Goal: Task Accomplishment & Management: Use online tool/utility

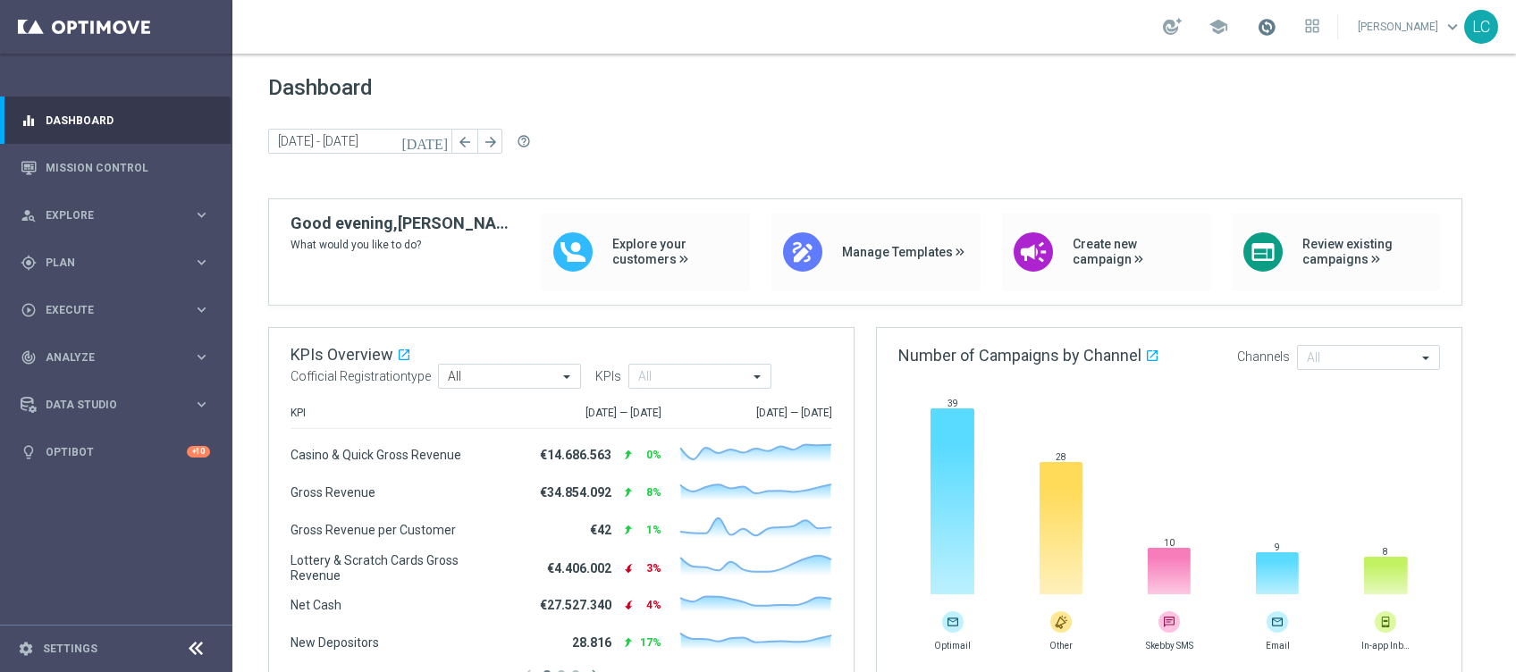
click at [1266, 21] on span at bounding box center [1267, 27] width 20 height 20
click at [65, 241] on div "gps_fixed Plan keyboard_arrow_right" at bounding box center [115, 262] width 231 height 47
click at [105, 349] on span "Templates" at bounding box center [111, 353] width 128 height 11
click at [72, 383] on link "Optimail" at bounding box center [120, 380] width 130 height 14
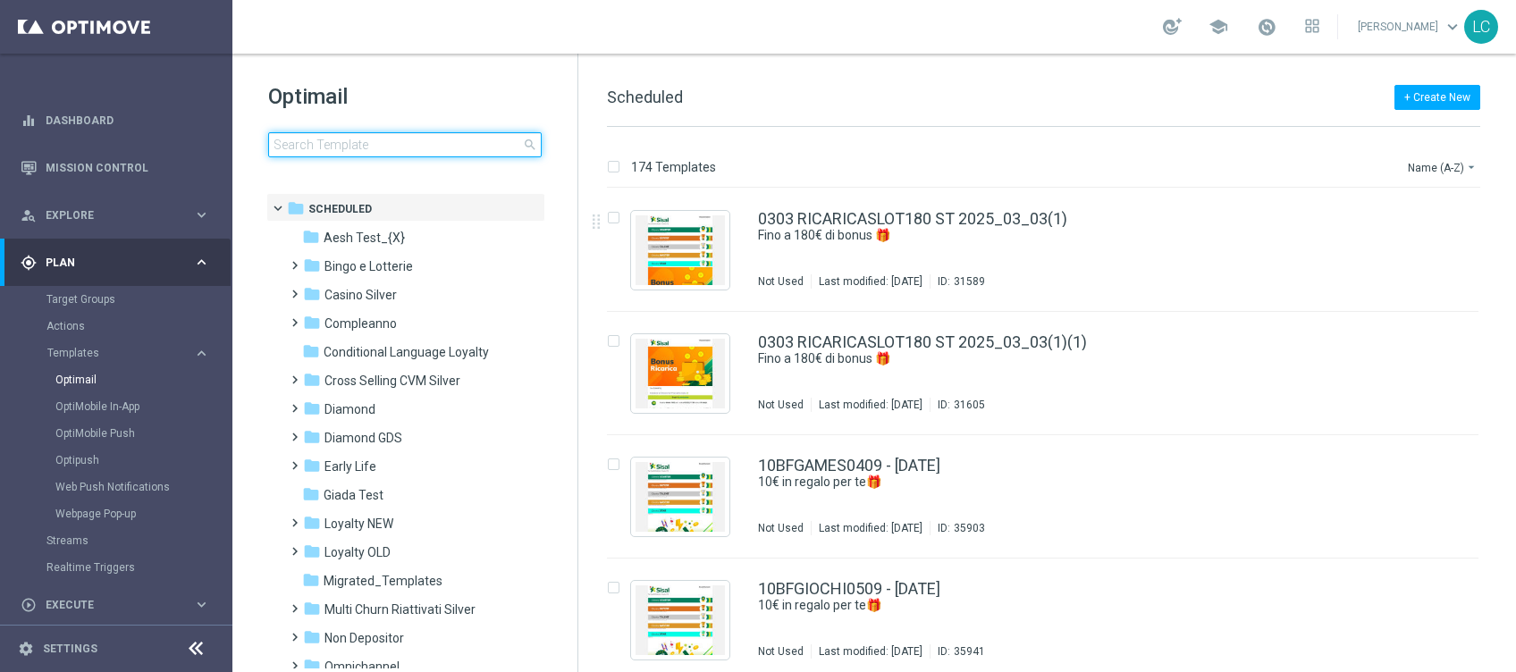
click at [420, 155] on input at bounding box center [404, 144] width 273 height 25
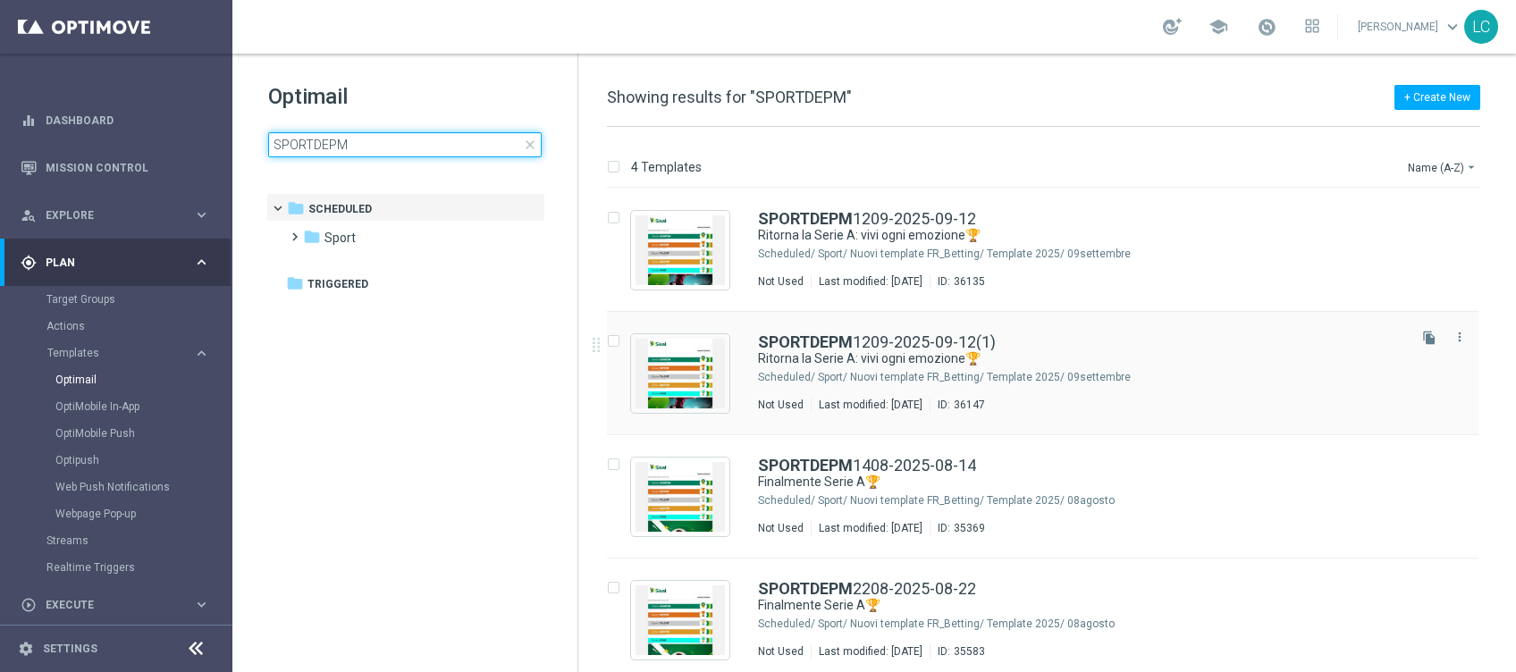
type input "SPORTDEPM"
click at [850, 332] on div "SPORTDEPM 1209-2025-09-12(1) Ritorna la Serie A: vivi ogni emozione🏆 Scheduled/…" at bounding box center [1042, 373] width 871 height 123
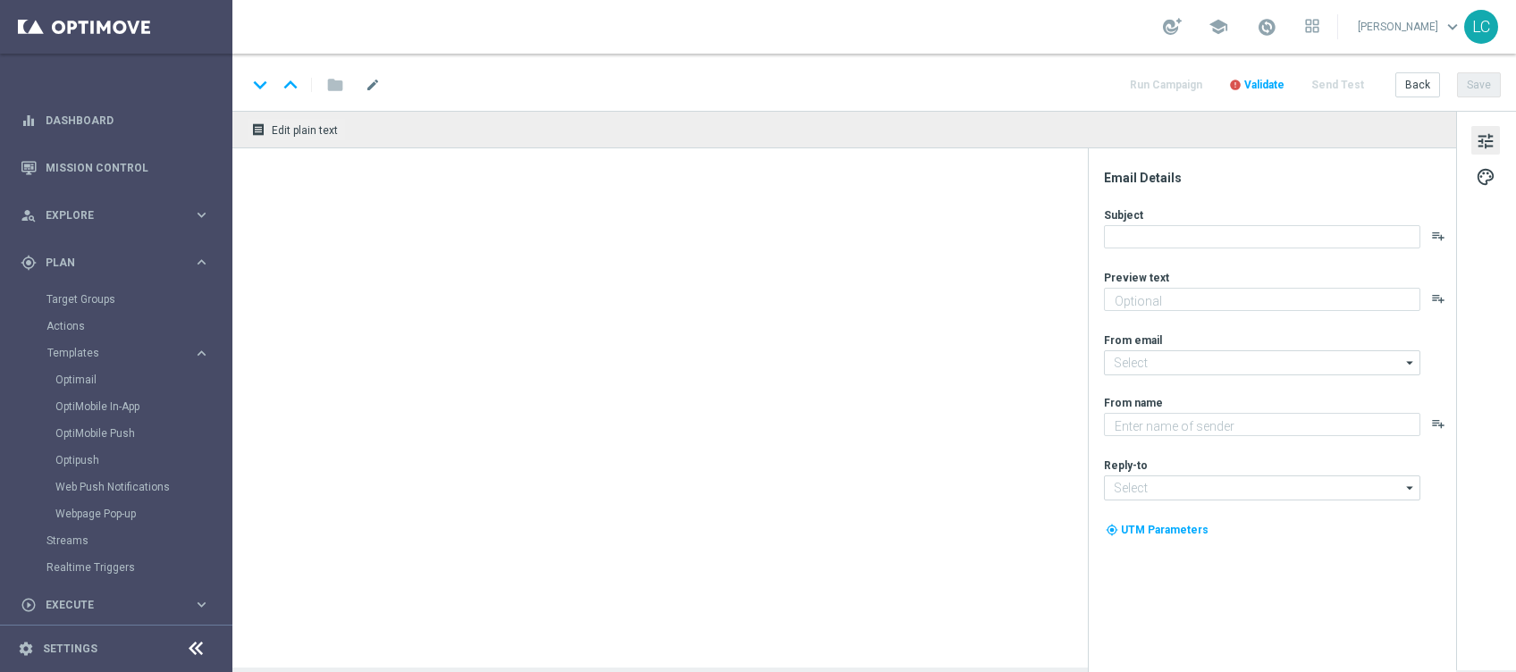
type textarea "fino a 10€ Freebet🎁"
type input "[EMAIL_ADDRESS][DOMAIN_NAME]"
type textarea "Sisal"
type input "[EMAIL_ADDRESS][DOMAIN_NAME]"
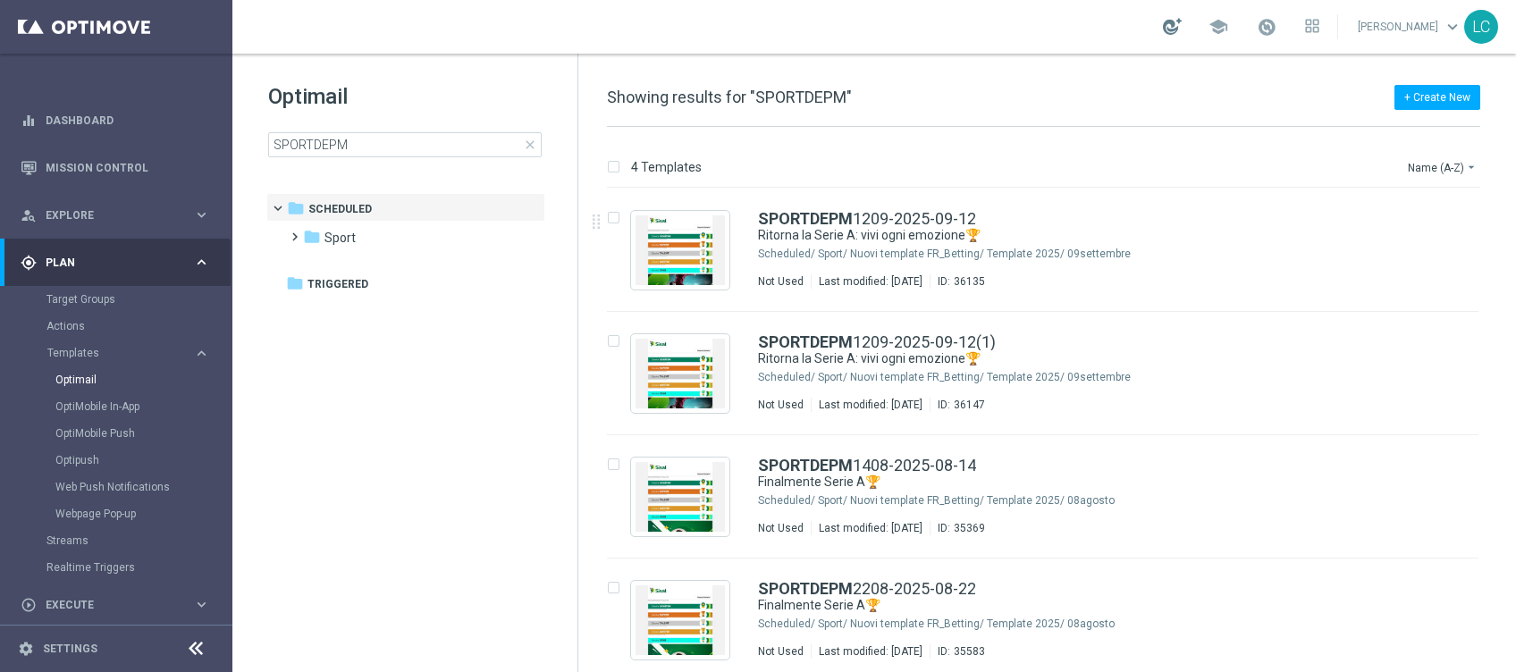
click at [1163, 25] on div at bounding box center [1172, 26] width 19 height 17
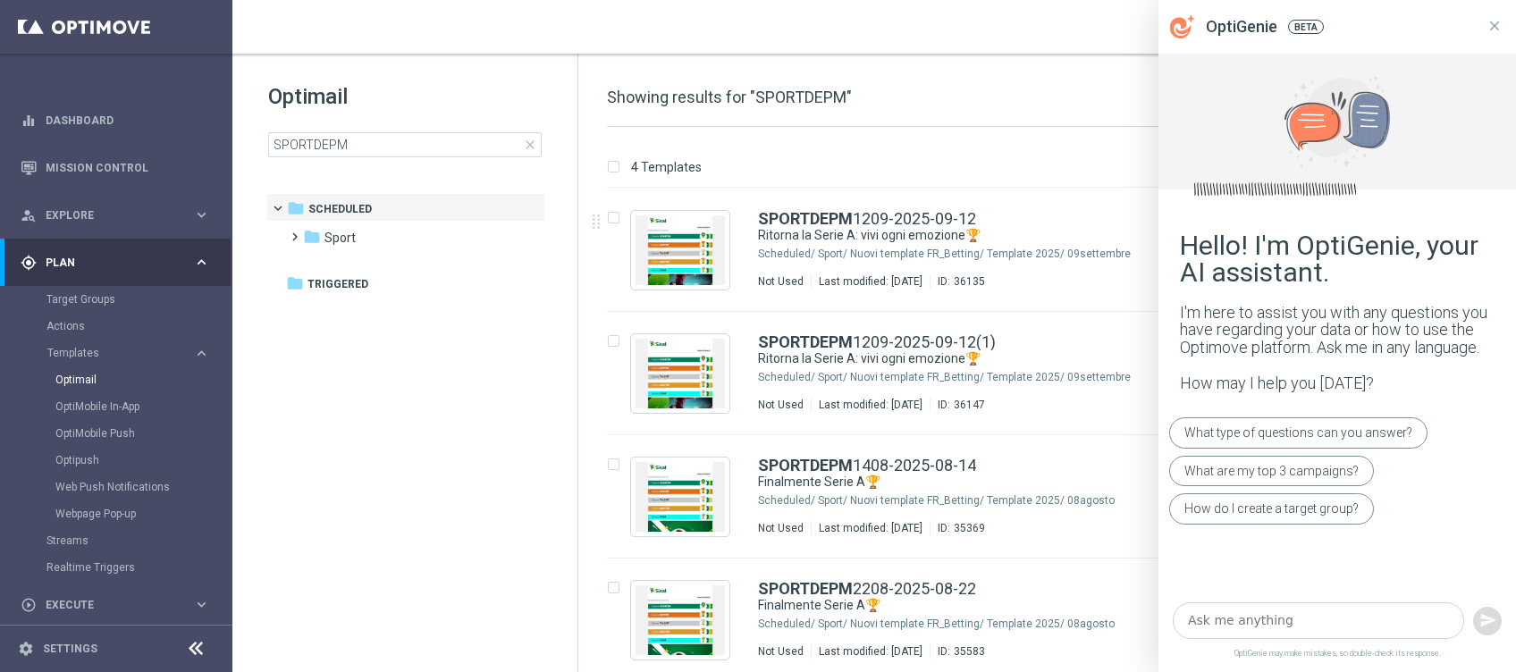
drag, startPoint x: 1232, startPoint y: 641, endPoint x: 1237, endPoint y: 619, distance: 21.9
click at [1237, 619] on div at bounding box center [1336, 620] width 357 height 51
click at [1237, 619] on textarea at bounding box center [1318, 620] width 291 height 37
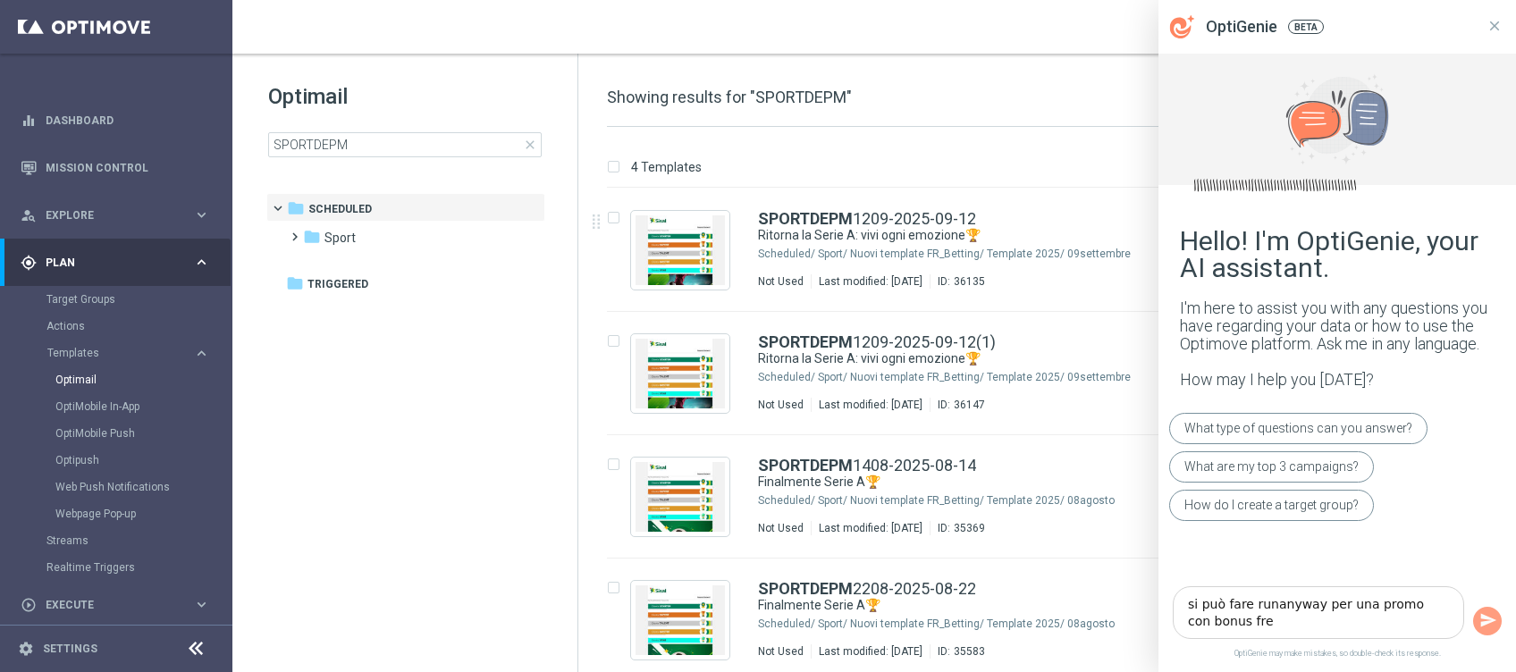
type textarea "si può fare runanyway per una promo con bonus free"
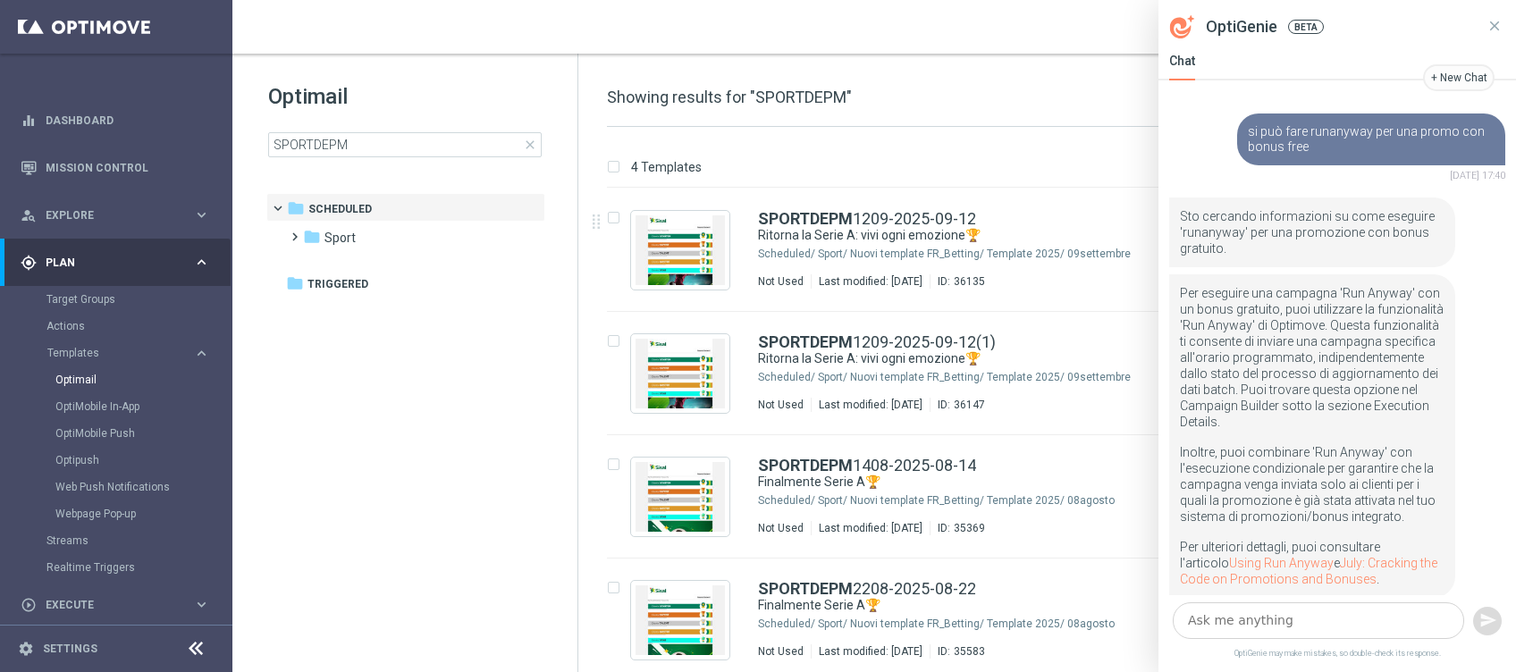
scroll to position [32, 0]
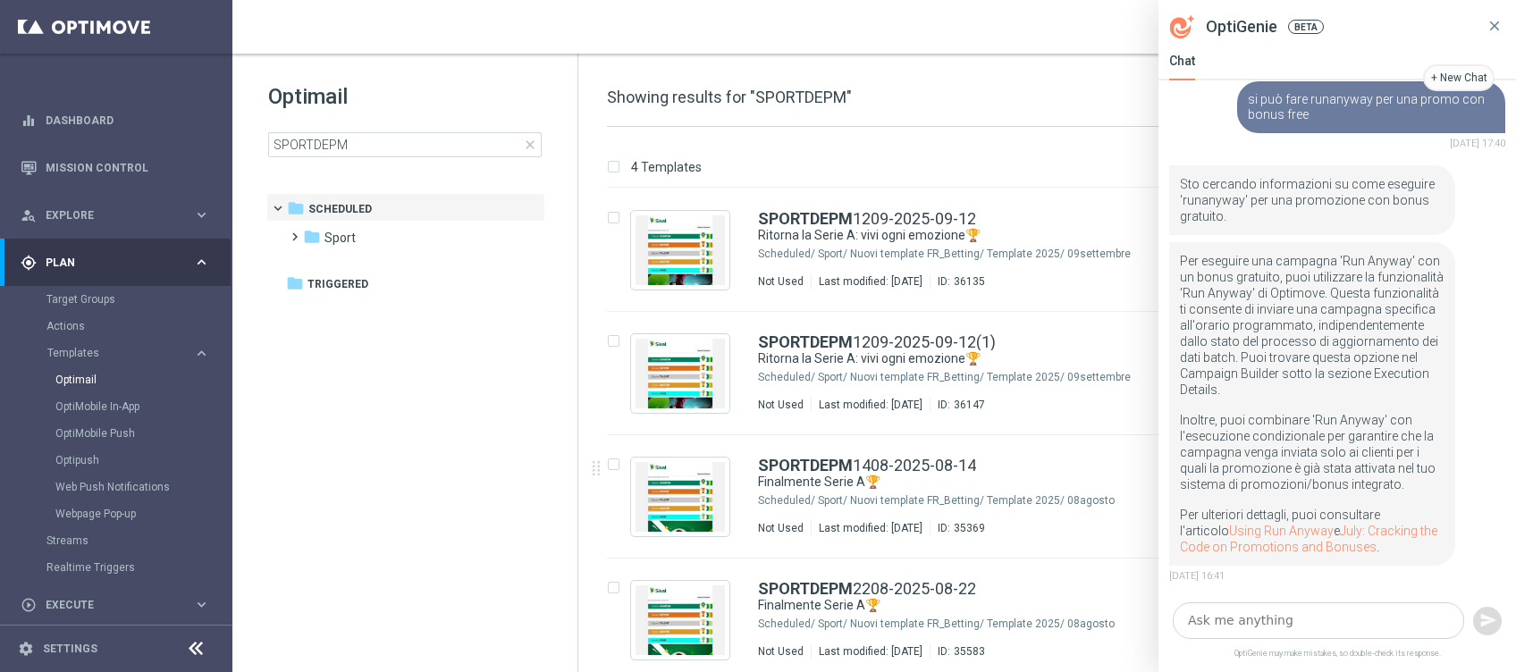
click at [1501, 33] on icon at bounding box center [1494, 26] width 16 height 16
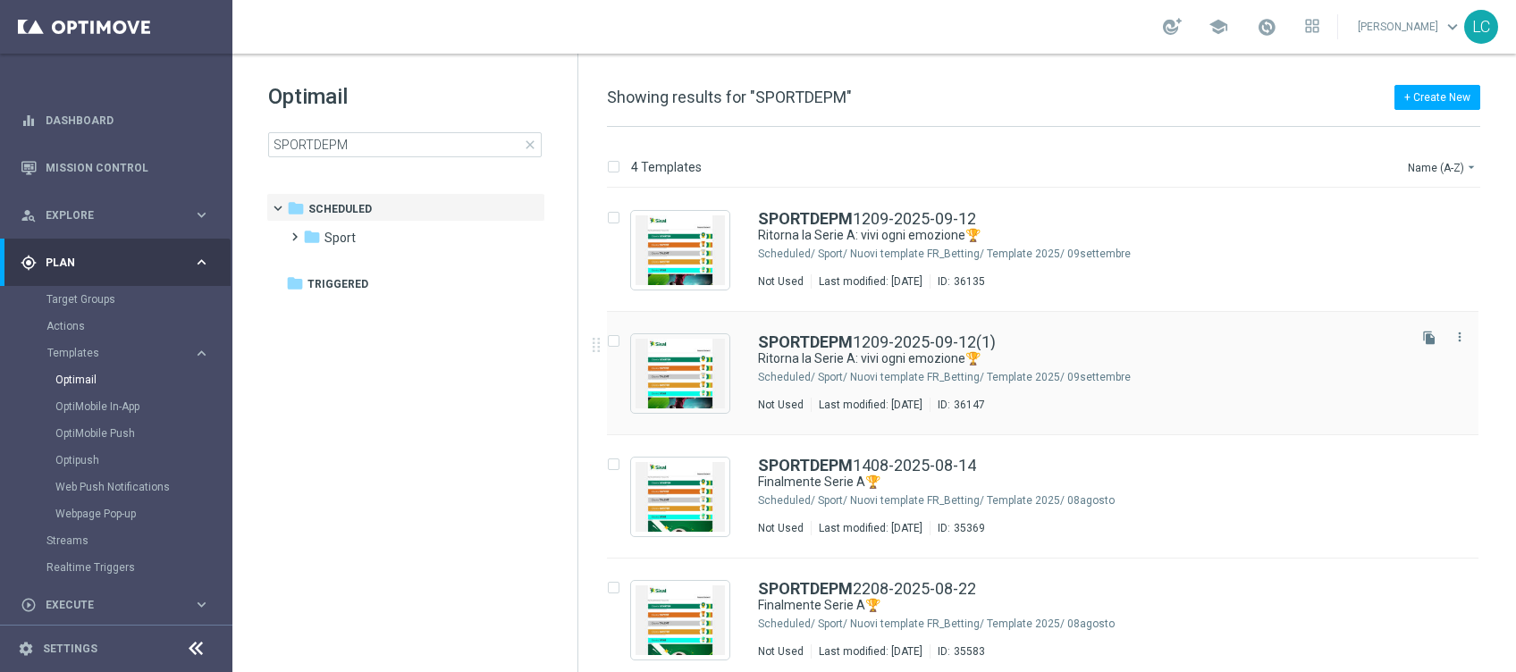
scroll to position [9, 0]
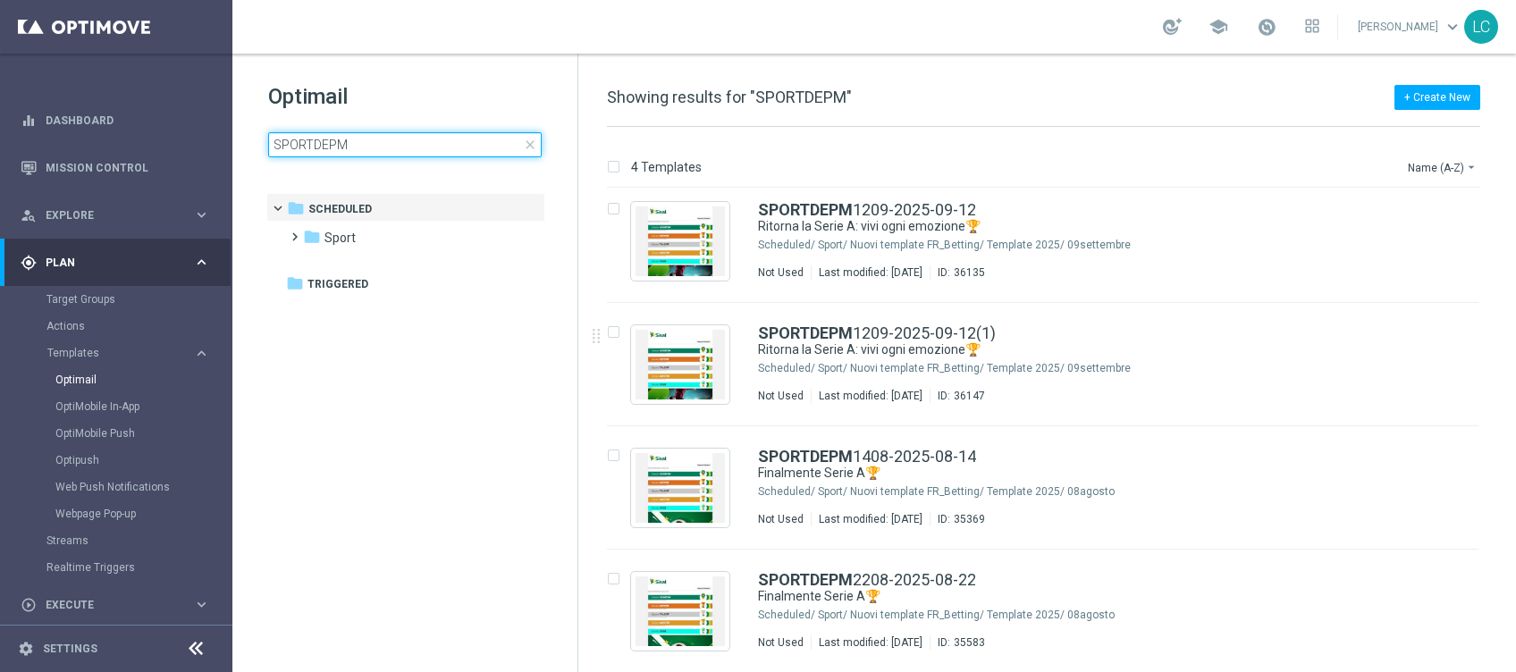
click at [489, 140] on input "SPORTDEPM" at bounding box center [404, 144] width 273 height 25
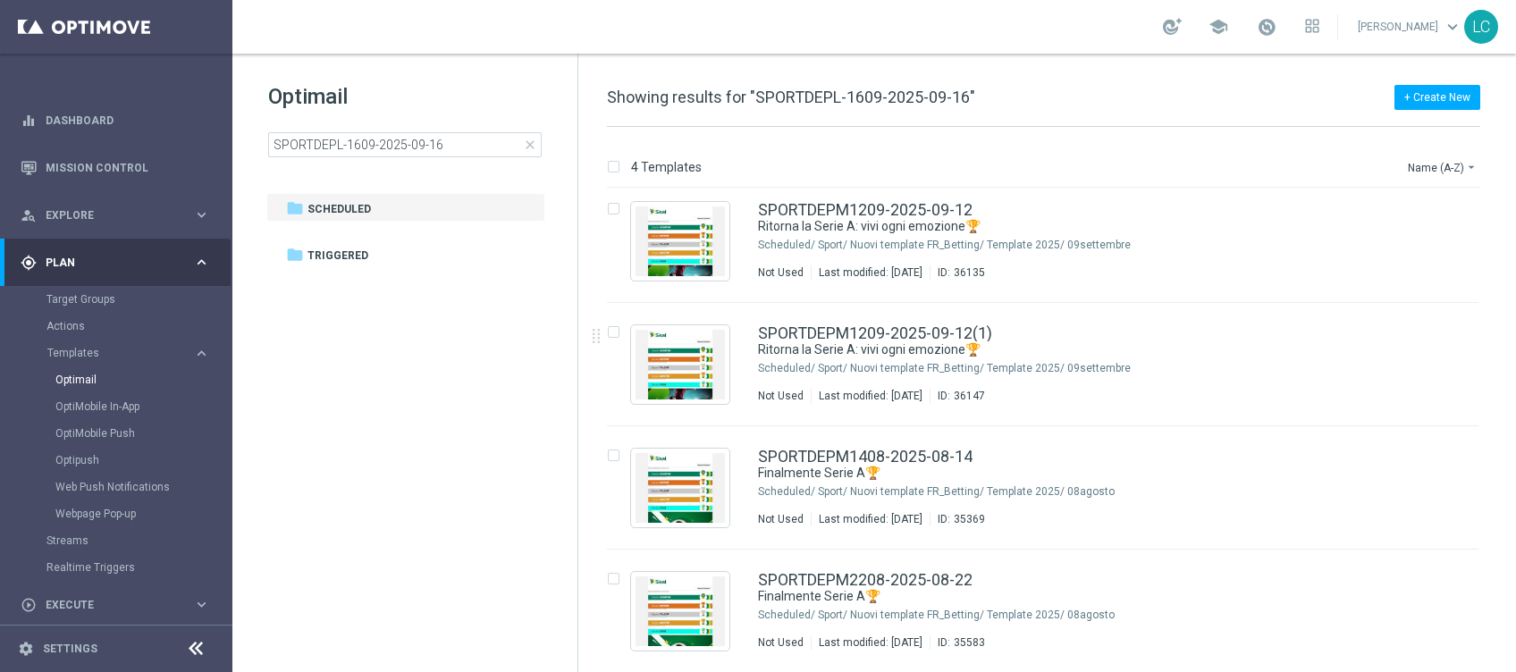
click at [440, 65] on div "Optimail SPORTDEPL-1609-2025-09-16 close folder 1 Folder folder Scheduled more_…" at bounding box center [404, 165] width 345 height 222
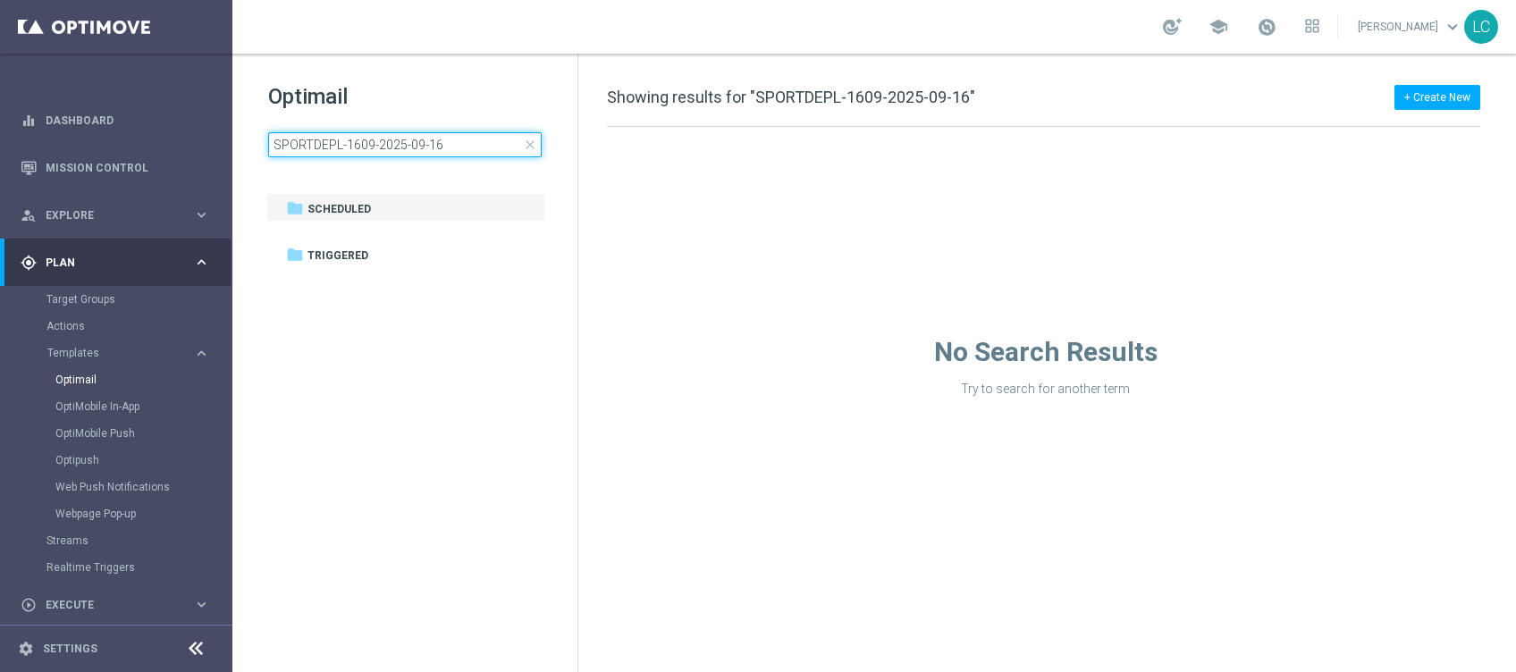
click at [443, 138] on input "SPORTDEPL-1609-2025-09-16" at bounding box center [404, 144] width 273 height 25
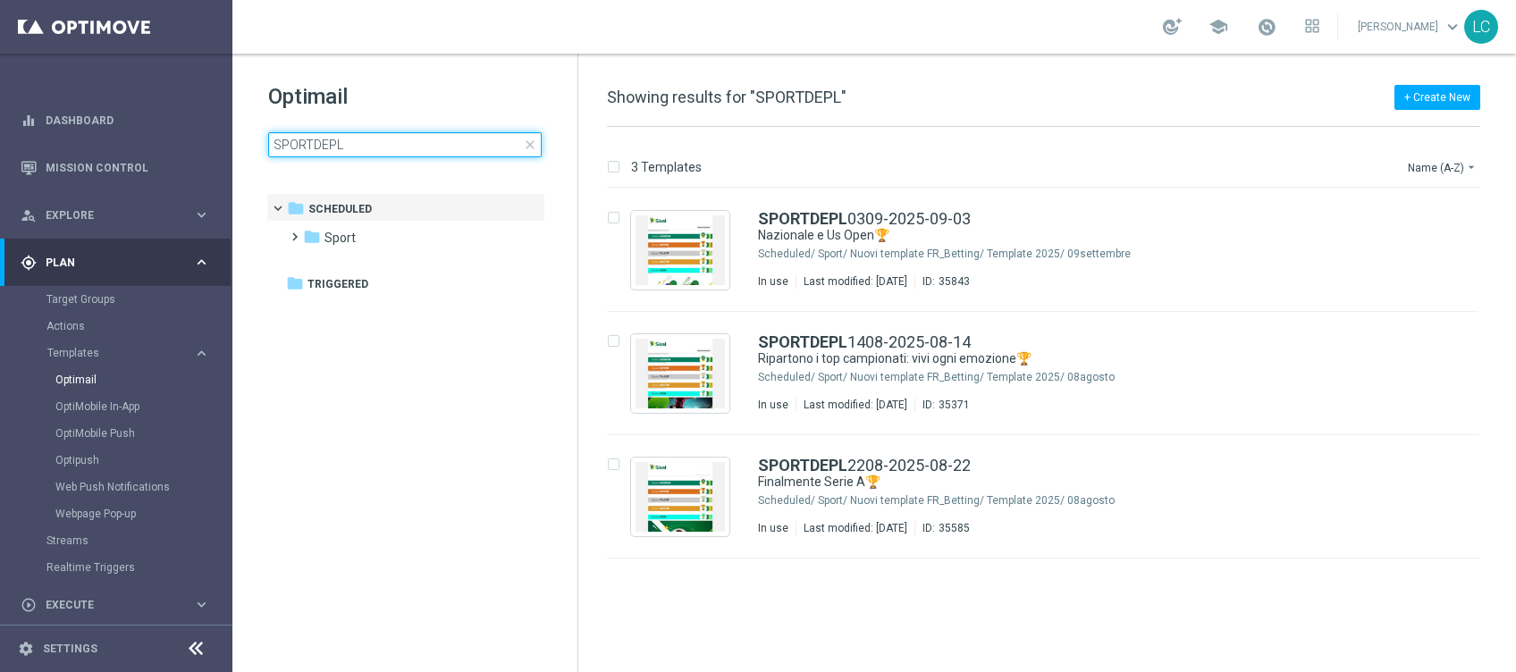
type input "SPORTDEPL"
click at [526, 140] on span "close" at bounding box center [530, 145] width 14 height 14
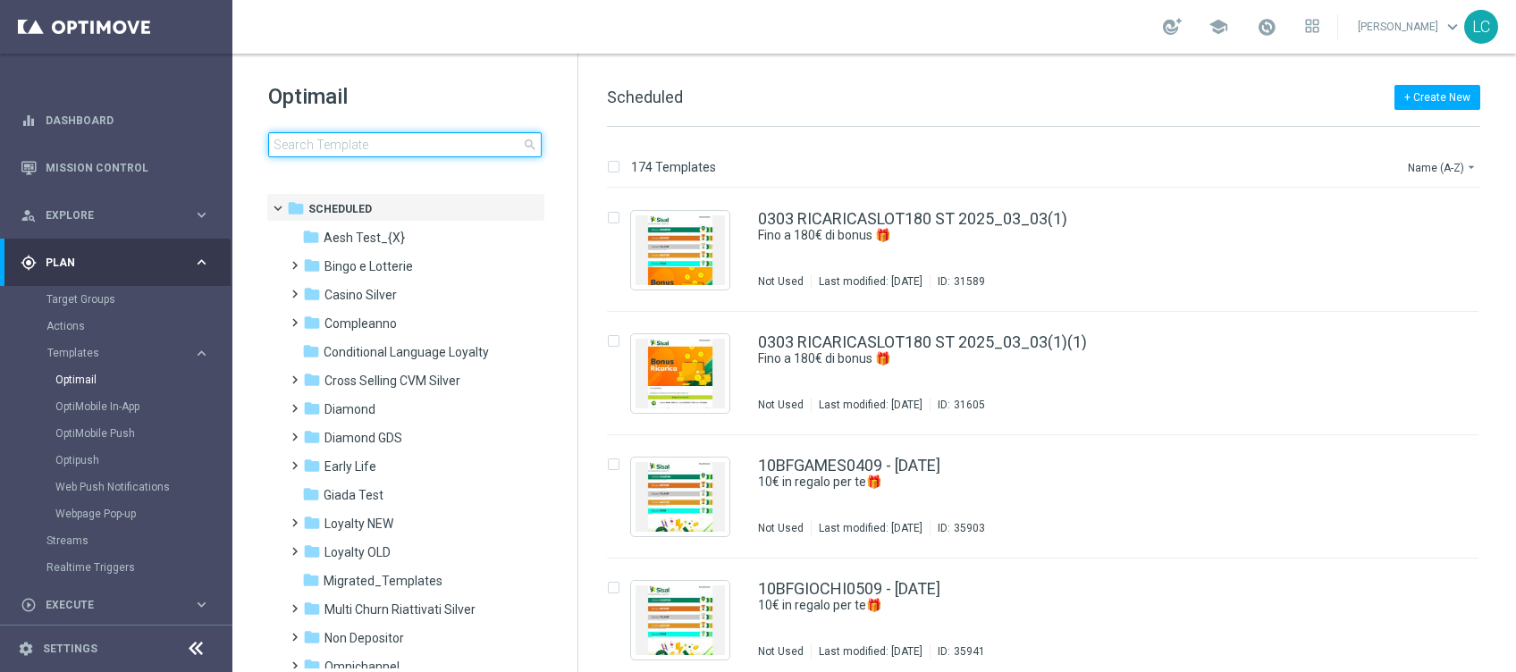
click at [400, 137] on input at bounding box center [404, 144] width 273 height 25
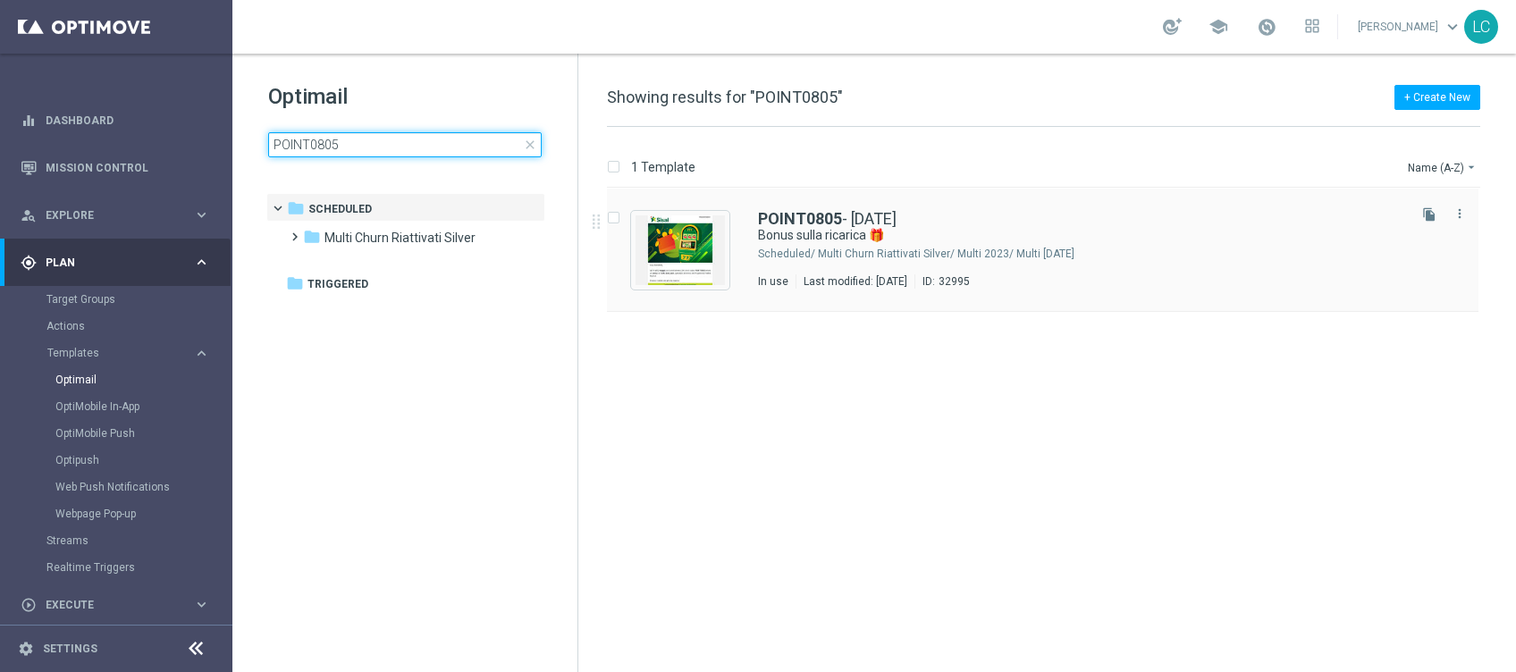
type input "POINT0805"
click at [808, 203] on div "POINT0805 - 2025-05-08 Bonus sulla ricarica 🎁 Scheduled/ Multi Churn Riattivati…" at bounding box center [1042, 250] width 871 height 123
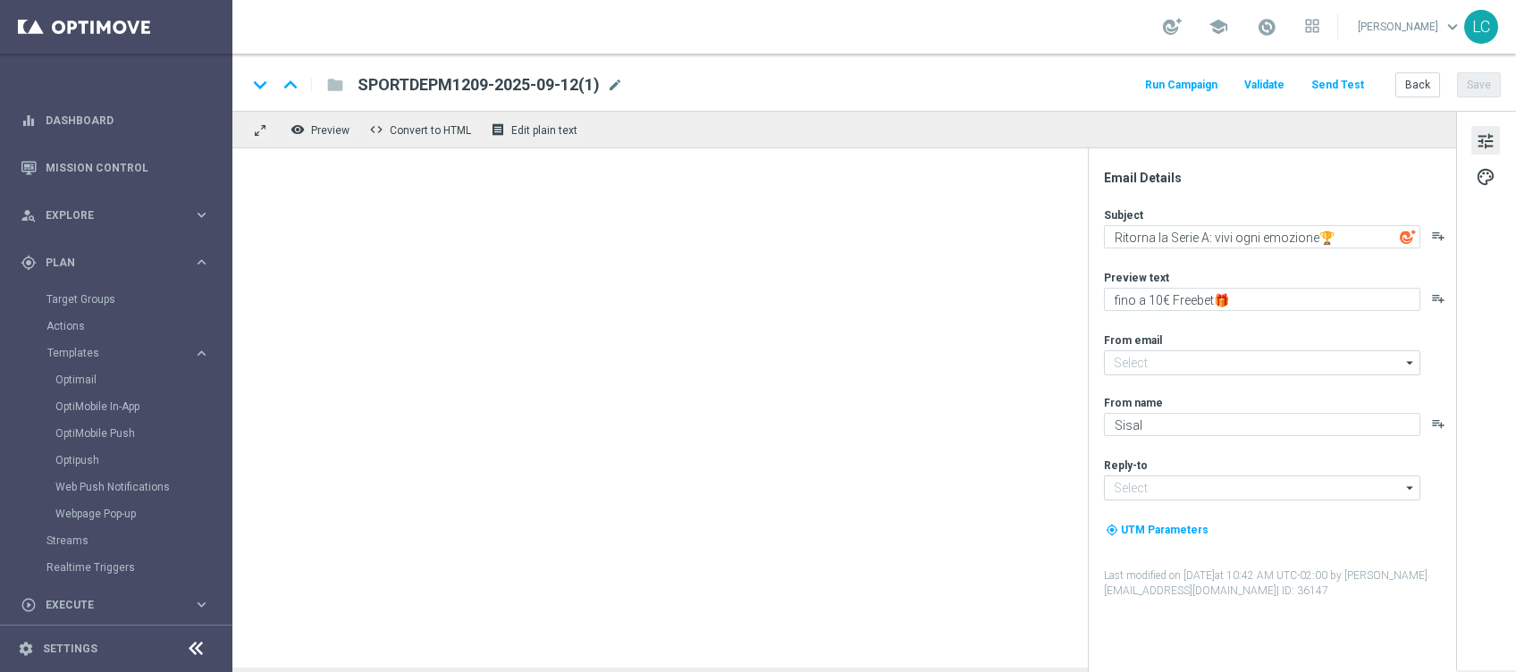
type textarea "Bonus sulla ricarica 🎁"
type textarea "Scopri la nuova promozione 🎯"
type input "[EMAIL_ADDRESS][DOMAIN_NAME]"
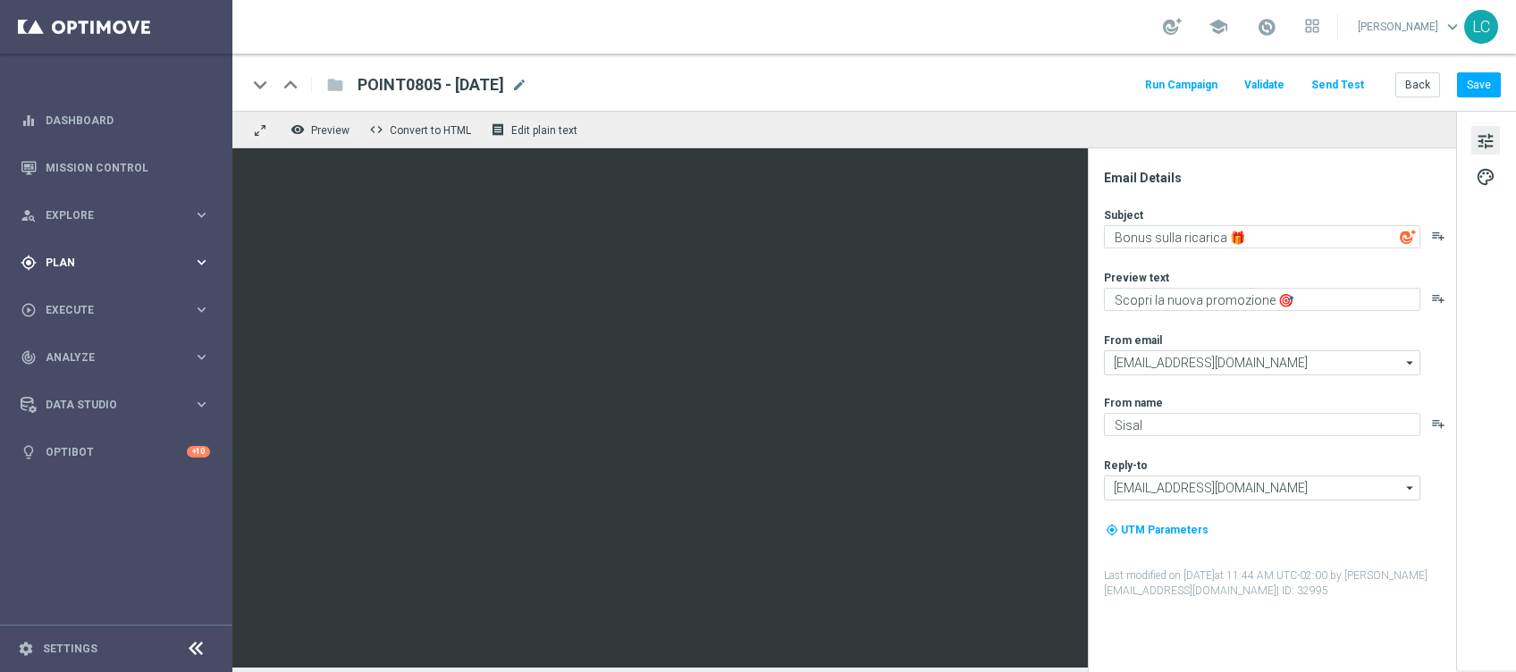
click at [71, 263] on span "Plan" at bounding box center [119, 262] width 147 height 11
click at [71, 272] on div "gps_fixed Plan keyboard_arrow_right" at bounding box center [115, 262] width 231 height 47
click at [73, 300] on link "Target Groups" at bounding box center [115, 299] width 139 height 14
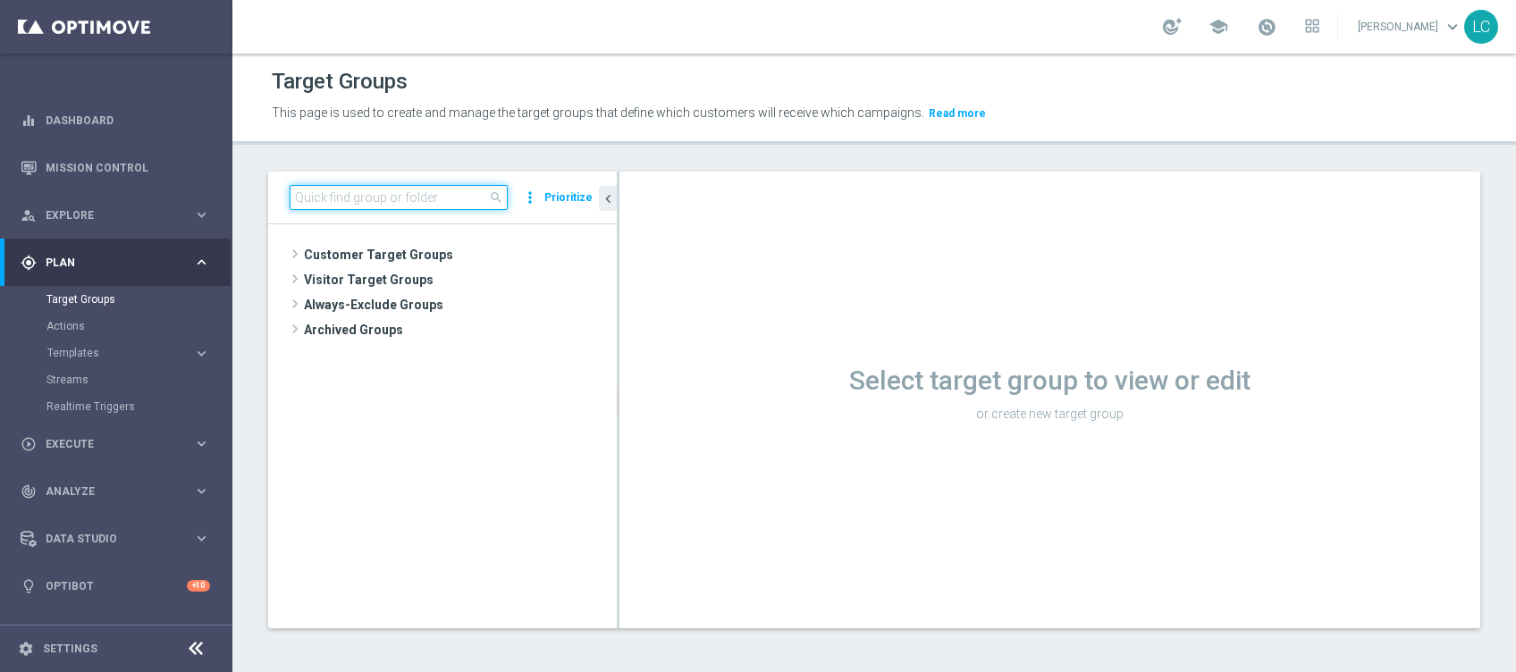
click at [400, 185] on input at bounding box center [399, 197] width 218 height 25
paste input "SPORTDEPH1209-2025-09-12"
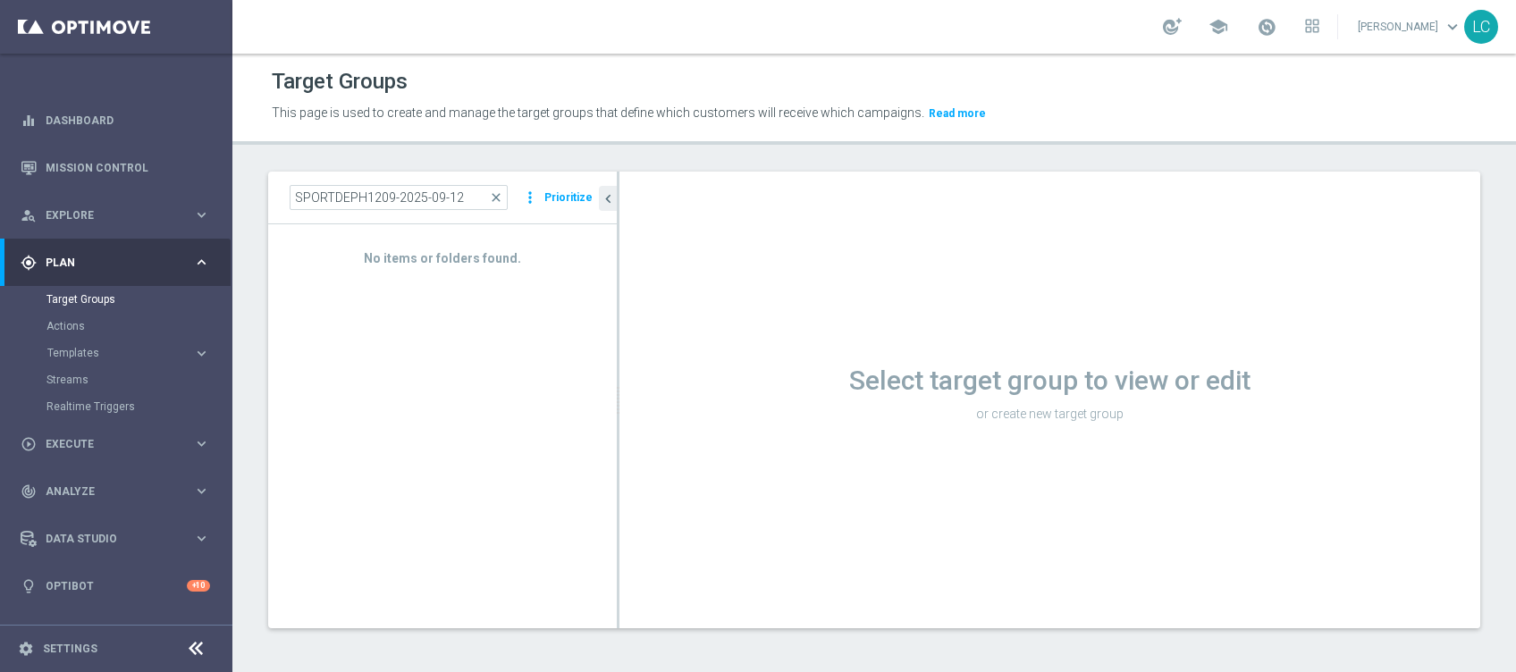
click at [433, 148] on div "Target Groups This page is used to create and manage the target groups that def…" at bounding box center [873, 363] width 1283 height 618
click at [464, 196] on input "SPORTDEPH1209-2025-09-12" at bounding box center [399, 197] width 218 height 25
type input "SPORTDEPH"
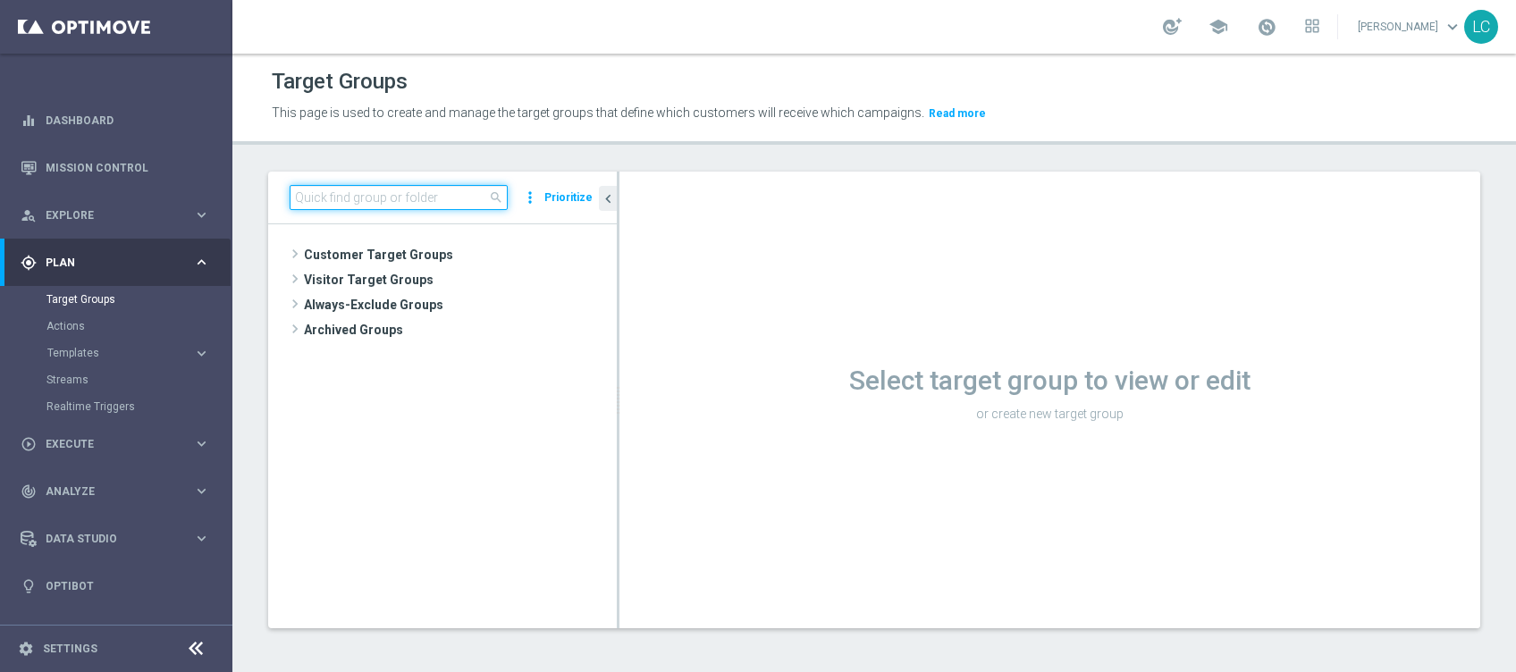
click at [409, 199] on input at bounding box center [399, 197] width 218 height 25
paste input "SPORTDEPH1209-2025-09-12"
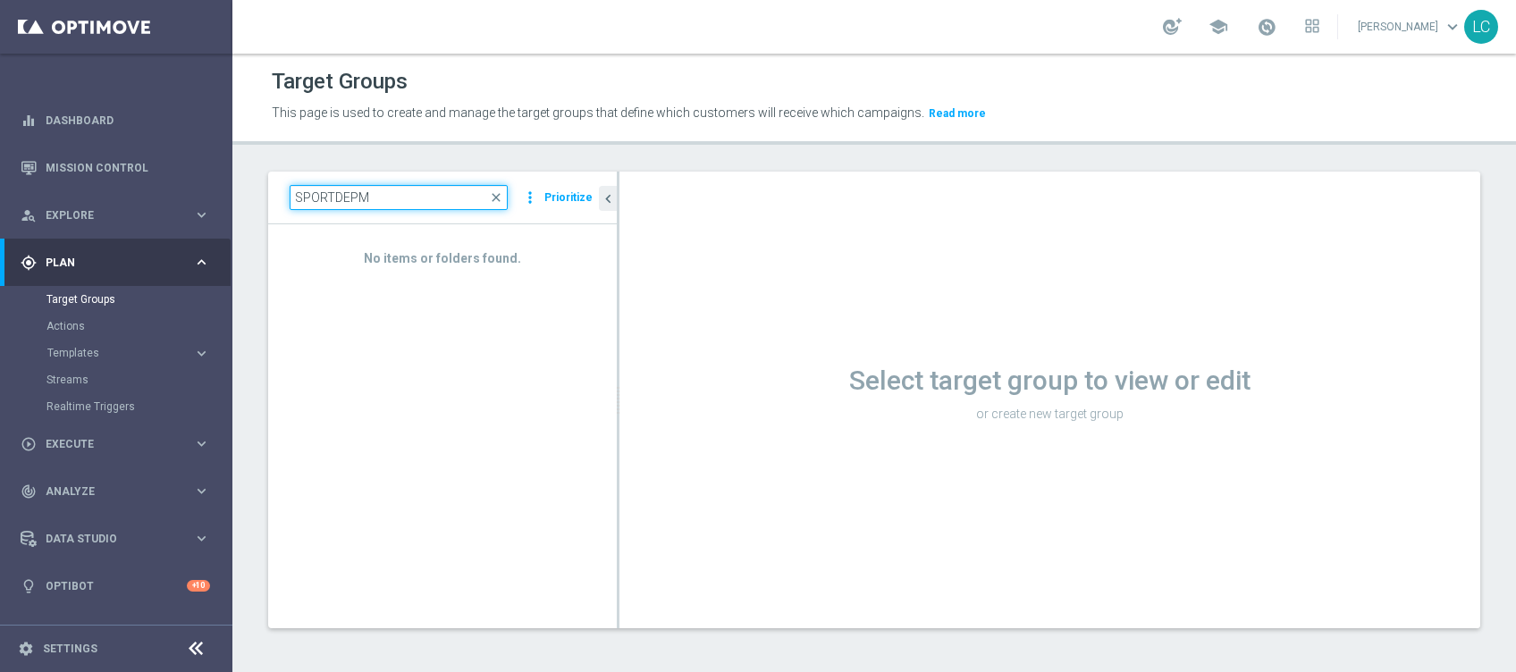
type input "SPORTDEPM"
click at [380, 179] on div "SPORTDEPM close more_vert Prioritize" at bounding box center [442, 198] width 349 height 53
click at [499, 193] on span "close" at bounding box center [496, 197] width 14 height 14
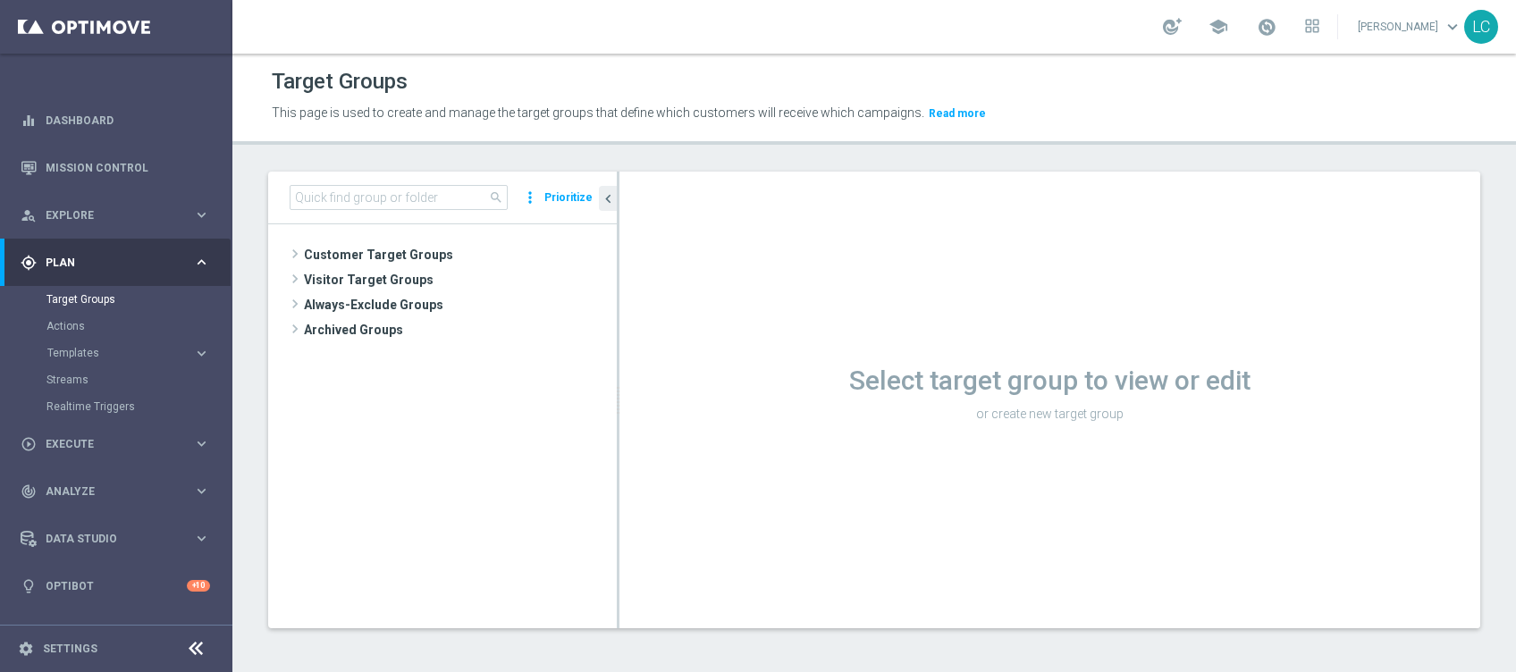
click at [93, 366] on div "Streams" at bounding box center [138, 379] width 184 height 27
click at [99, 343] on accordion "Templates keyboard_arrow_right Optimail OptiMobile In-App OptiMobile Push Optip…" at bounding box center [138, 353] width 184 height 27
click at [93, 349] on span "Templates" at bounding box center [111, 353] width 128 height 11
click at [88, 374] on link "Optimail" at bounding box center [120, 380] width 130 height 14
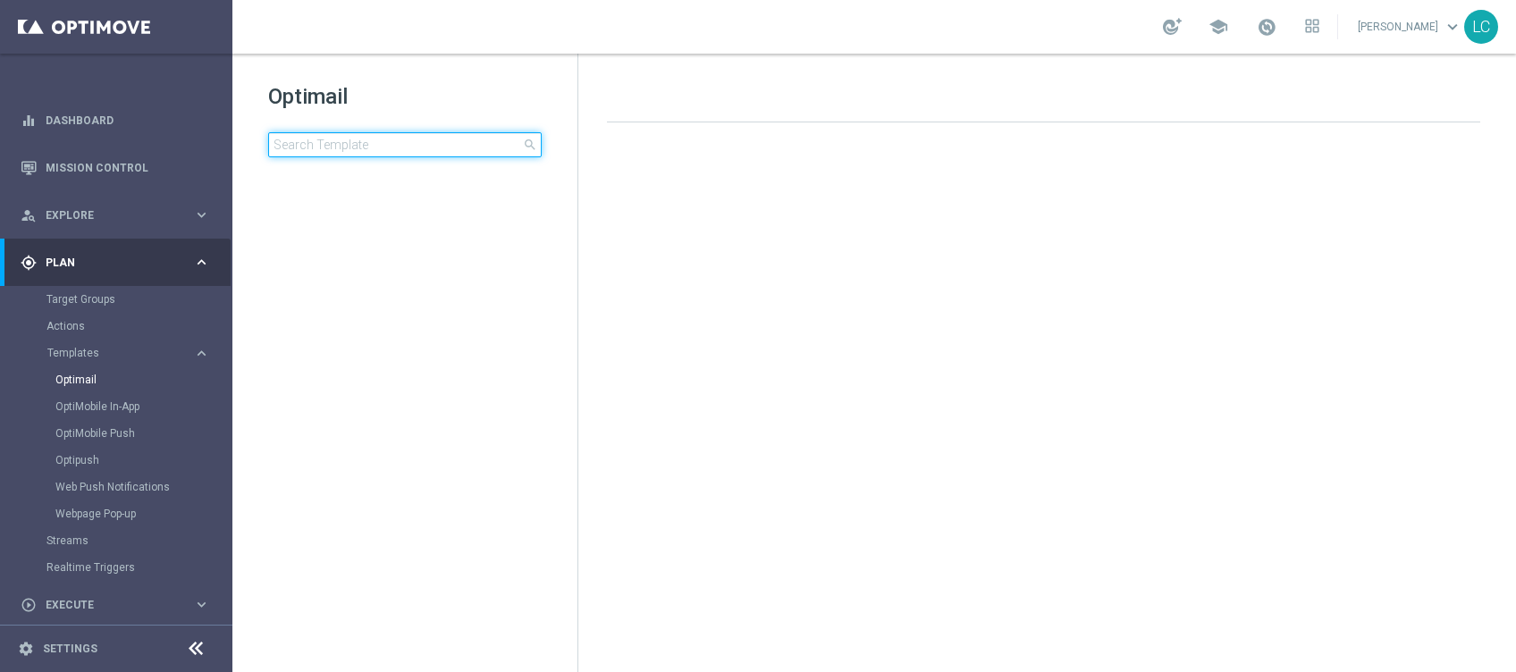
click at [399, 145] on input at bounding box center [404, 144] width 273 height 25
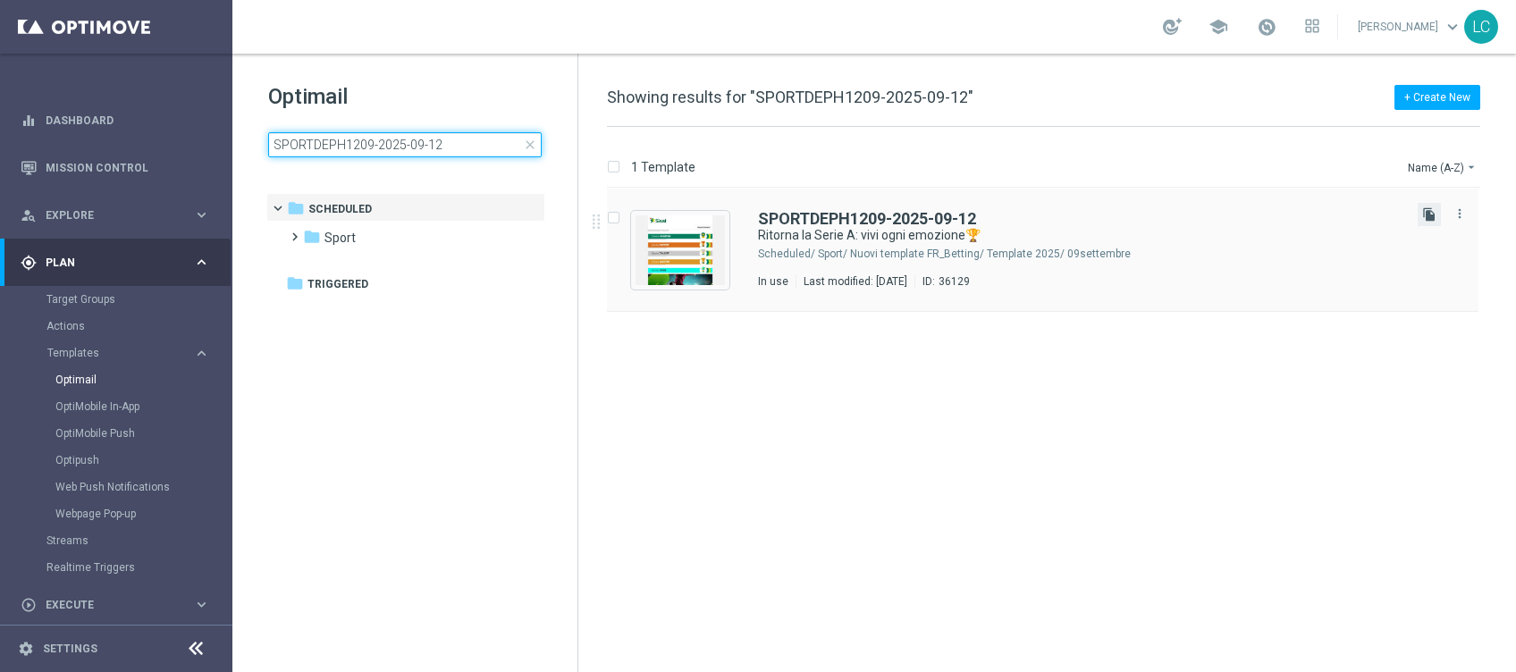
type input "SPORTDEPH1209-2025-09-12"
click at [1431, 208] on icon "file_copy" at bounding box center [1429, 214] width 14 height 14
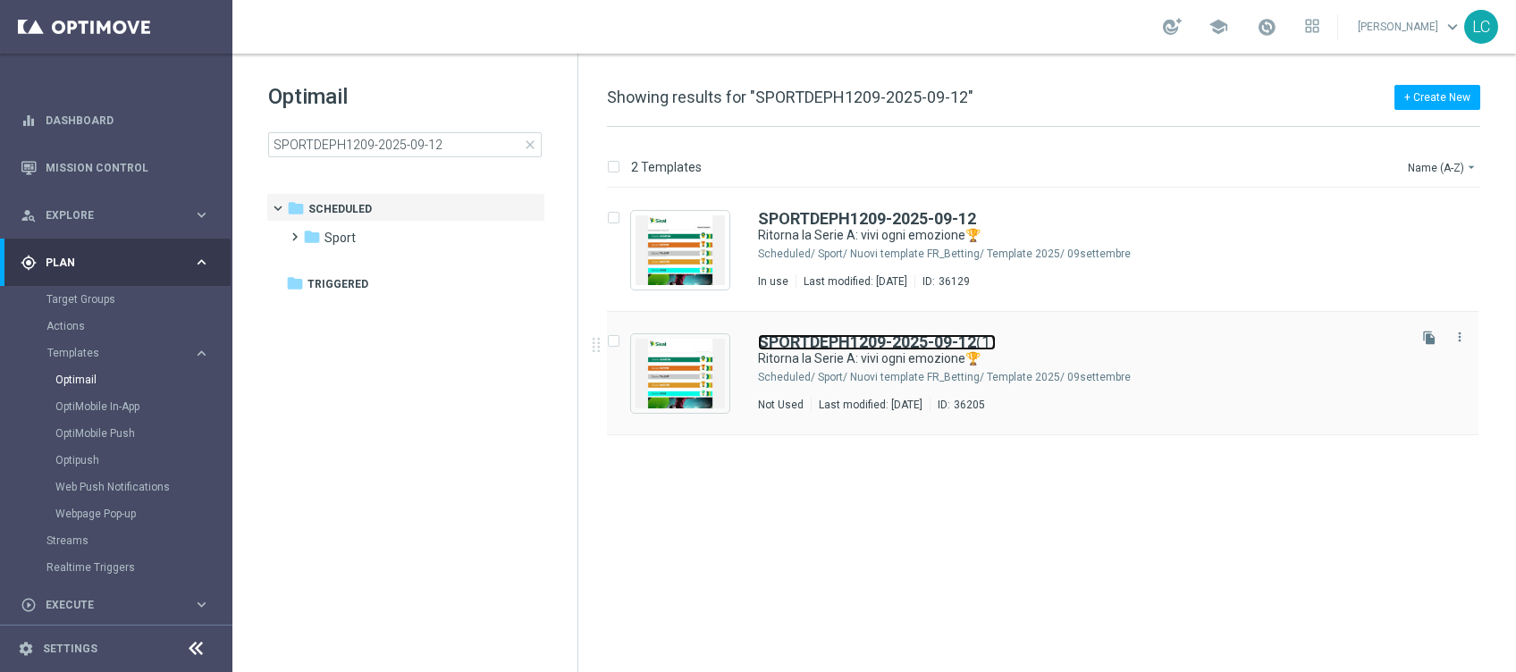
click at [887, 345] on b "SPORTDEPH1209-2025-09-12" at bounding box center [867, 341] width 218 height 19
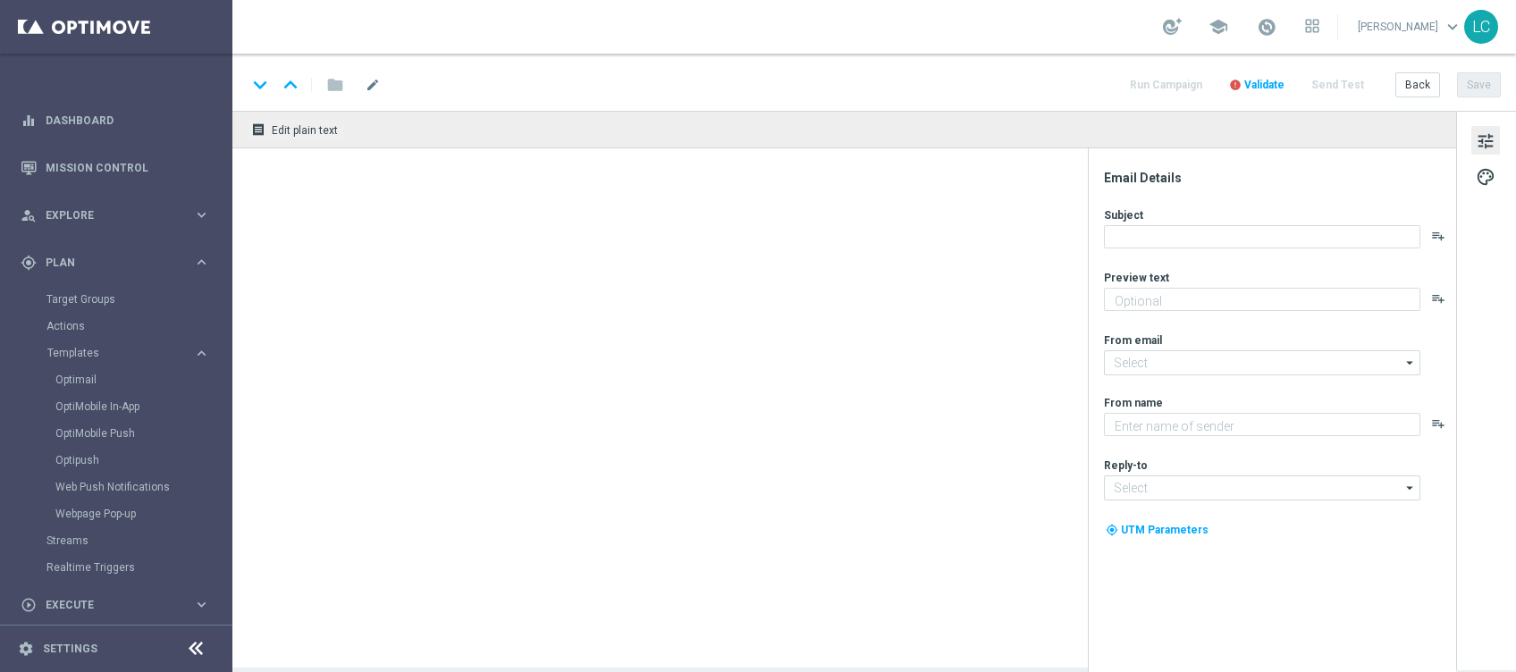
type input "SPORTDEPH1209-2025-09-12(1)"
type textarea "fino a 20€ Freebet🎁"
type input "[EMAIL_ADDRESS][DOMAIN_NAME]"
type textarea "Sisal"
type input "[EMAIL_ADDRESS][DOMAIN_NAME]"
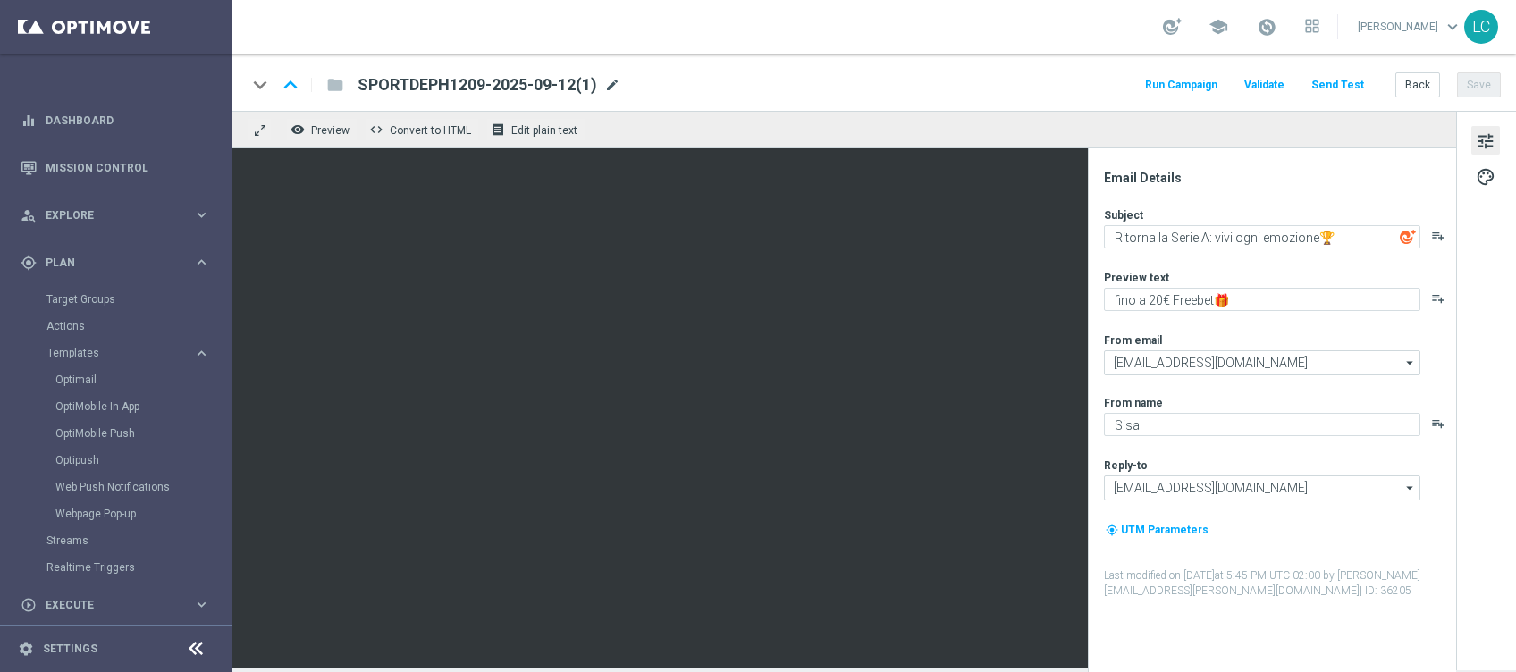
click at [613, 79] on span "mode_edit" at bounding box center [612, 85] width 16 height 16
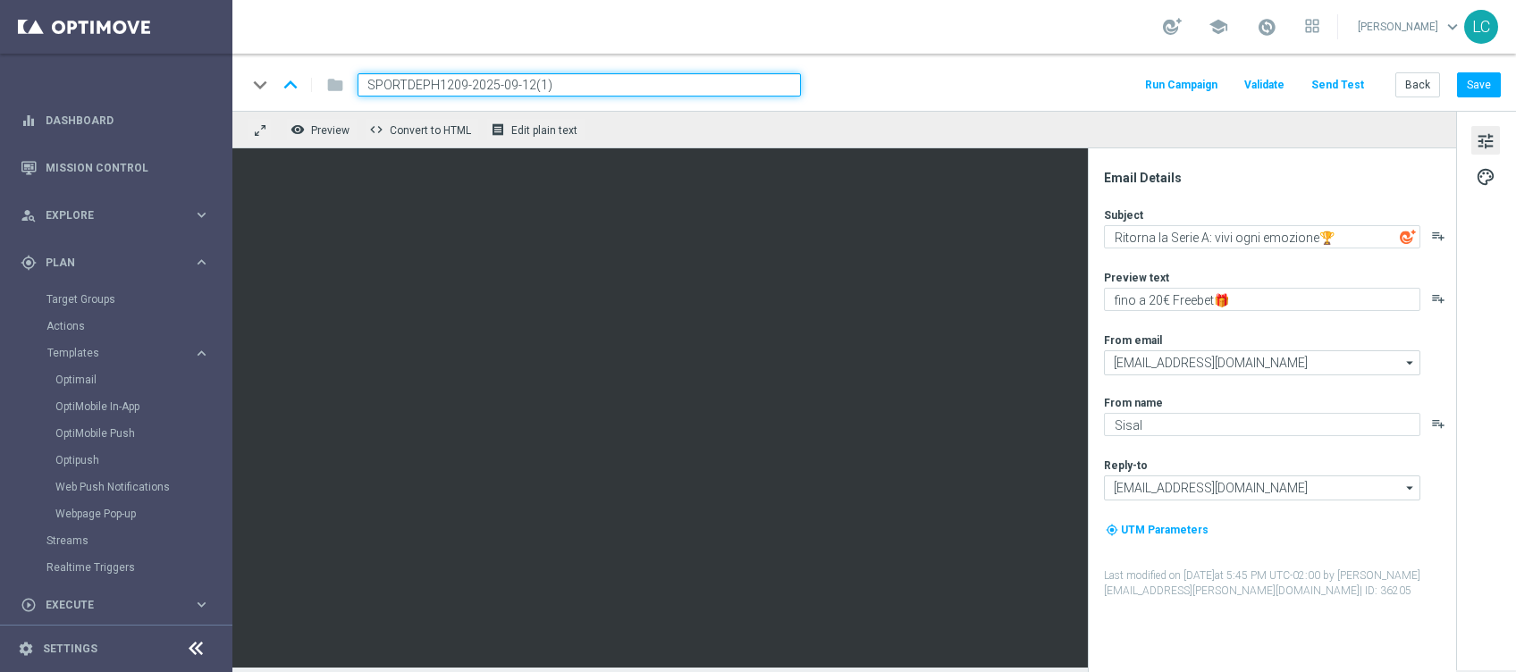
click at [450, 77] on input "SPORTDEPH1209-2025-09-12(1)" at bounding box center [578, 84] width 443 height 23
type input "SPORTDEPH1609-2025-09-16"
click at [855, 73] on div "keyboard_arrow_down keyboard_arrow_up folder SPORTDEPH1609-2025-09-16 Run Campa…" at bounding box center [874, 84] width 1254 height 23
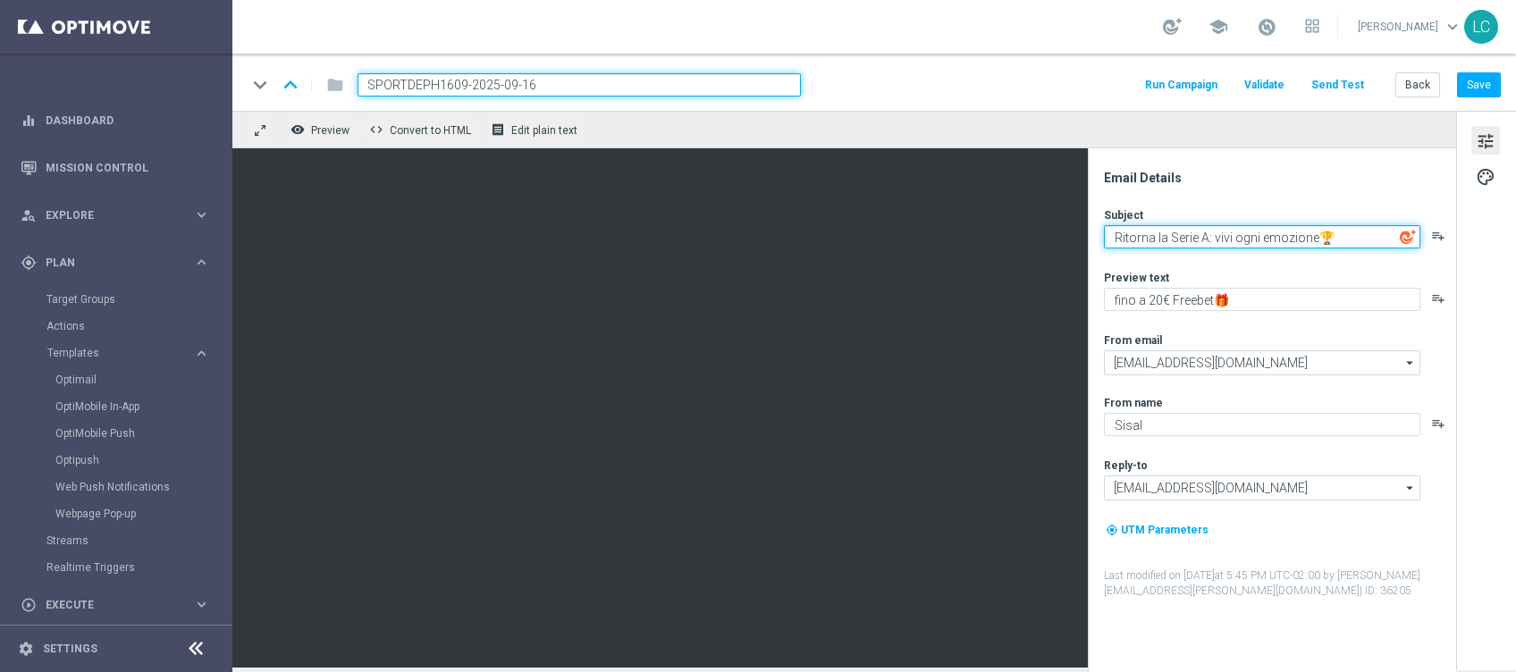
click at [1181, 231] on textarea "Ritorna la Serie A: vivi ogni emozione🏆" at bounding box center [1262, 236] width 316 height 23
drag, startPoint x: 1181, startPoint y: 231, endPoint x: 1208, endPoint y: 242, distance: 30.0
click at [1208, 242] on textarea "Ritorna la Serie A: vivi ogni emozione🏆" at bounding box center [1262, 236] width 316 height 23
click at [1181, 233] on textarea "Ritorna la Serie A: vivi ogni emozione🏆" at bounding box center [1262, 236] width 316 height 23
drag, startPoint x: 1181, startPoint y: 233, endPoint x: 1200, endPoint y: 231, distance: 19.7
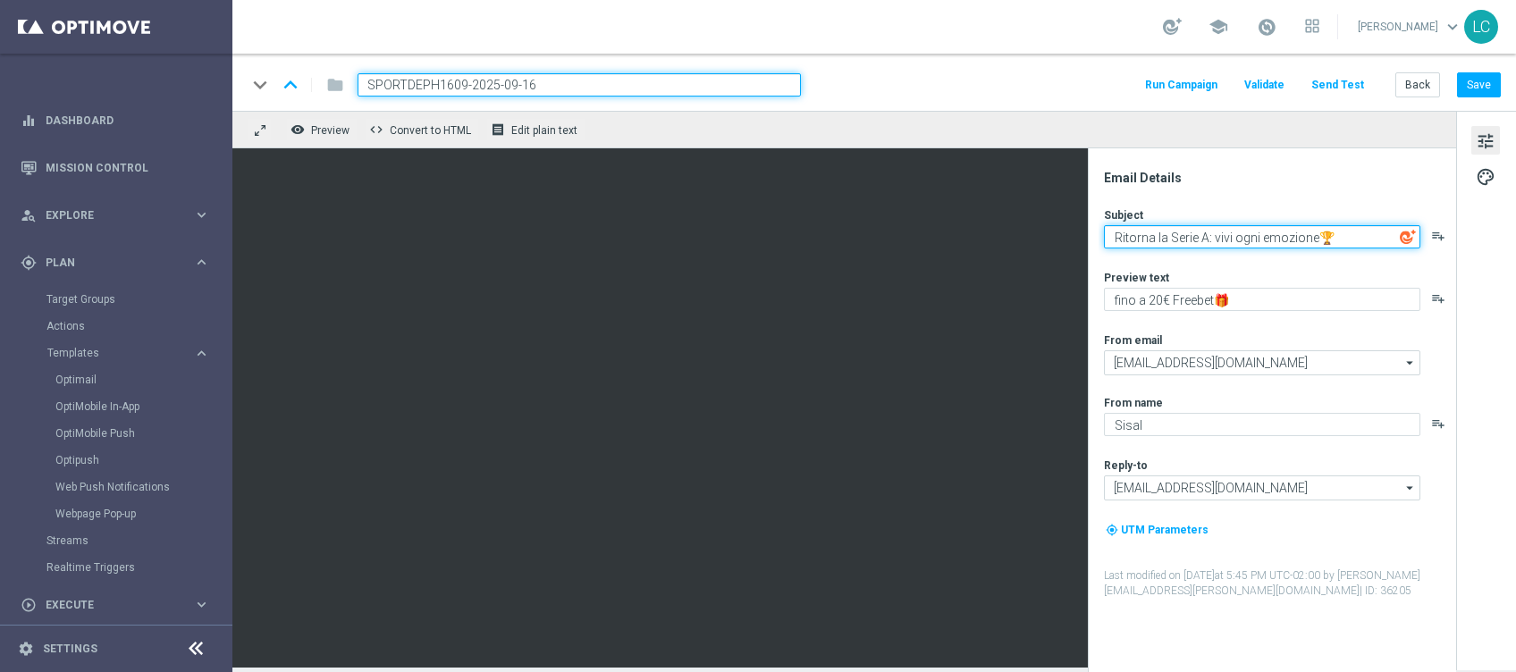
click at [1200, 231] on textarea "Ritorna la Serie A: vivi ogni emozione🏆" at bounding box center [1262, 236] width 316 height 23
type textarea "Ritorna la Champions League: vivi ogni emozione🏆"
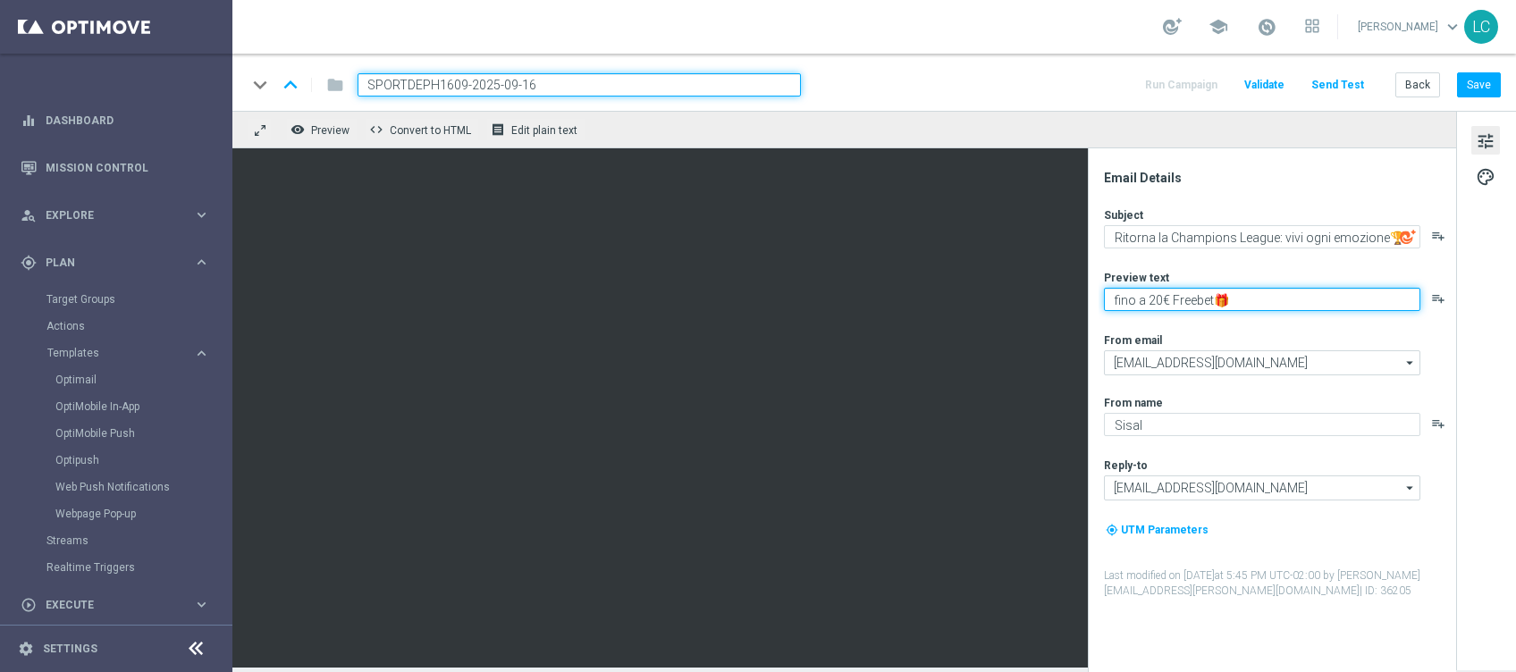
click at [1123, 298] on textarea "fino a 20€ Freebet🎁" at bounding box center [1262, 299] width 316 height 23
drag, startPoint x: 1123, startPoint y: 298, endPoint x: 1201, endPoint y: 300, distance: 77.8
click at [1201, 300] on textarea "fino a 20€ Freebet🎁" at bounding box center [1262, 299] width 316 height 23
type textarea "Scopri la promozione🎁"
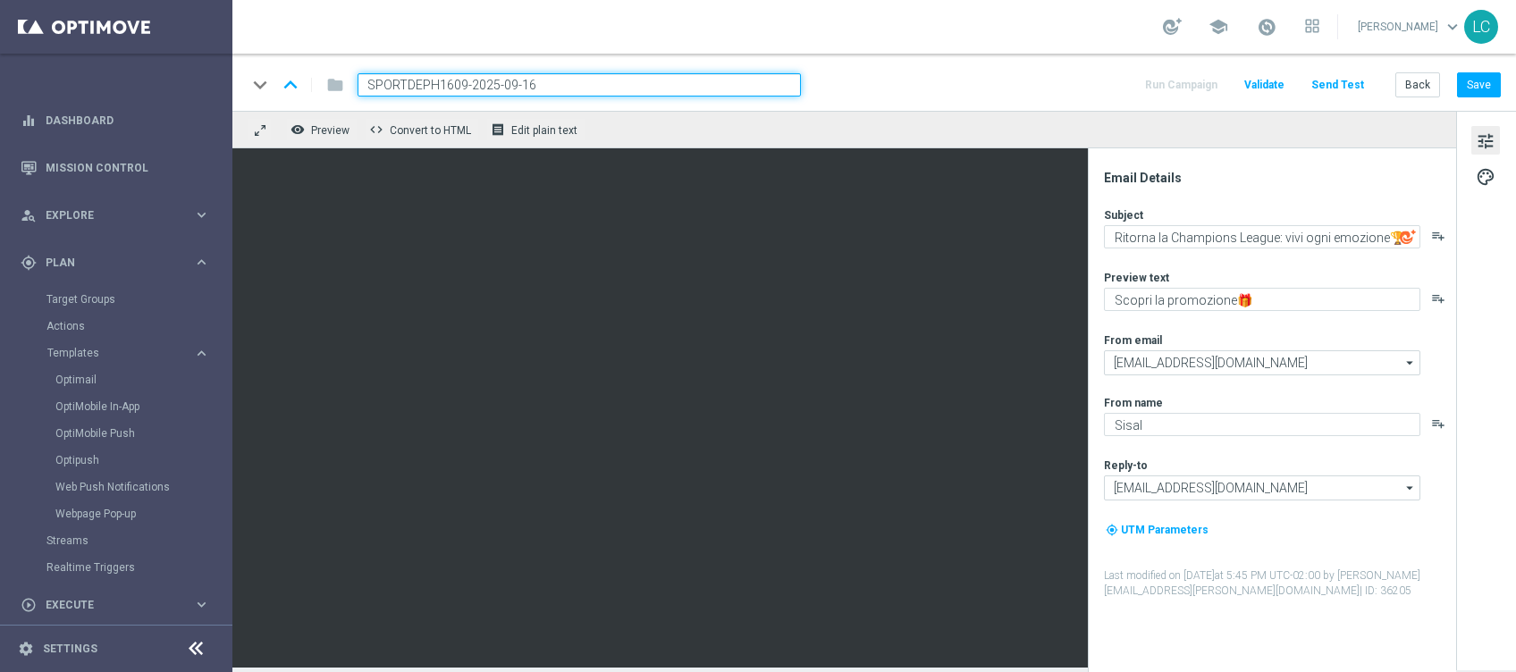
click at [1305, 263] on div "Subject Ritorna la Champions League: vivi ogni emozione🏆 playlist_add Preview t…" at bounding box center [1279, 402] width 350 height 391
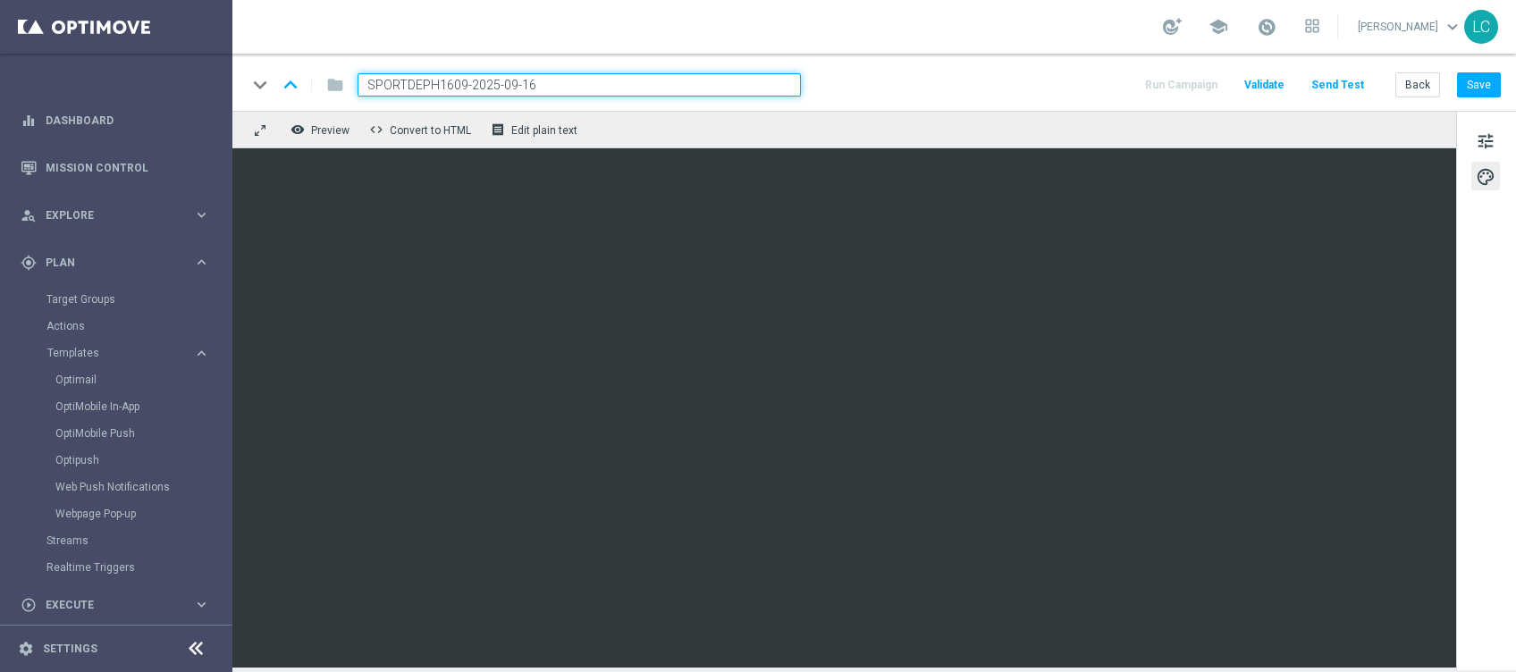
click at [881, 78] on div "keyboard_arrow_down keyboard_arrow_up folder SPORTDEPH1609-2025-09-16 Run Campa…" at bounding box center [874, 84] width 1254 height 23
click at [1485, 87] on button "Save" at bounding box center [1479, 84] width 44 height 25
click at [551, 90] on input "SPORTDEPH1609-2025-09-16" at bounding box center [578, 84] width 443 height 23
click at [1474, 89] on button "Save" at bounding box center [1479, 84] width 44 height 25
click at [1494, 87] on button "Save" at bounding box center [1479, 84] width 44 height 25
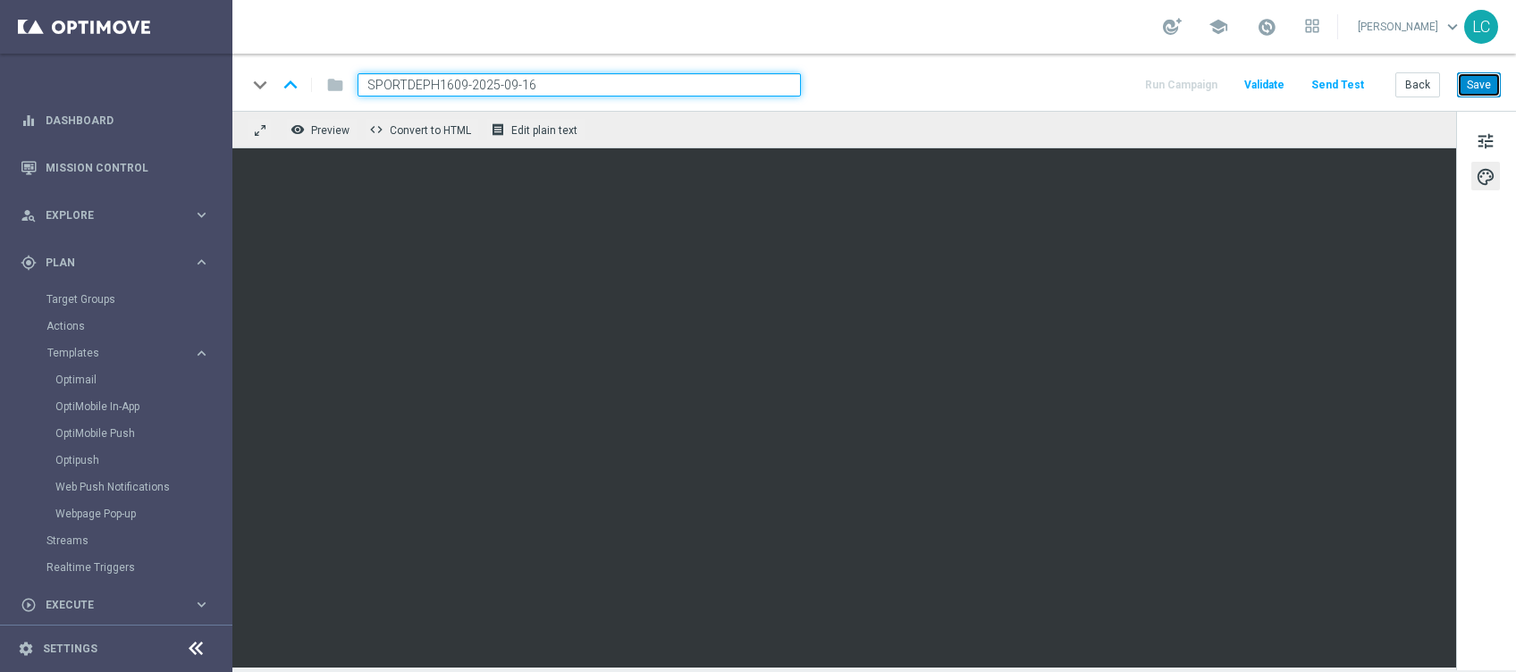
click at [1481, 85] on button "Save" at bounding box center [1479, 84] width 44 height 25
click at [1121, 121] on div "remove_red_eye Preview code Convert to HTML receipt Edit plain text" at bounding box center [844, 130] width 1224 height 38
click at [1483, 84] on button "Save" at bounding box center [1479, 84] width 44 height 25
click at [1477, 88] on button "Save" at bounding box center [1479, 84] width 44 height 25
click at [1476, 77] on button "Save" at bounding box center [1479, 84] width 44 height 25
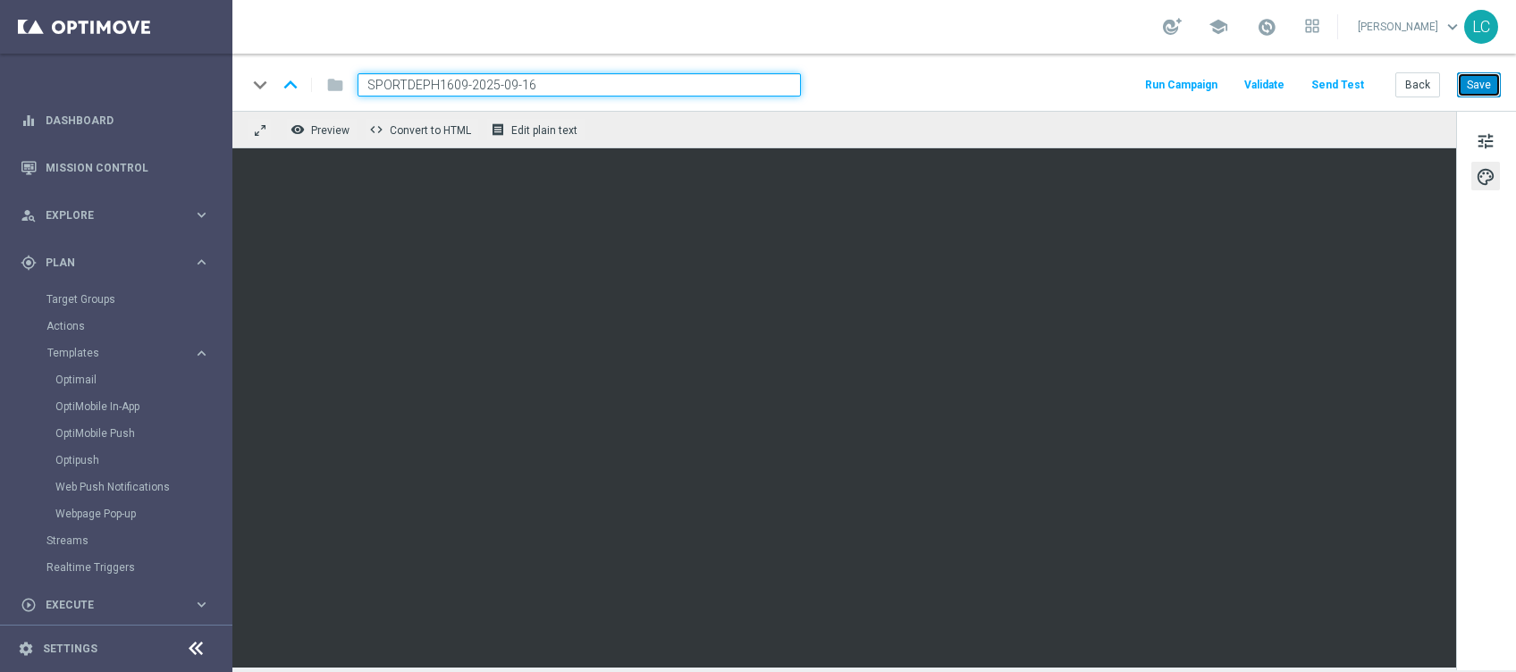
click at [1477, 74] on button "Save" at bounding box center [1479, 84] width 44 height 25
click at [1492, 85] on button "Save" at bounding box center [1479, 84] width 44 height 25
click at [78, 381] on link "Optimail" at bounding box center [120, 380] width 130 height 14
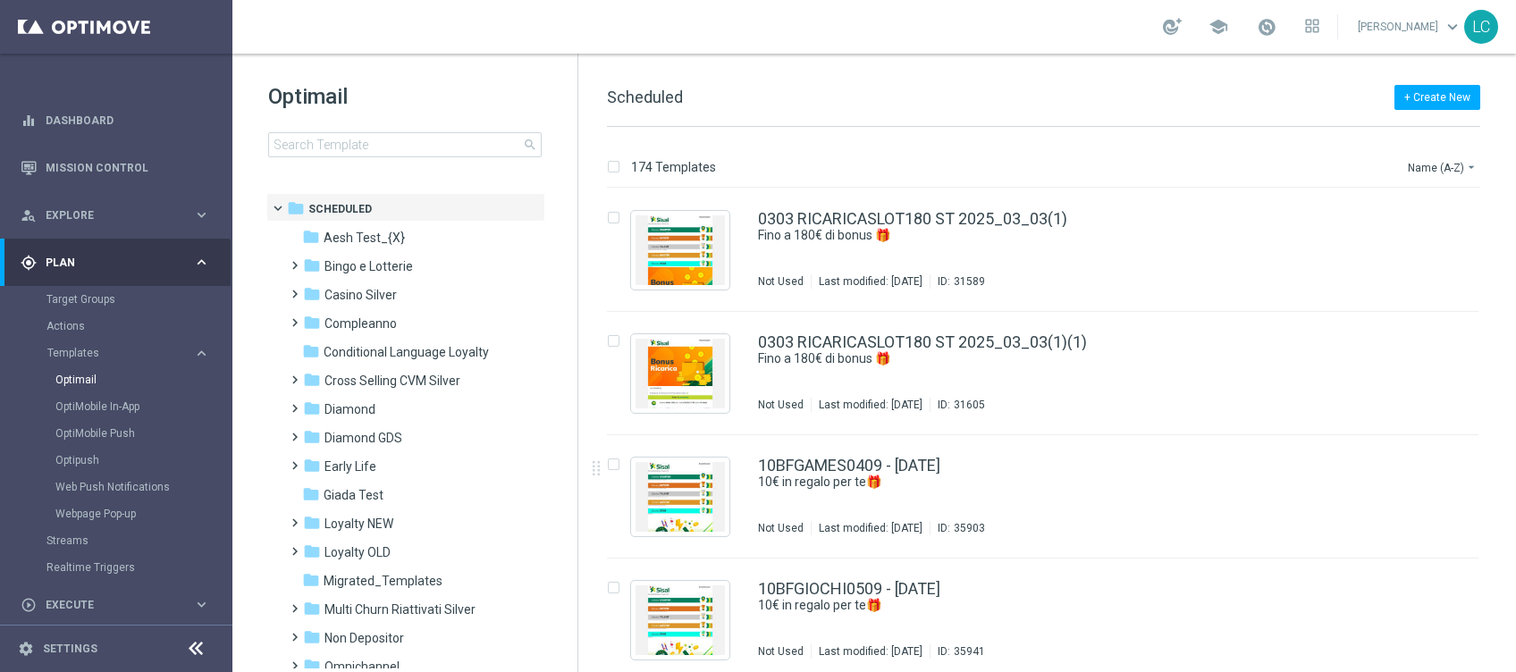
click at [421, 128] on div "Optimail search" at bounding box center [422, 119] width 309 height 75
click at [419, 137] on input at bounding box center [404, 144] width 273 height 25
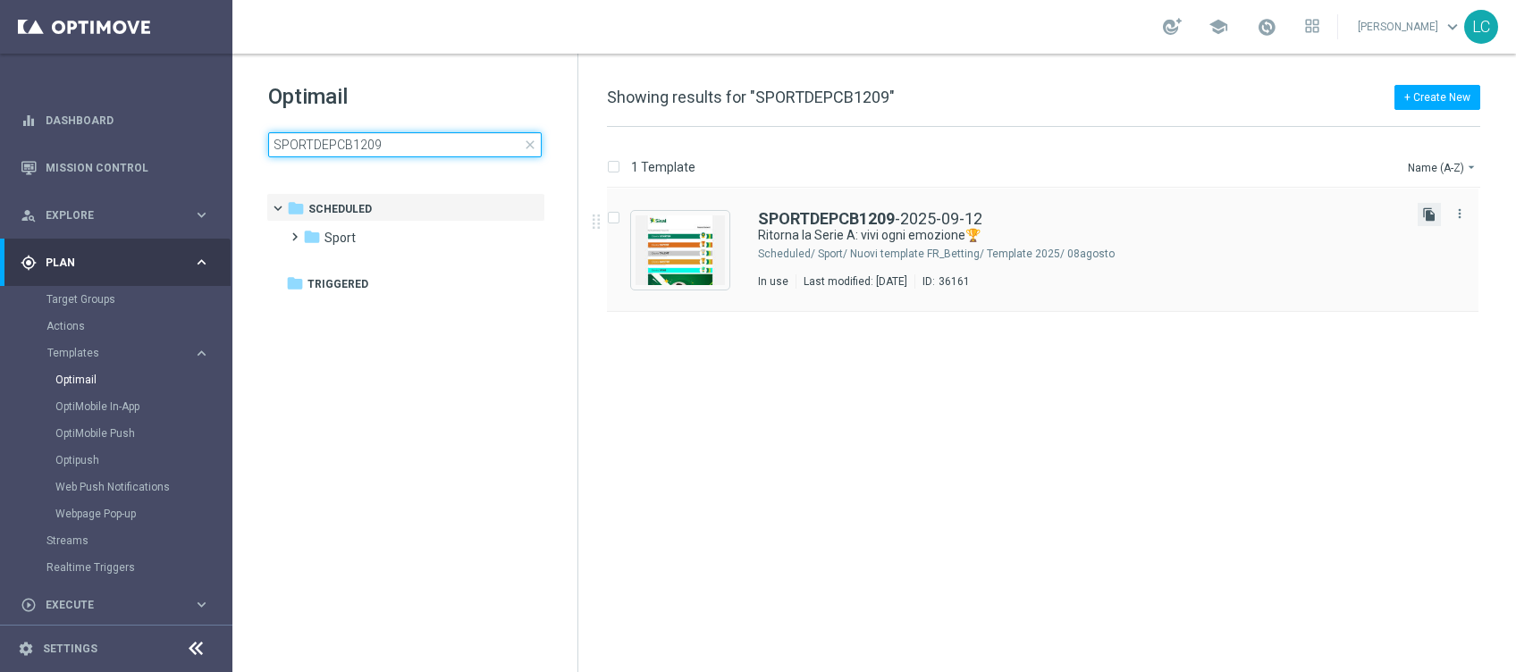
type input "SPORTDEPCB1209"
click at [1430, 214] on icon "file_copy" at bounding box center [1429, 214] width 14 height 14
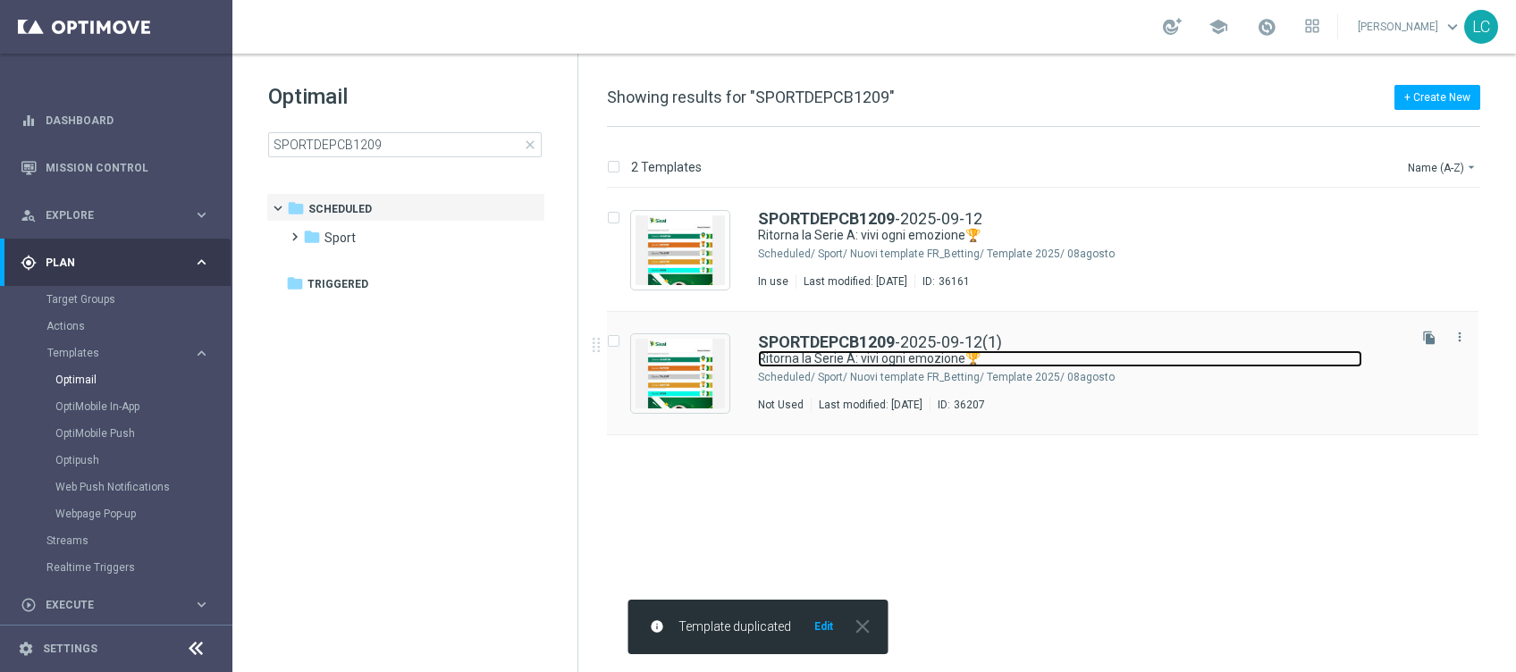
click at [933, 351] on link "Ritorna la Serie A: vivi ogni emozione🏆" at bounding box center [1060, 358] width 604 height 17
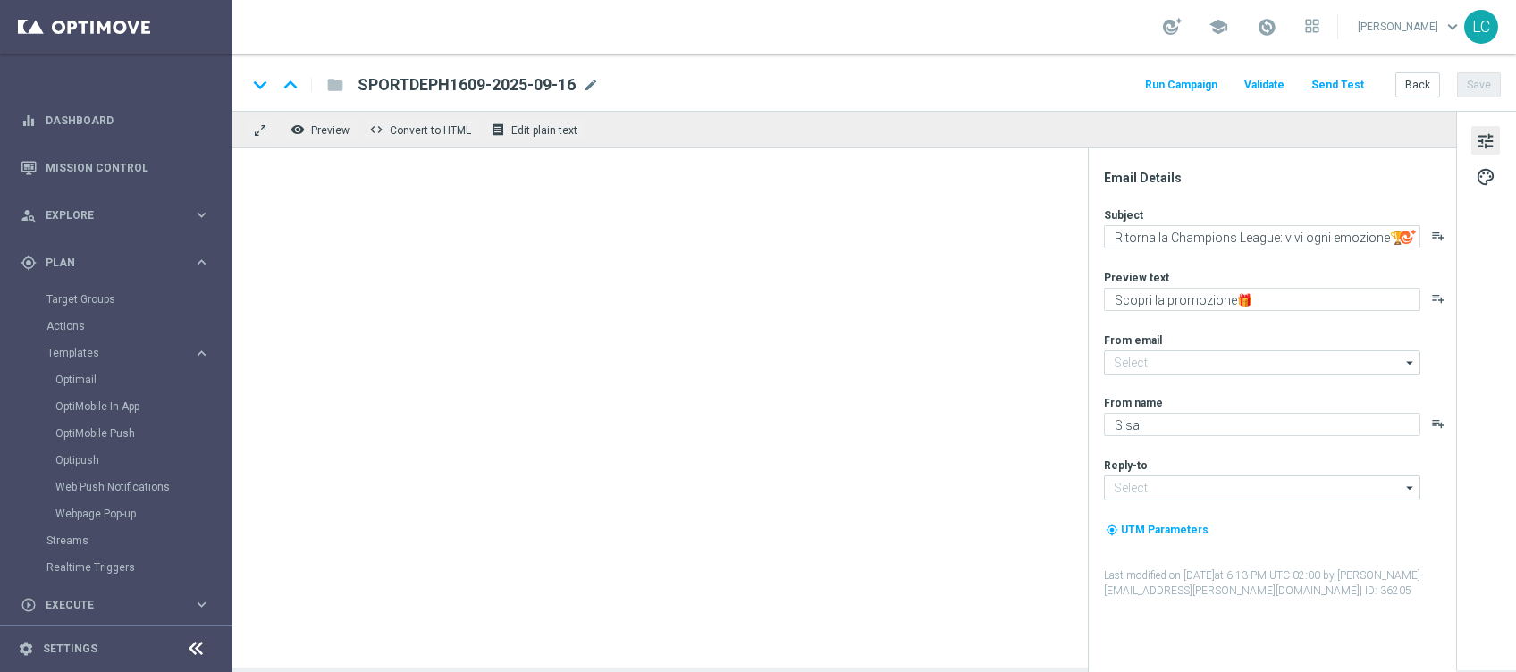
type input "[EMAIL_ADDRESS][DOMAIN_NAME]"
type textarea "Ritorna la Serie A: vivi ogni emozione🏆"
type textarea "fino a 200€ bonus🎁"
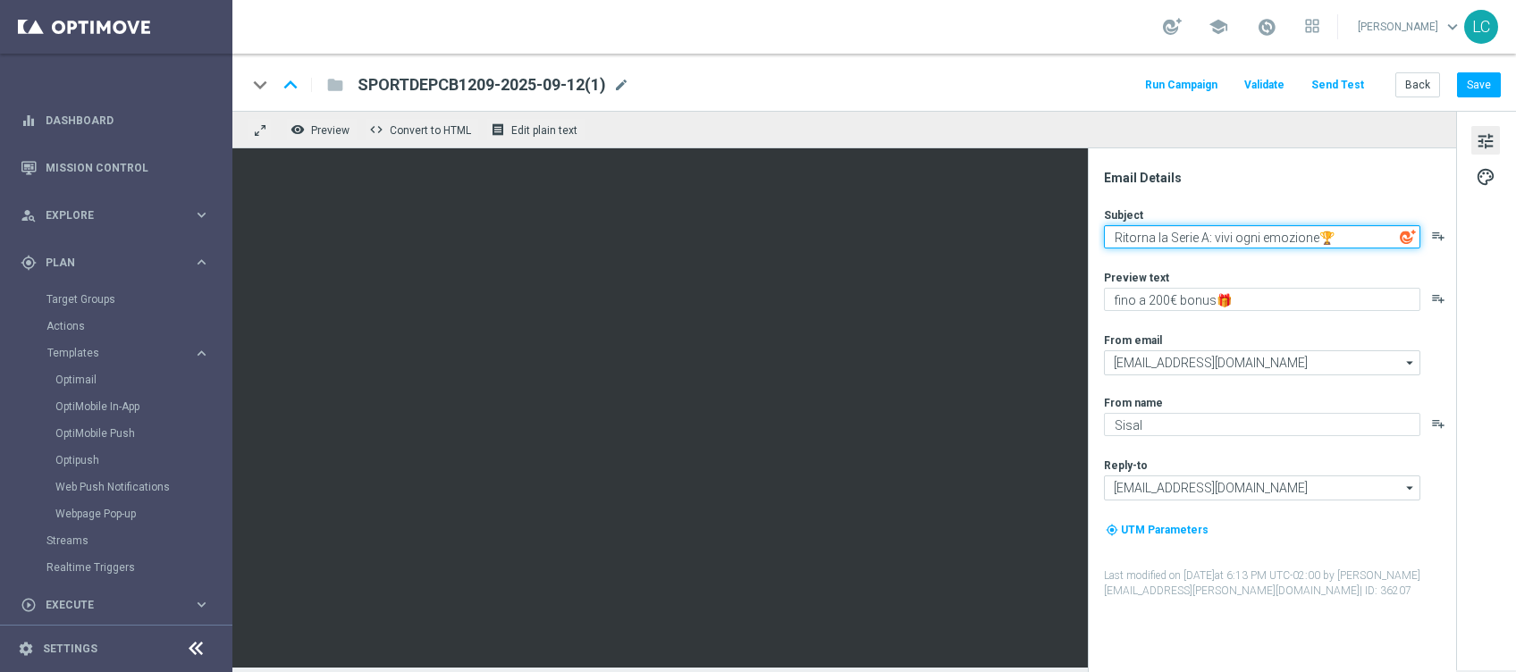
paste textarea "Champions League"
type textarea "Ritorna la Champions League: vivi ogni emozione🏆"
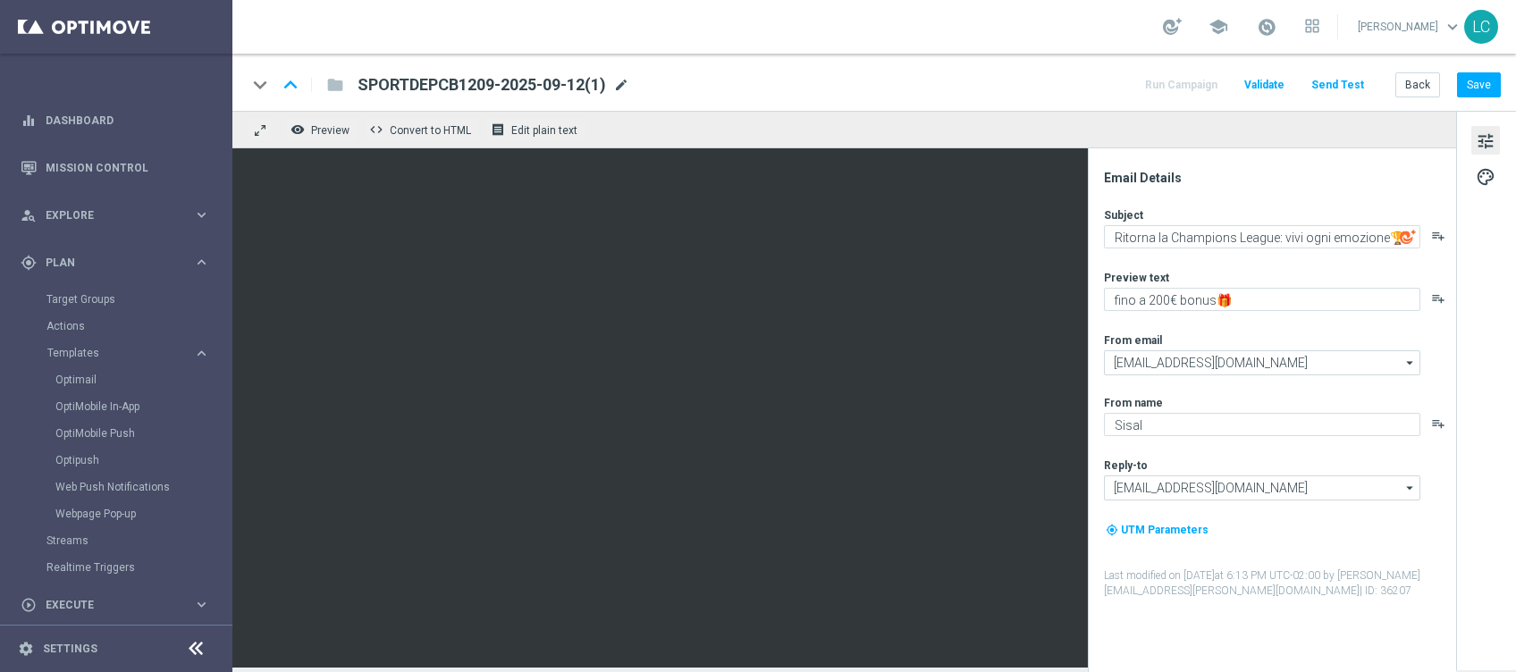
click at [629, 86] on span "mode_edit" at bounding box center [621, 85] width 16 height 16
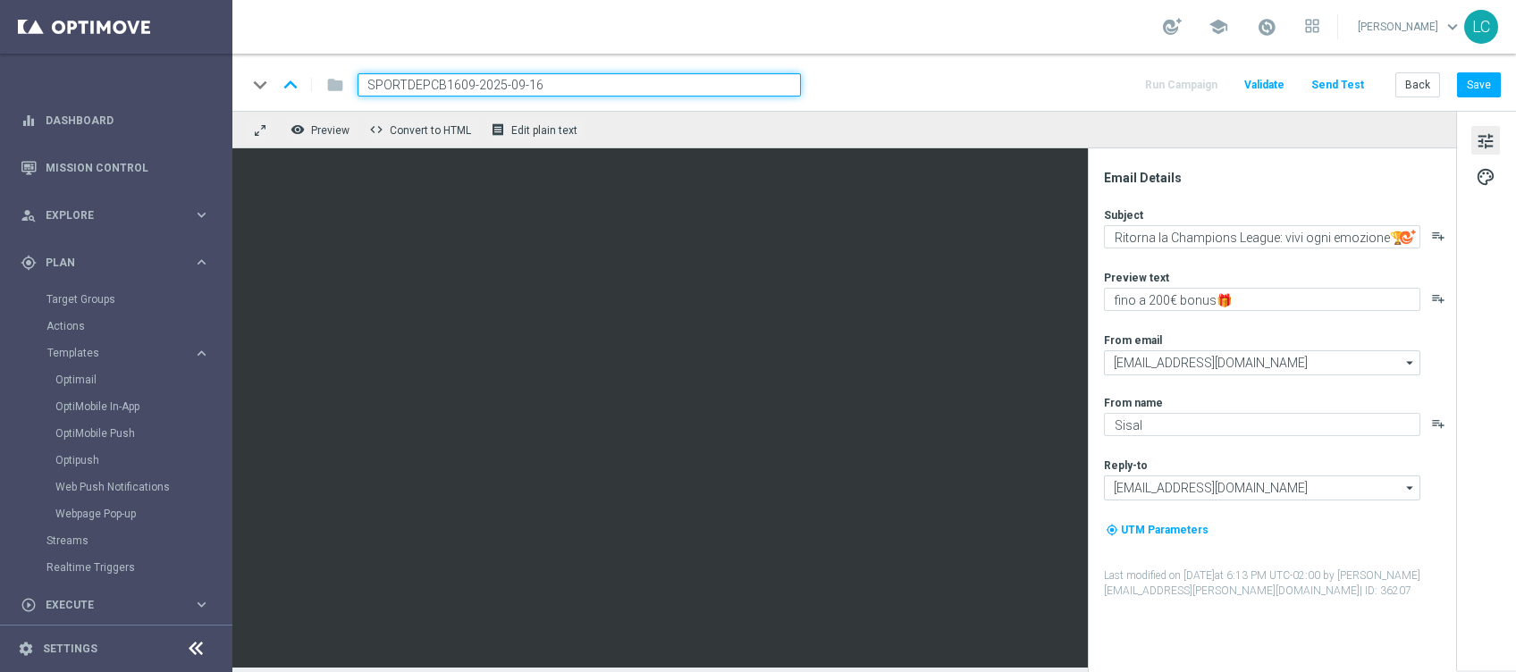
type input "SPORTDEPCB1609-2025-09-16"
click at [966, 74] on div "keyboard_arrow_down keyboard_arrow_up folder SPORTDEPCB1609-2025-09-16 Run Camp…" at bounding box center [874, 84] width 1254 height 23
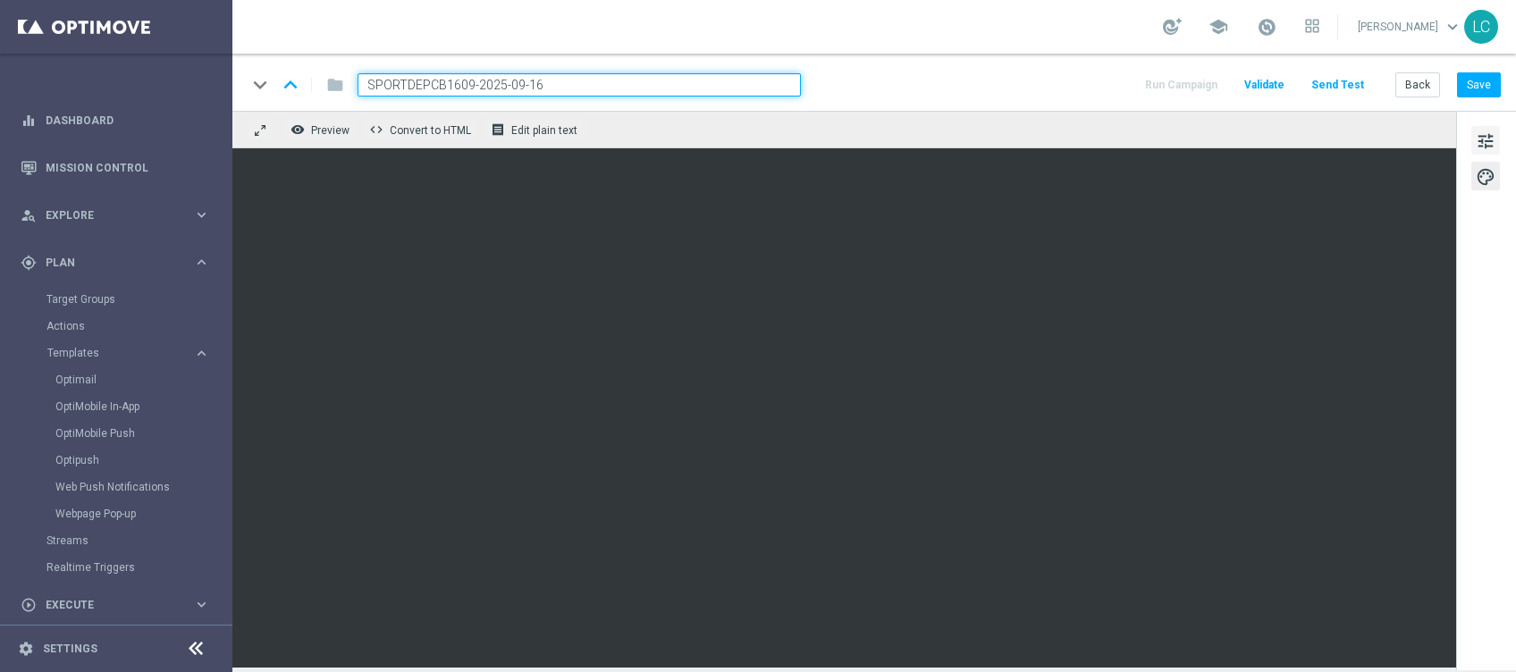
click at [1494, 135] on button "tune" at bounding box center [1485, 140] width 29 height 29
click at [1491, 123] on div "tune palette" at bounding box center [1486, 390] width 60 height 559
click at [1488, 138] on span "tune" at bounding box center [1486, 141] width 20 height 23
click at [1493, 79] on button "Save" at bounding box center [1479, 84] width 44 height 25
click at [665, 88] on input "SPORTDEPCB1609-2025-09-16" at bounding box center [578, 84] width 443 height 23
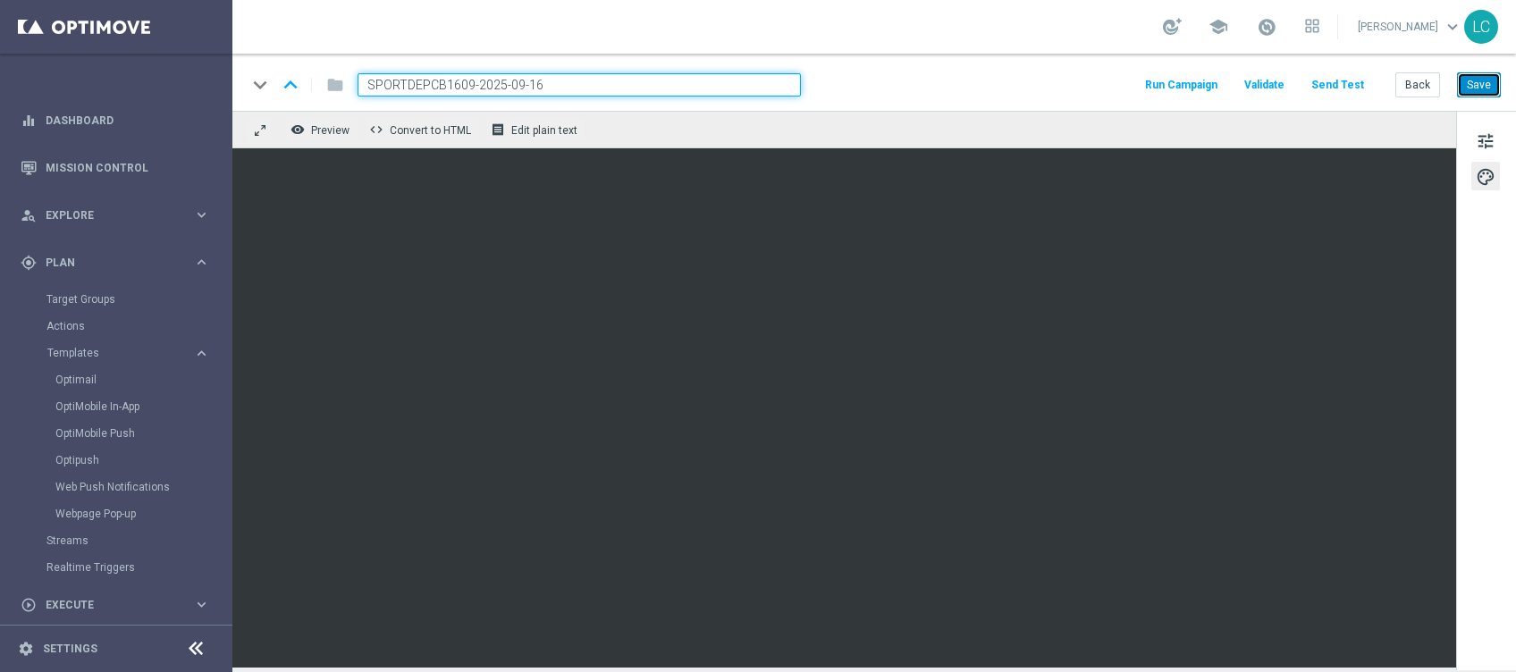
click at [1480, 80] on button "Save" at bounding box center [1479, 84] width 44 height 25
click at [80, 373] on link "Optimail" at bounding box center [120, 380] width 130 height 14
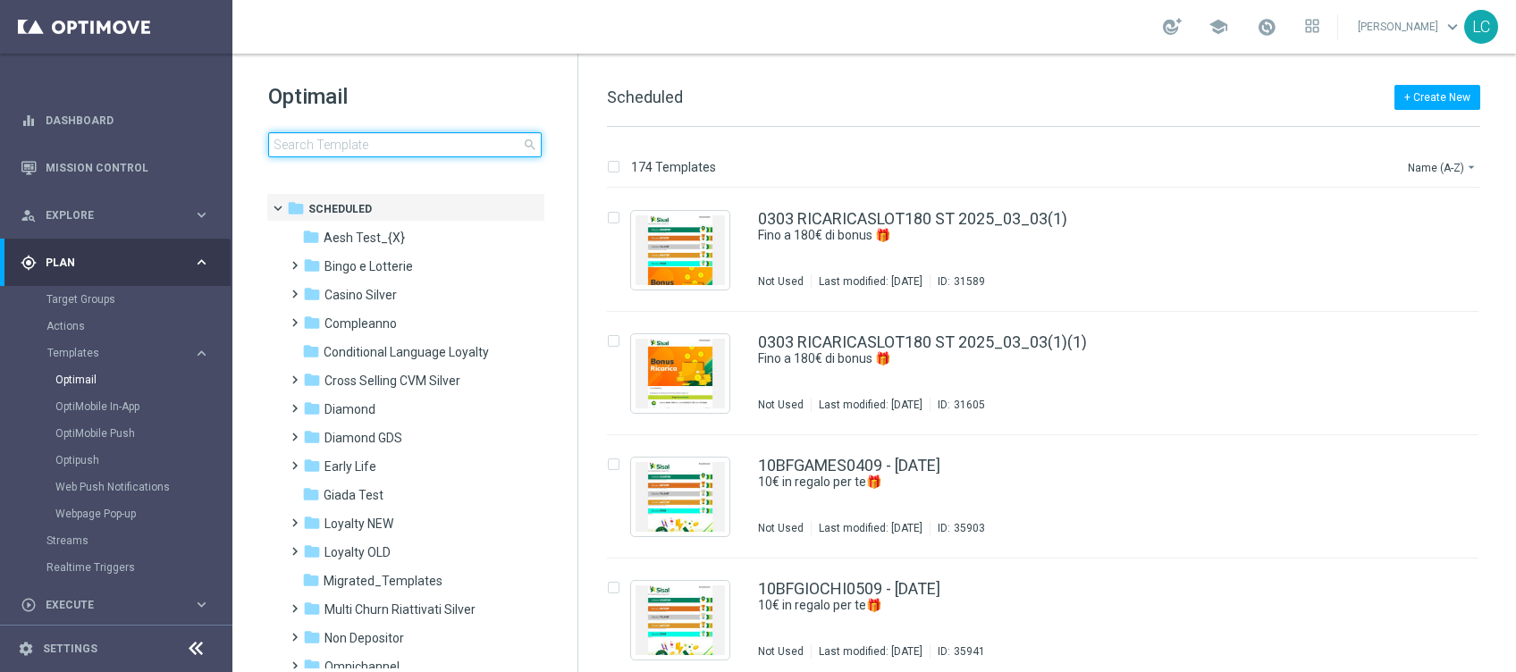
click at [351, 149] on input at bounding box center [404, 144] width 273 height 25
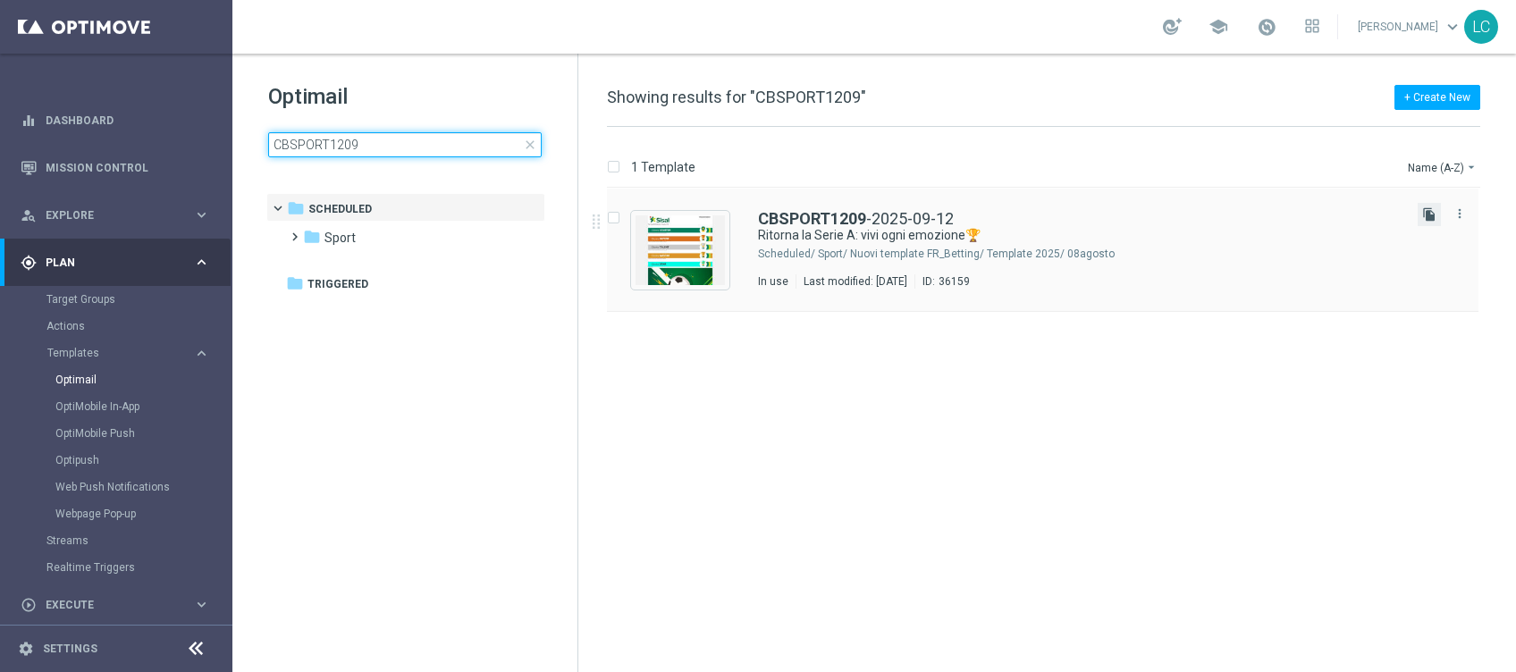
type input "CBSPORT1209"
click at [1433, 214] on icon "file_copy" at bounding box center [1429, 214] width 14 height 14
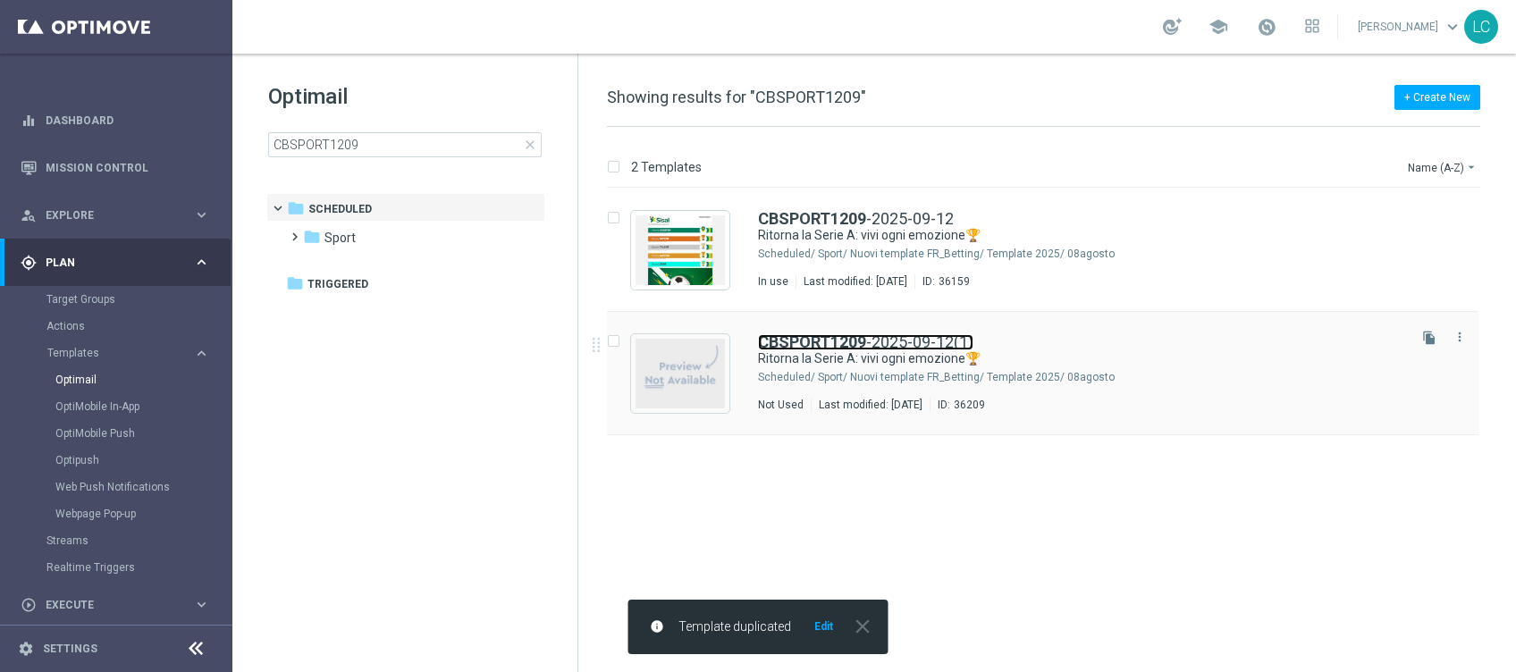
click at [857, 346] on b "CBSPORT1209" at bounding box center [812, 341] width 108 height 19
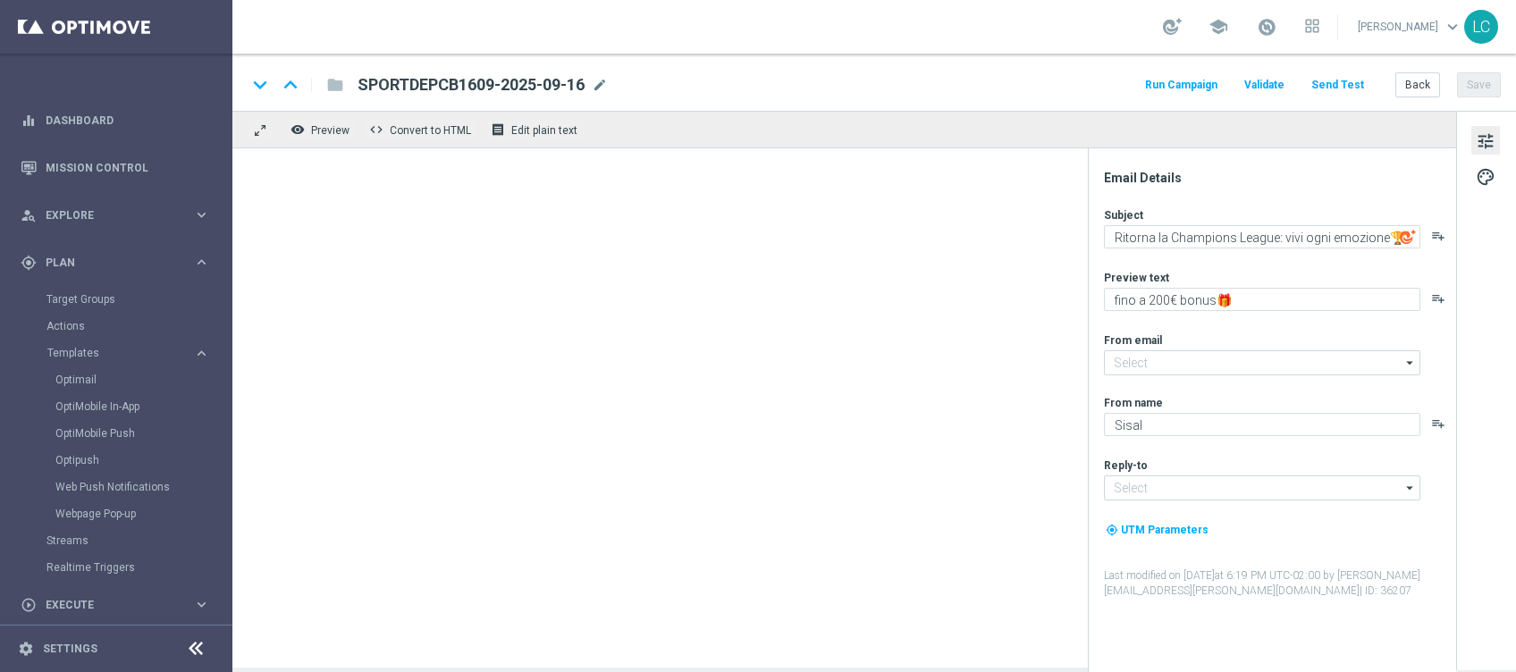
type input "[EMAIL_ADDRESS][DOMAIN_NAME]"
type textarea "Ritorna la Serie A: vivi ogni emozione🏆"
type textarea "fino a 20€ Bonus🎁"
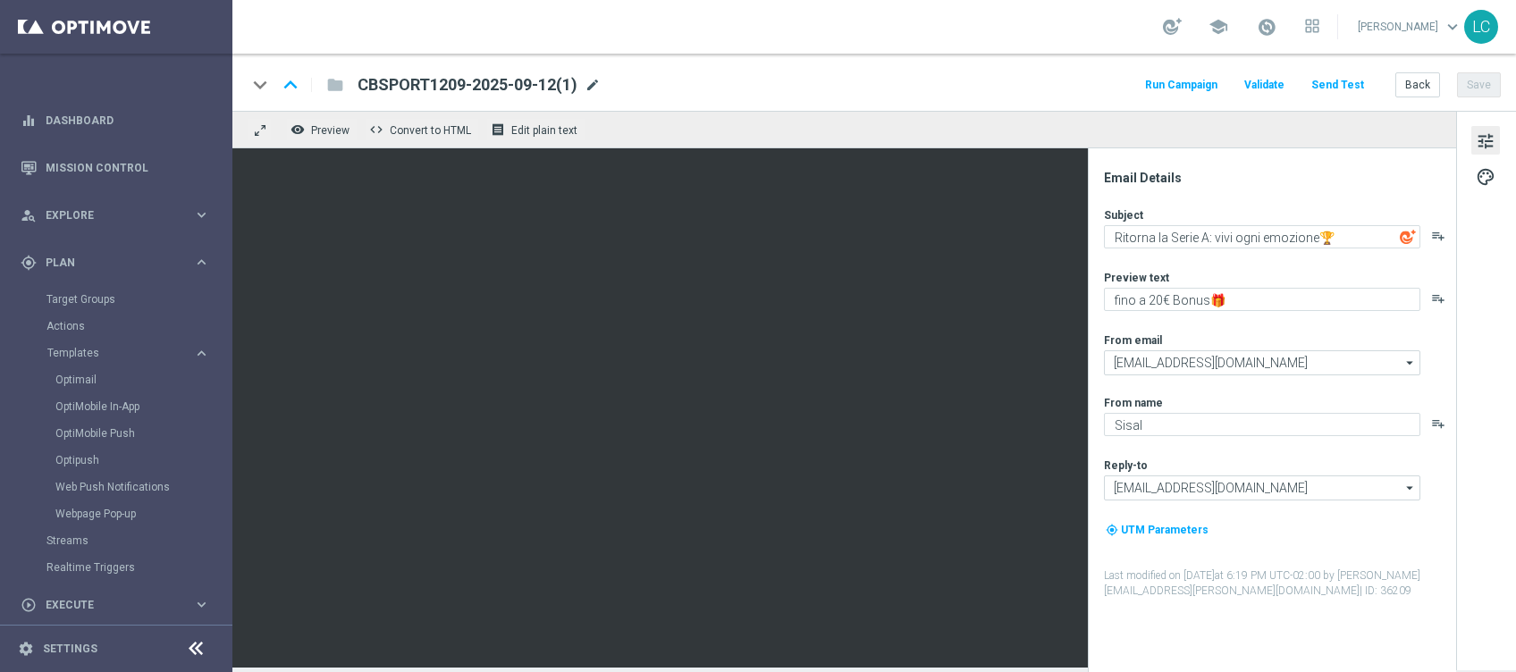
click at [591, 88] on span "mode_edit" at bounding box center [593, 85] width 16 height 16
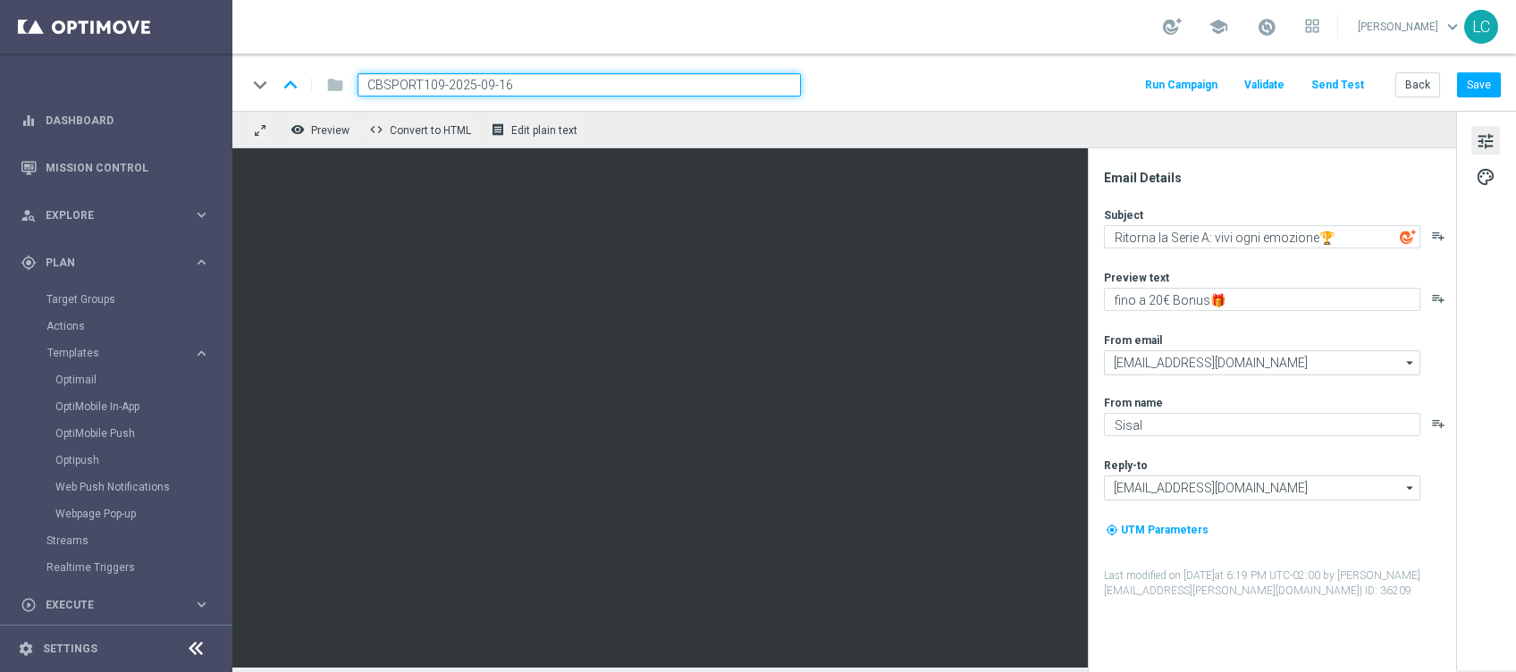
type input "CBSPORT1609-2025-09-16"
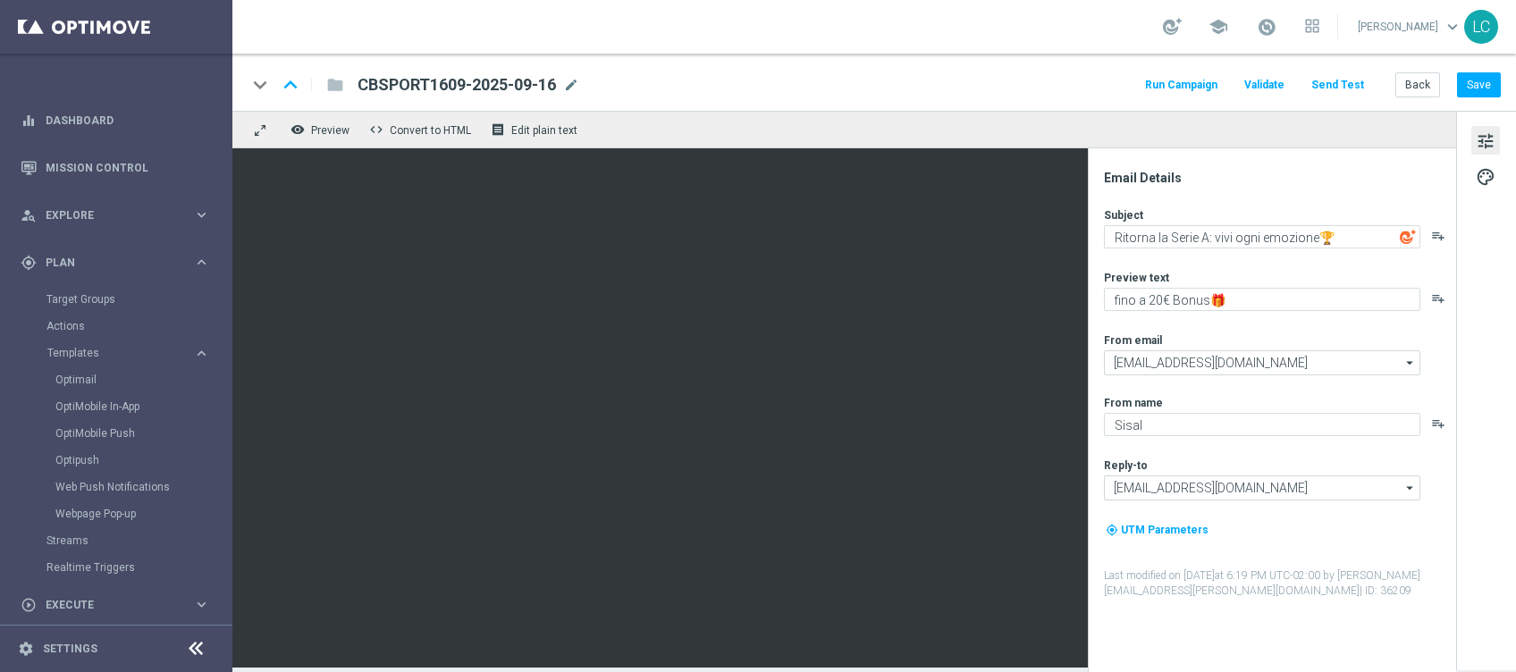
click at [1002, 74] on div "keyboard_arrow_down keyboard_arrow_up folder CBSPORT1609-2025-09-16 CBSPORT1609…" at bounding box center [874, 84] width 1254 height 23
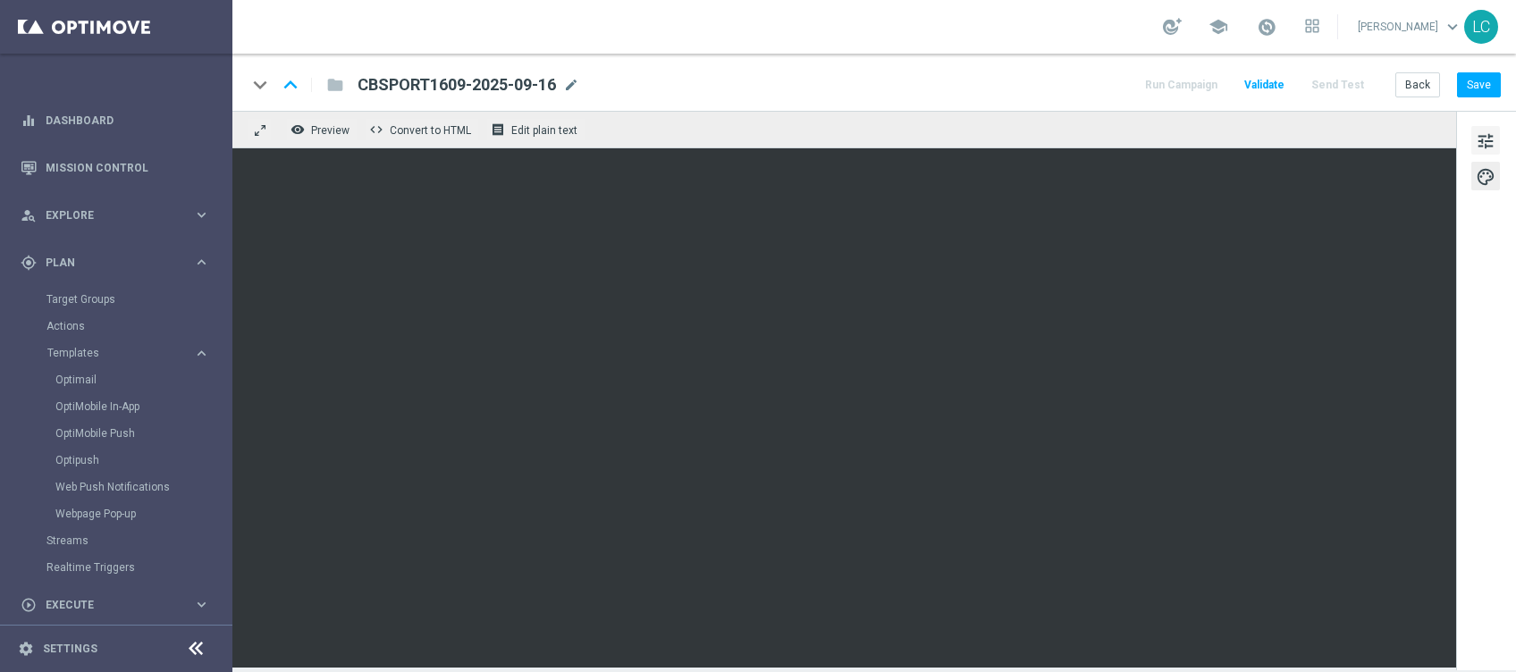
click at [1497, 139] on button "tune" at bounding box center [1485, 140] width 29 height 29
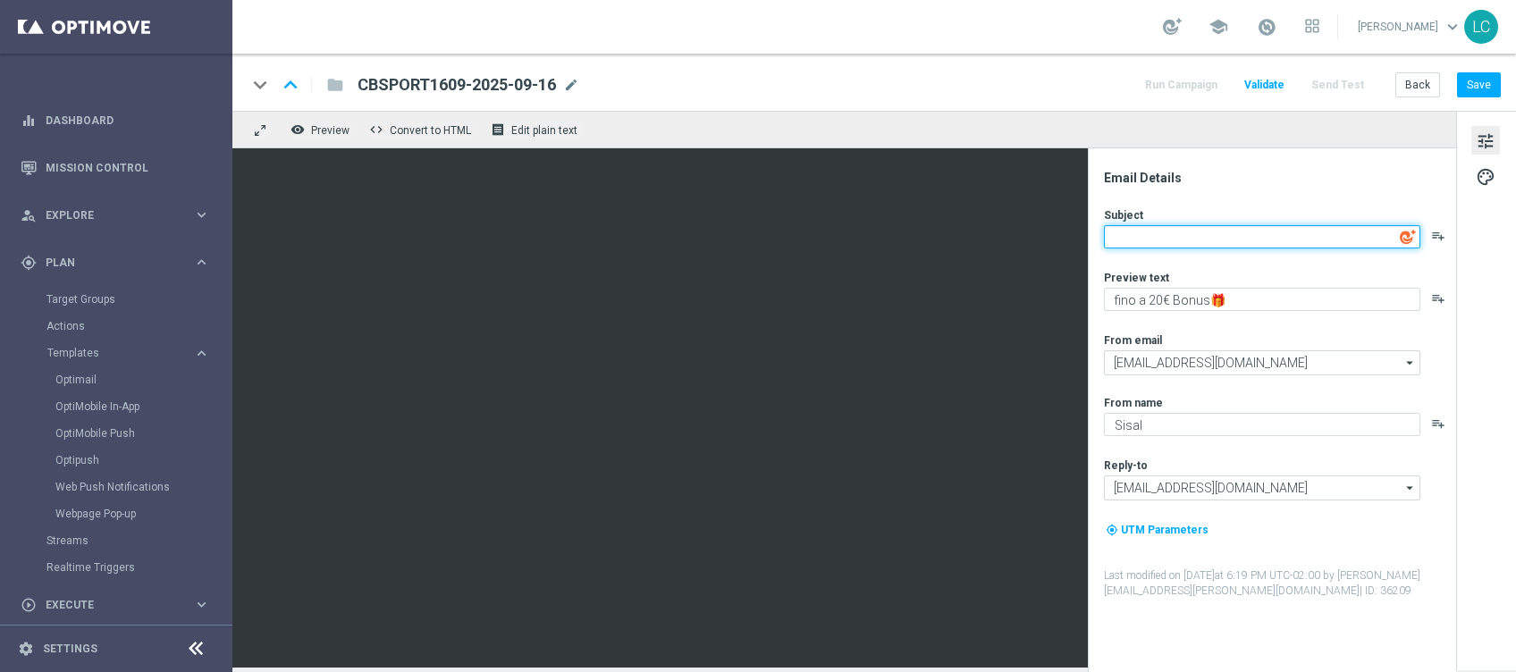
click at [1219, 239] on textarea at bounding box center [1262, 236] width 316 height 23
paste textarea "Ritorna la Champions League: vivi ogni emozione🏆"
type textarea "Ritorna la Champions League: vivi ogni emozione🏆"
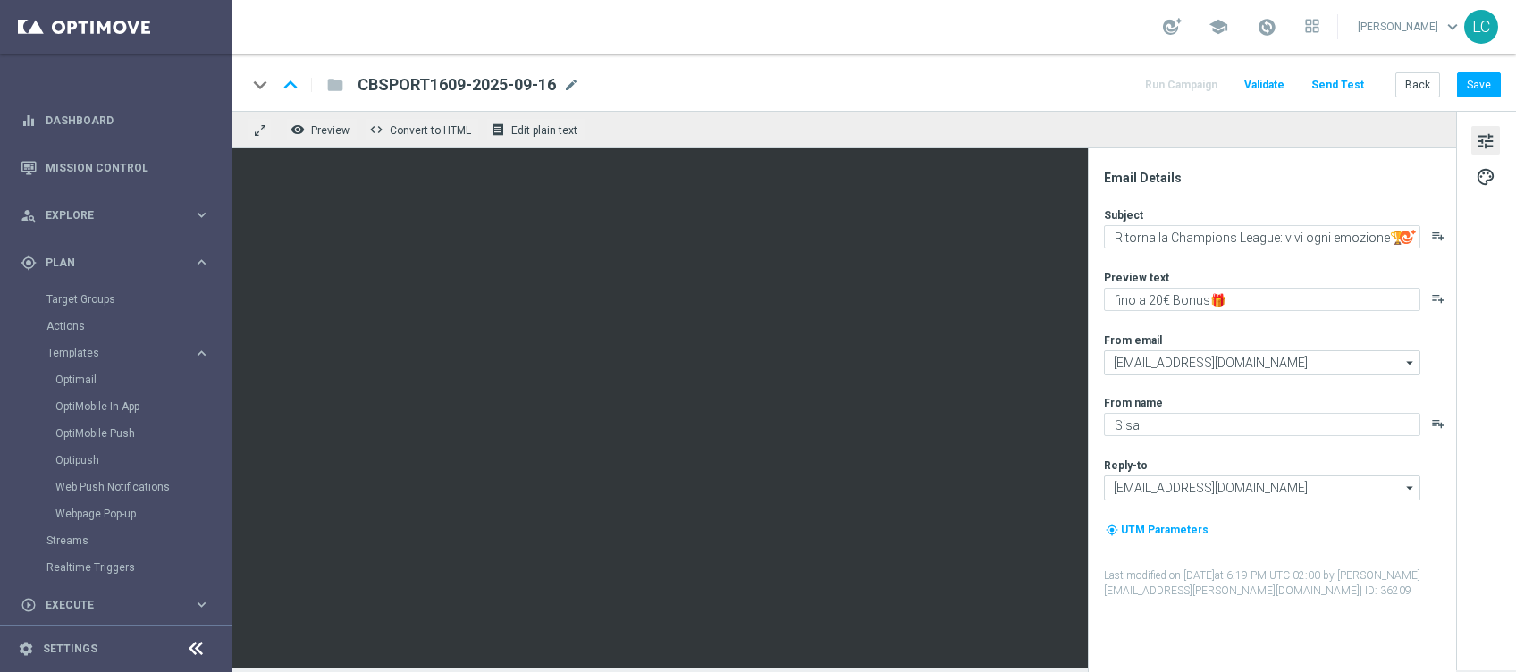
click at [1273, 165] on div "Email Details Subject Ritorna la Champions League: vivi ogni emozione🏆 playlist…" at bounding box center [1272, 410] width 368 height 524
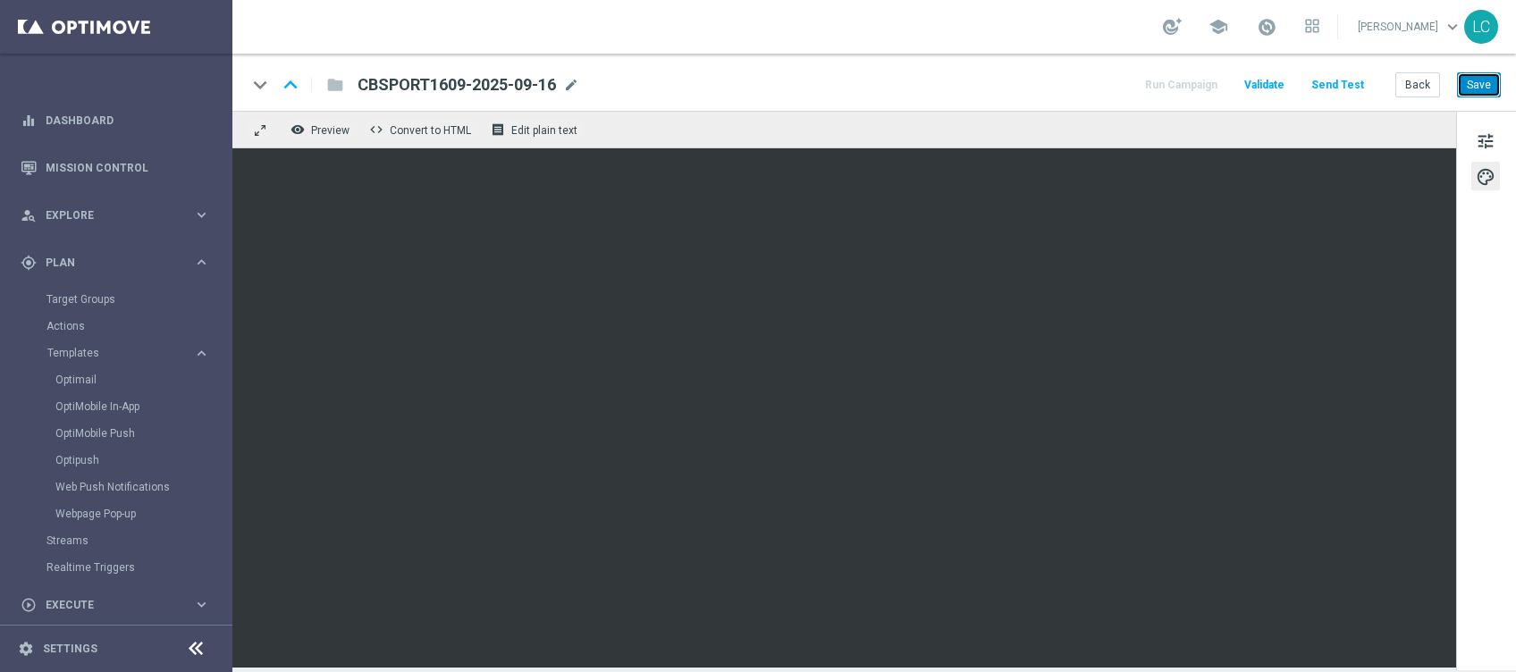
click at [1485, 90] on button "Save" at bounding box center [1479, 84] width 44 height 25
click at [1482, 92] on button "Save" at bounding box center [1479, 84] width 44 height 25
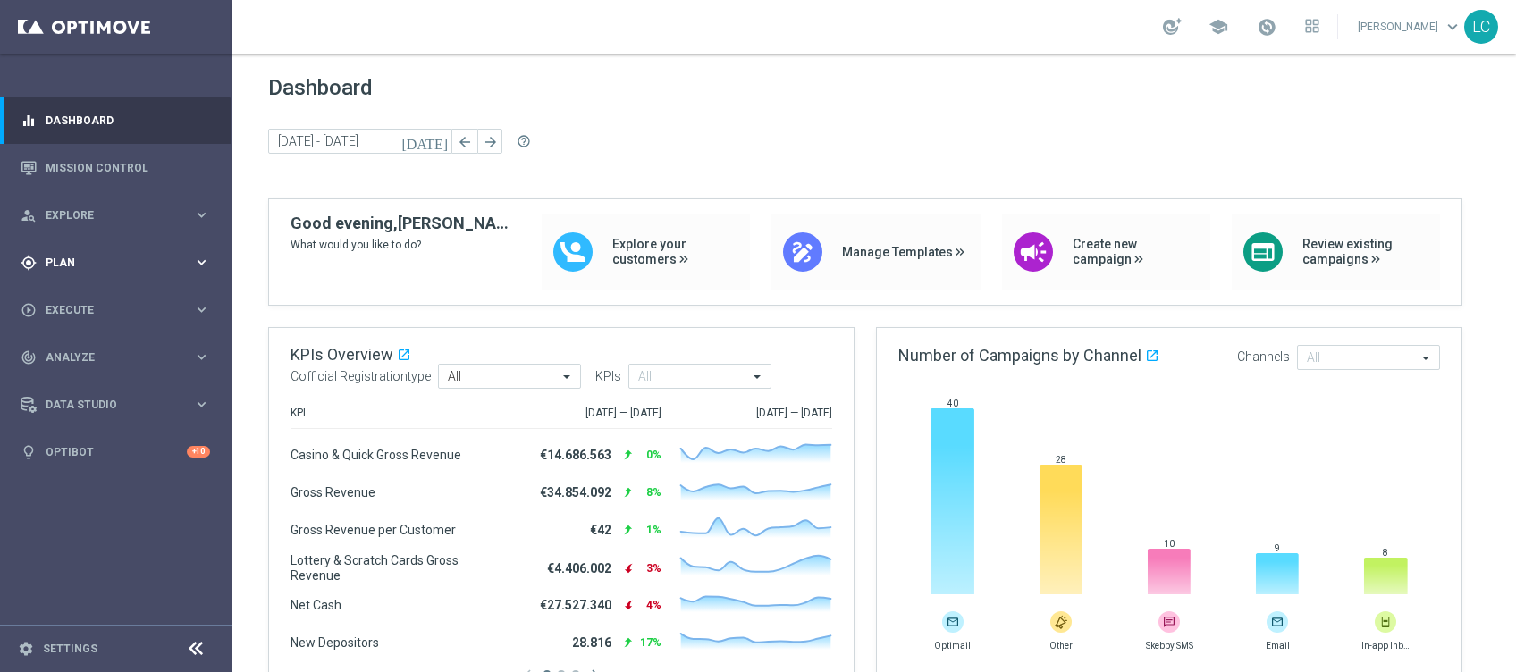
click at [71, 255] on div "gps_fixed Plan" at bounding box center [107, 263] width 172 height 16
click at [84, 349] on span "Templates" at bounding box center [111, 353] width 128 height 11
click at [71, 378] on link "Optimail" at bounding box center [120, 380] width 130 height 14
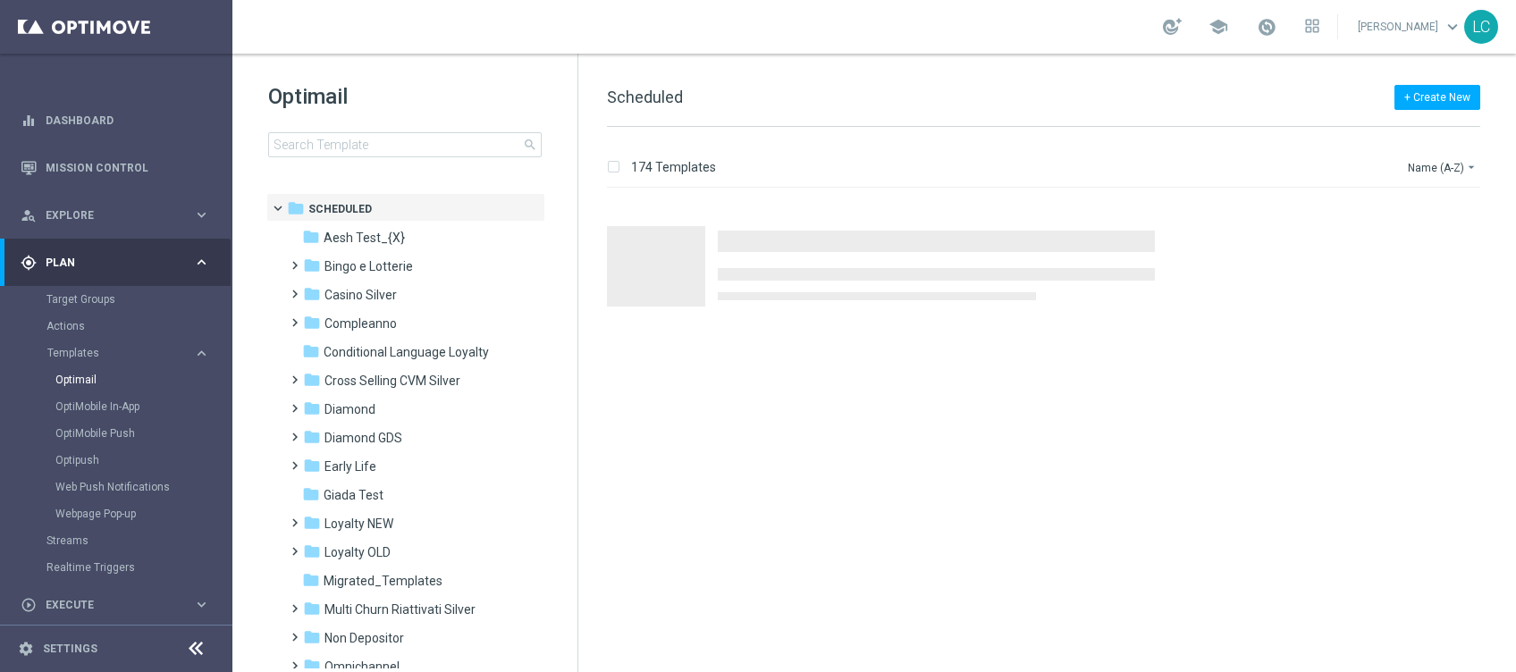
click at [465, 162] on div "Optimail search folder 1 Folder folder Scheduled more_vert folder Aesh Test_{X}…" at bounding box center [404, 165] width 345 height 222
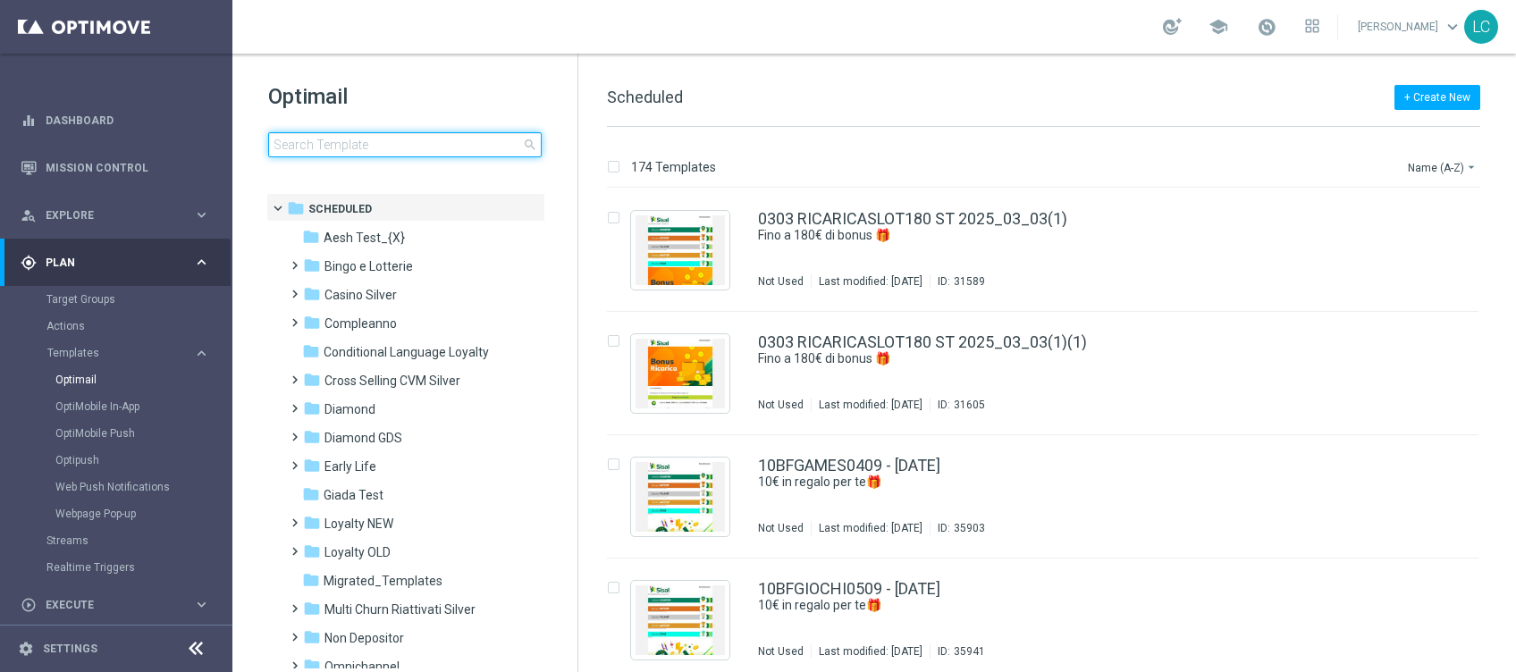
click at [448, 141] on input at bounding box center [404, 144] width 273 height 25
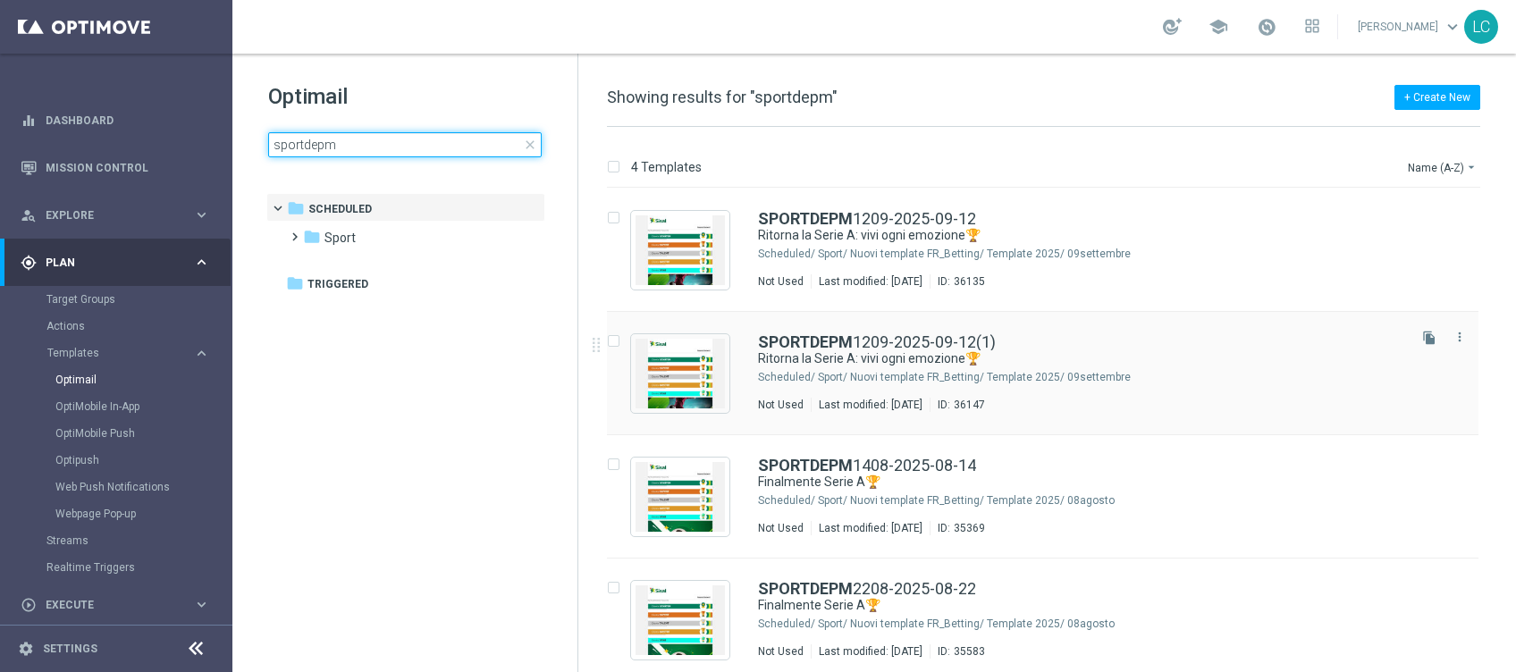
scroll to position [9, 0]
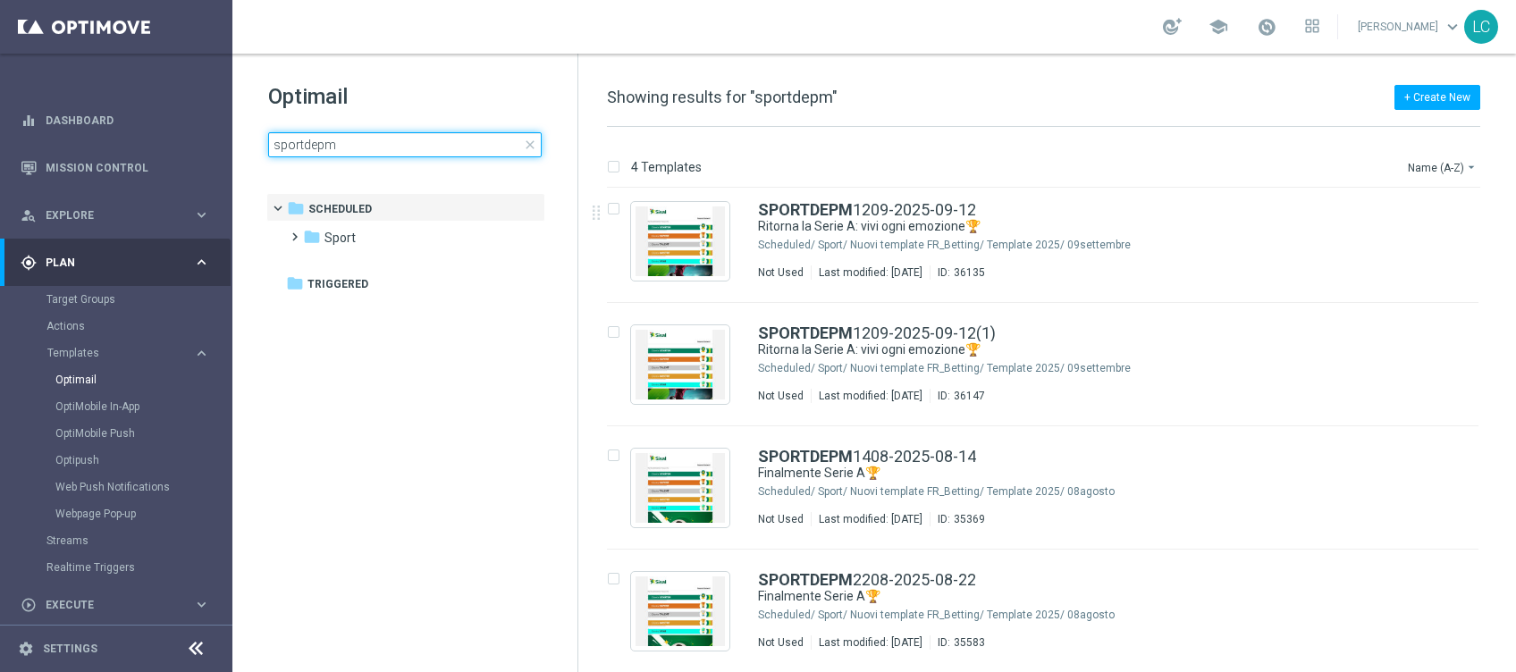
type input "sportdepm"
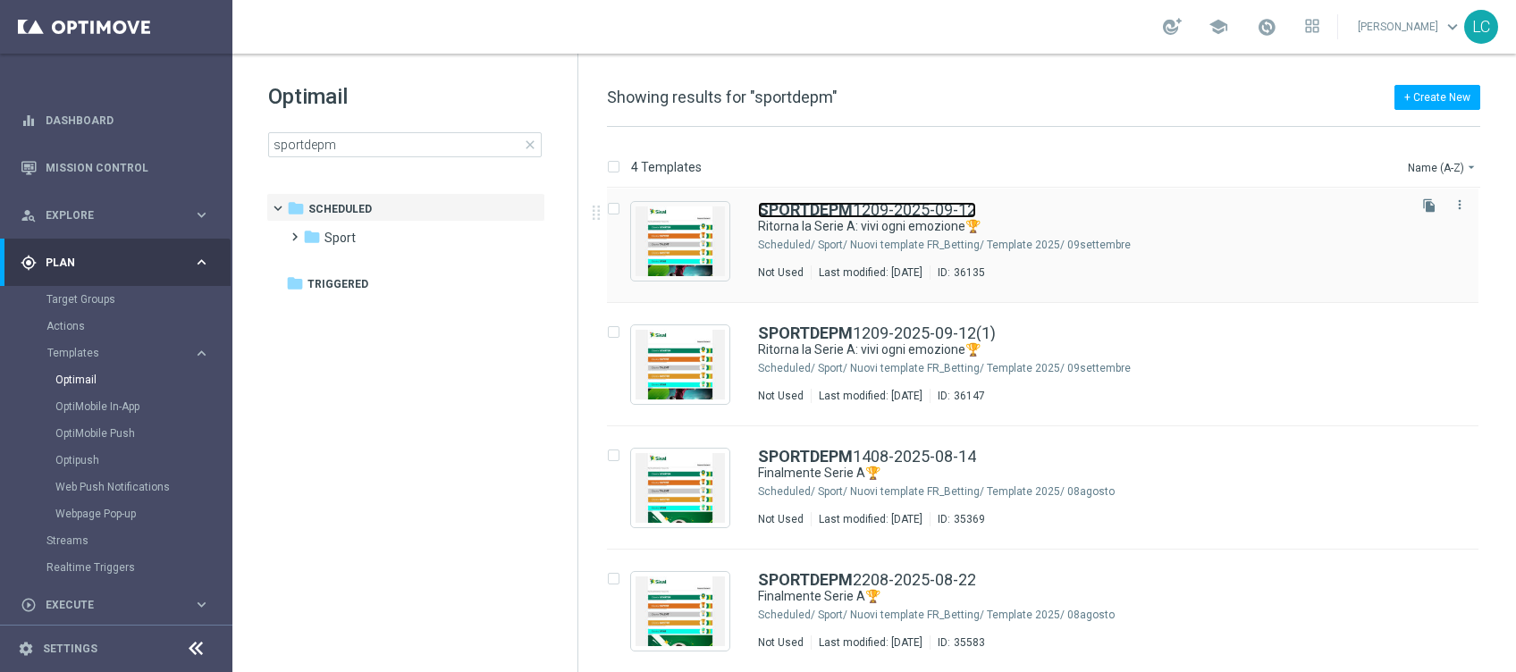
click at [828, 212] on b "SPORTDEPM" at bounding box center [805, 209] width 95 height 19
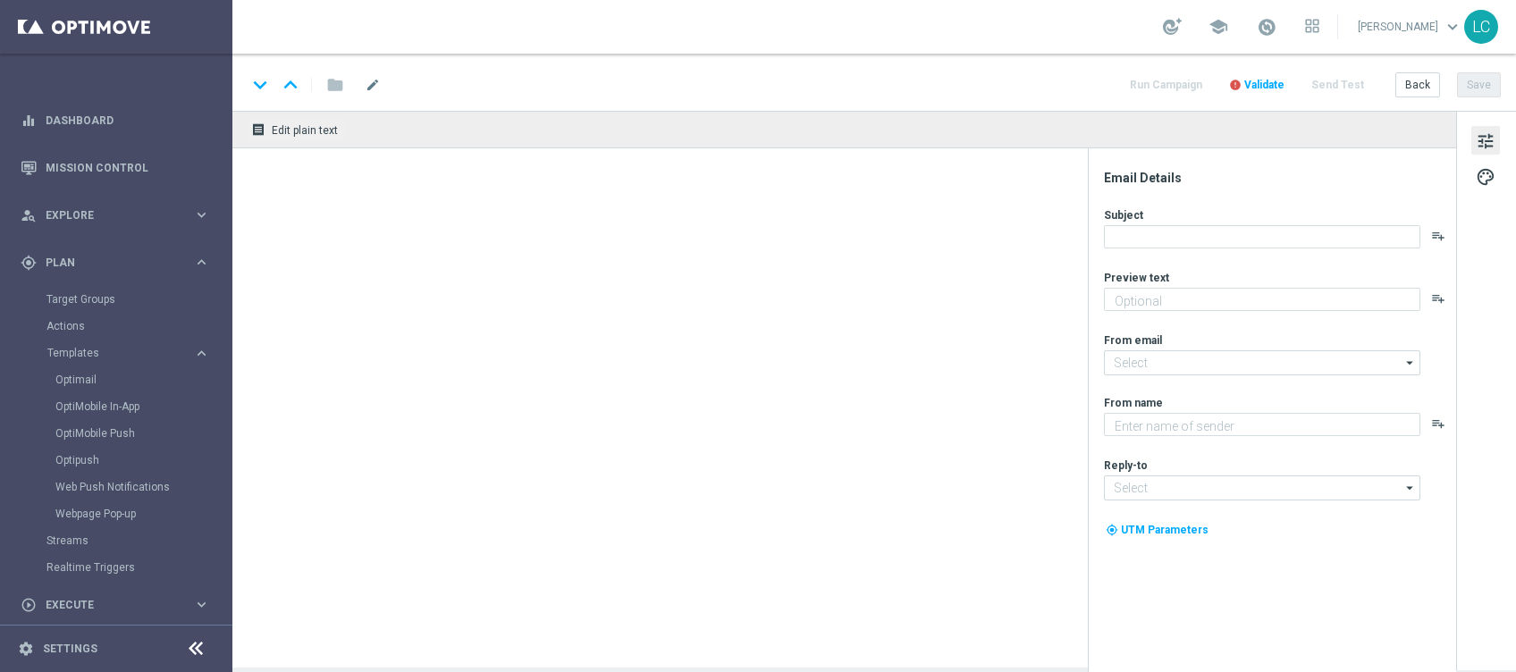
type textarea "fino a 10€ Freebet🎁"
type input "[EMAIL_ADDRESS][DOMAIN_NAME]"
type textarea "Sisal"
type input "[EMAIL_ADDRESS][DOMAIN_NAME]"
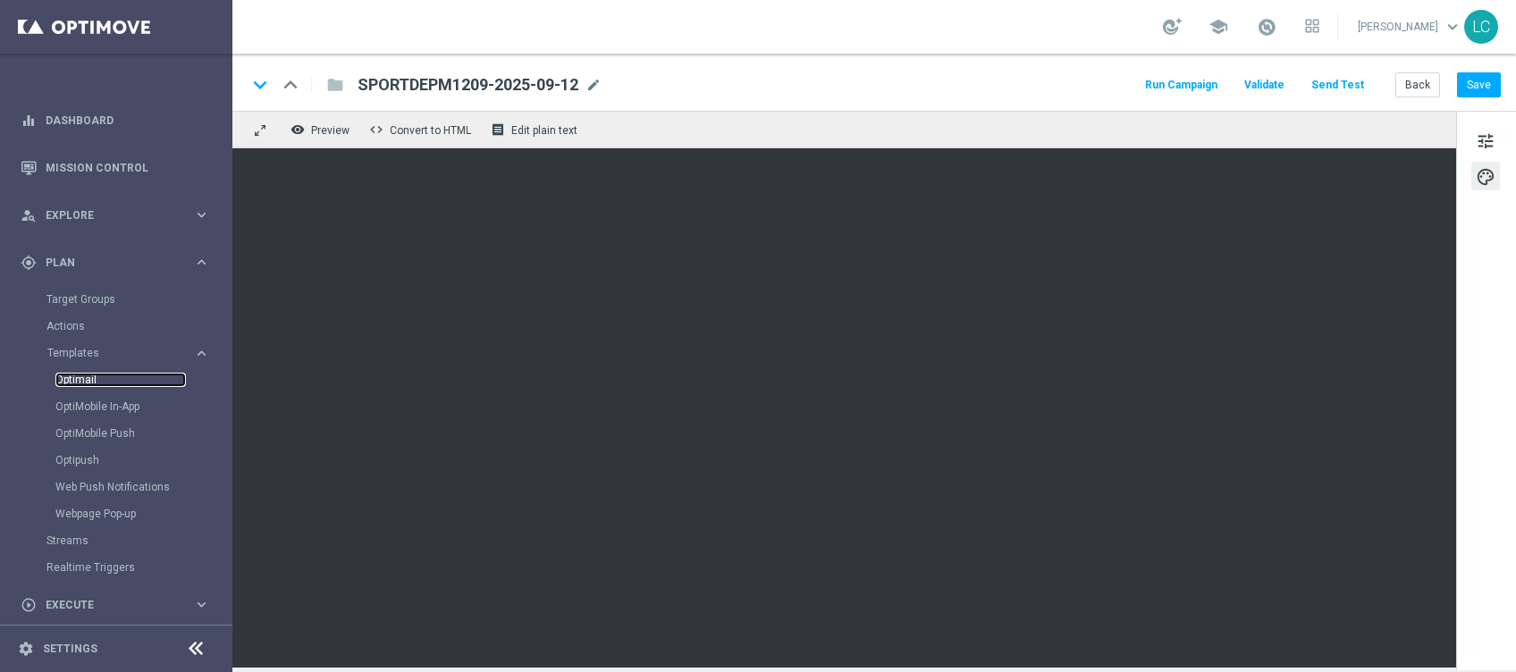
click at [88, 379] on link "Optimail" at bounding box center [120, 380] width 130 height 14
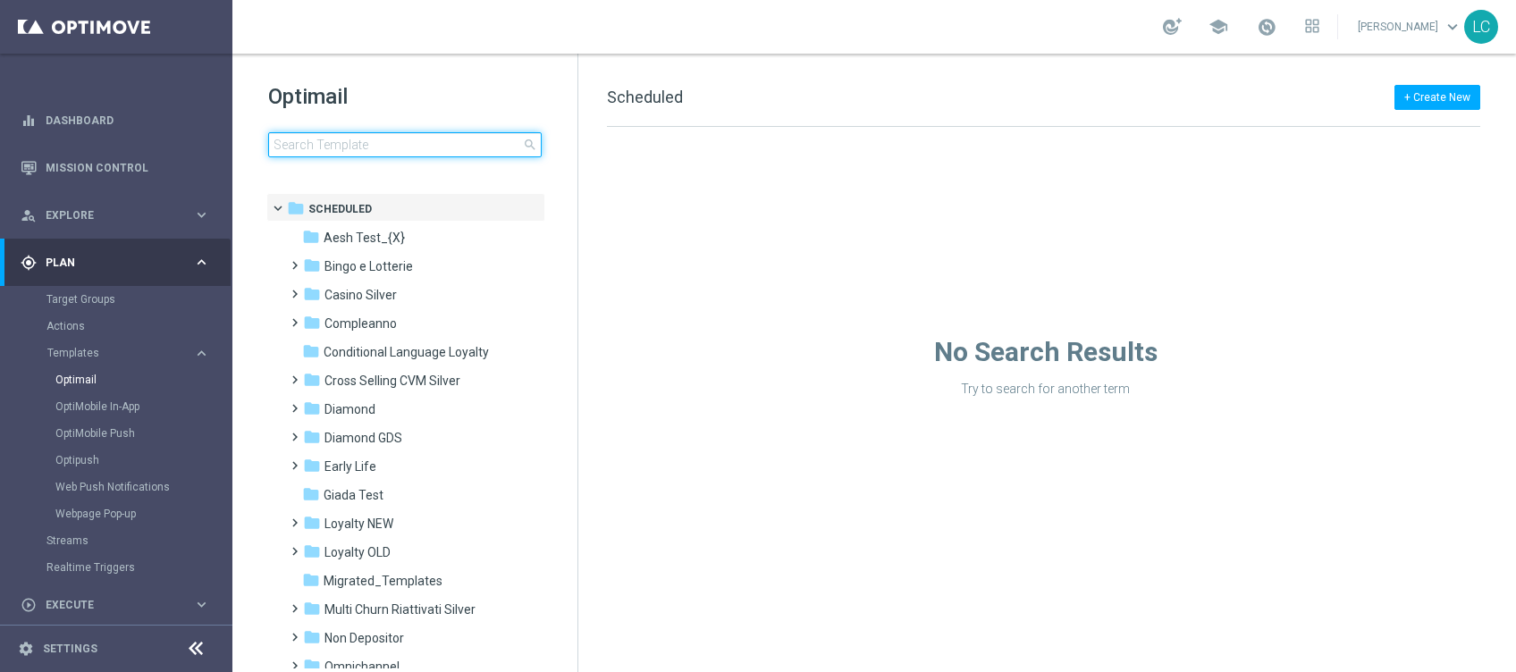
click at [372, 146] on input at bounding box center [404, 144] width 273 height 25
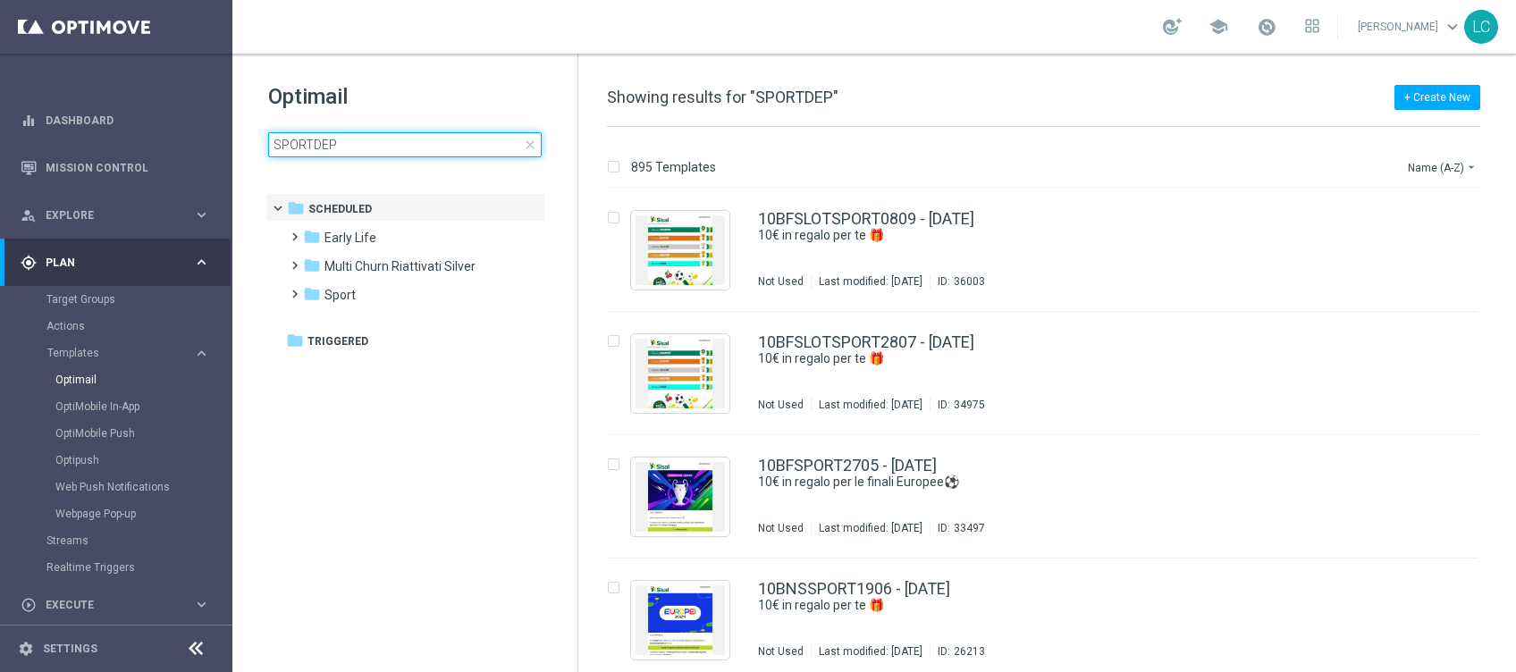
type input "SPORTDEPH"
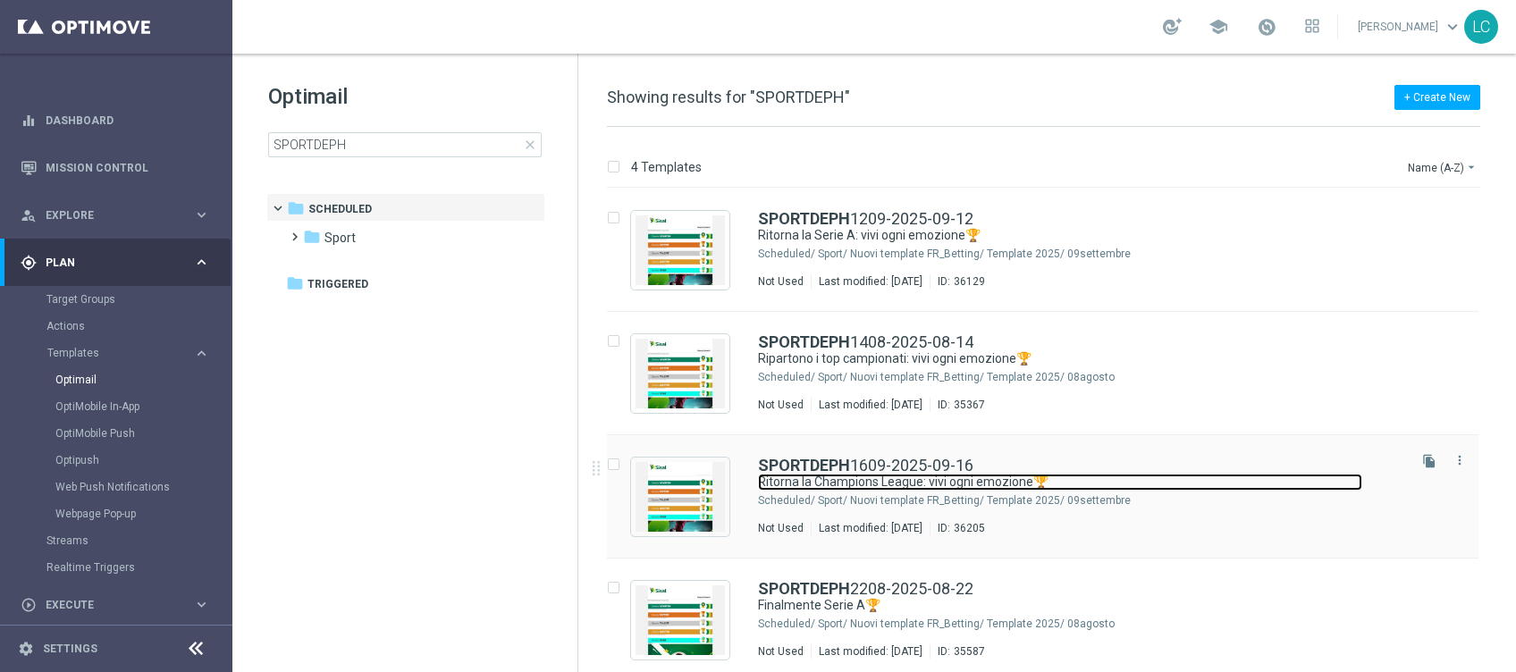
click at [847, 482] on link "Ritorna la Champions League: vivi ogni emozione🏆" at bounding box center [1060, 482] width 604 height 17
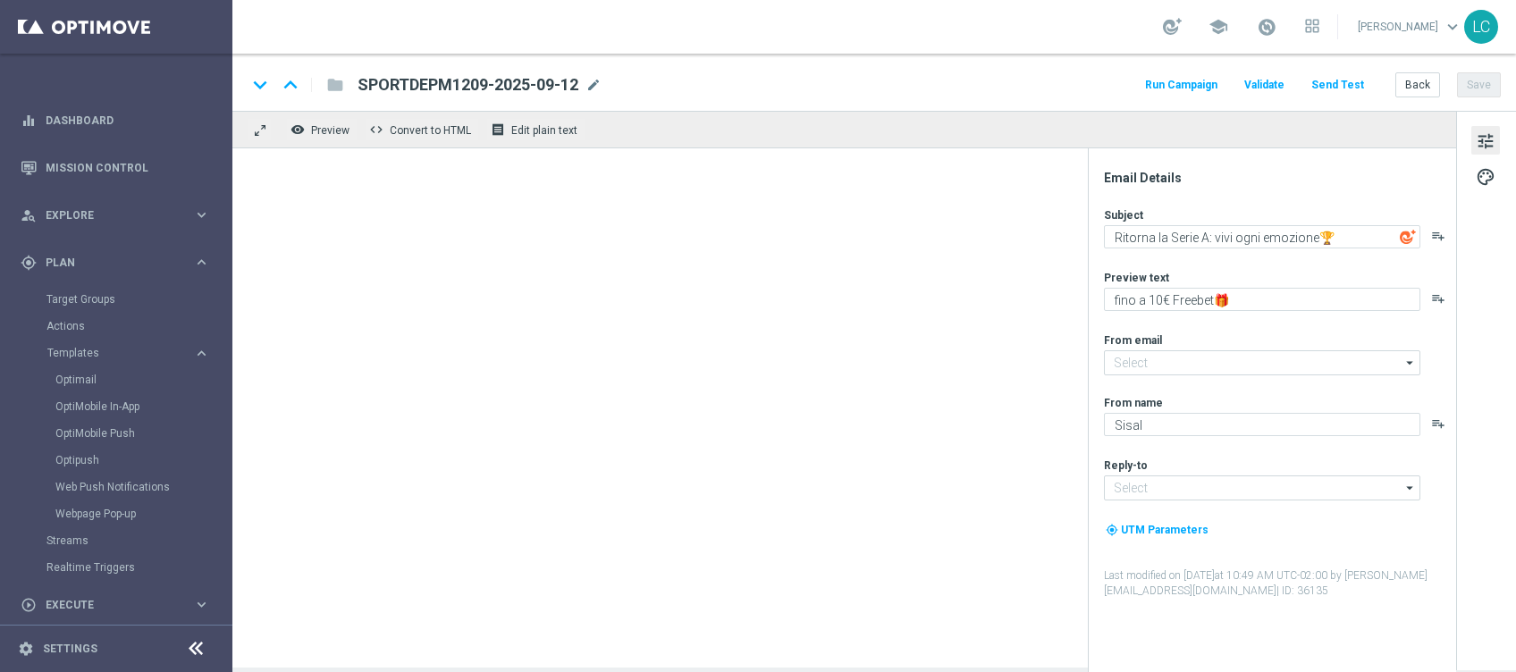
type input "[EMAIL_ADDRESS][DOMAIN_NAME]"
type textarea "Ritorna la Champions League: vivi ogni emozione🏆"
type textarea "Scopri la promozione🎁"
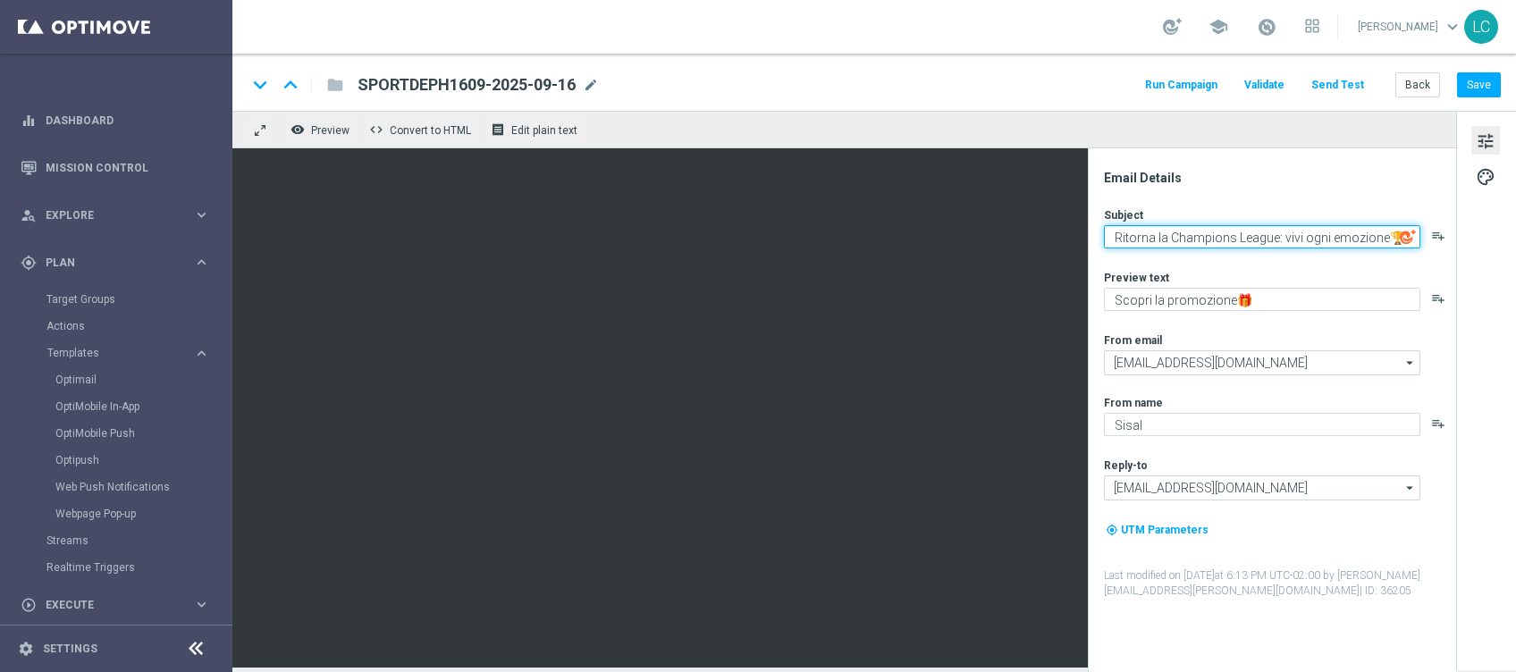
click at [1146, 242] on textarea "Ritorna la Champions League: vivi ogni emozione🏆" at bounding box center [1262, 236] width 316 height 23
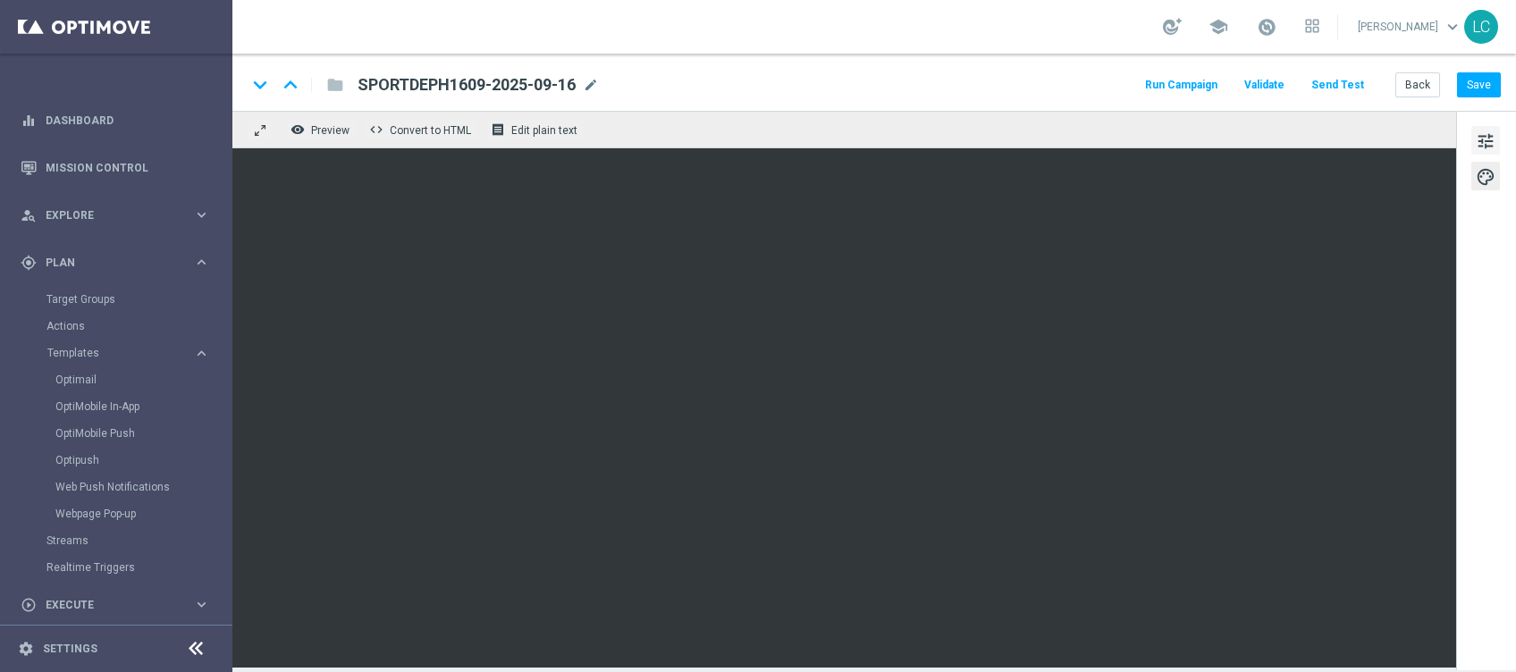
click at [1490, 138] on span "tune" at bounding box center [1486, 141] width 20 height 23
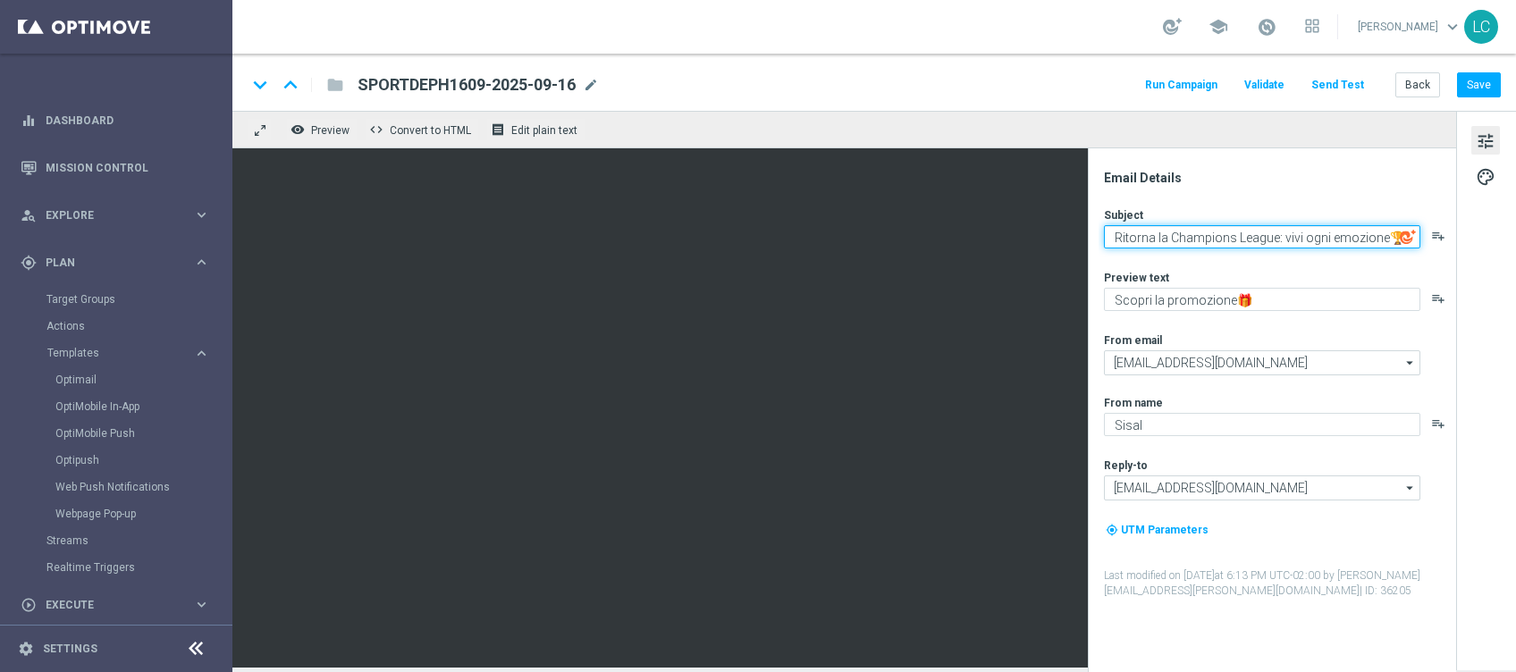
click at [1169, 242] on textarea "Ritorna la Champions League: vivi ogni emozione🏆" at bounding box center [1262, 236] width 316 height 23
